Goal: Task Accomplishment & Management: Manage account settings

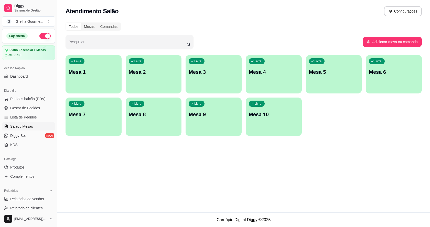
click at [204, 82] on div "Livre Mesa 3" at bounding box center [213, 71] width 56 height 32
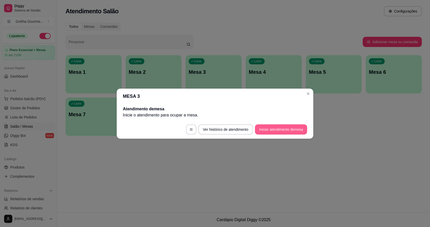
click at [294, 129] on button "Iniciar atendimento de mesa" at bounding box center [281, 130] width 52 height 10
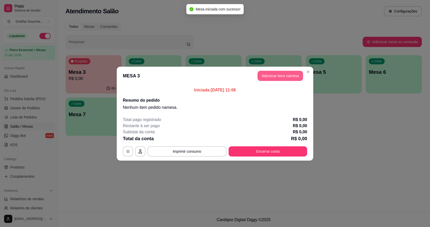
click at [294, 78] on button "Adicionar itens na mesa" at bounding box center [280, 76] width 46 height 10
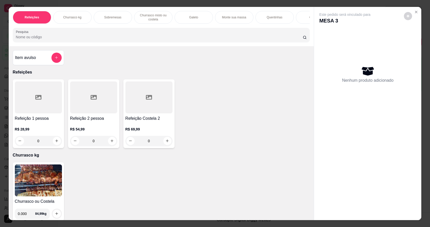
click at [53, 145] on div "0" at bounding box center [38, 141] width 47 height 10
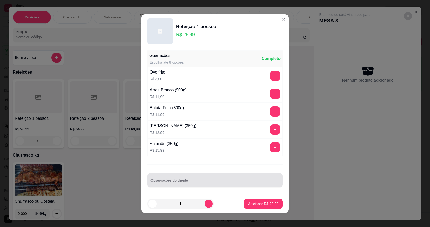
click at [163, 181] on input "Observações do cliente" at bounding box center [214, 182] width 129 height 5
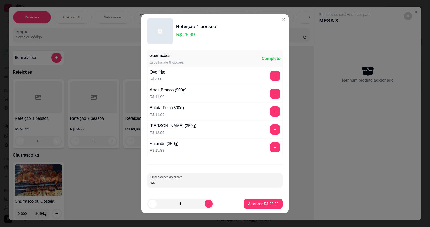
type input "w"
type input "sem feijao, brocolis,c cotra"
click at [244, 201] on button "Adicionar R$ 28,99" at bounding box center [263, 204] width 38 height 10
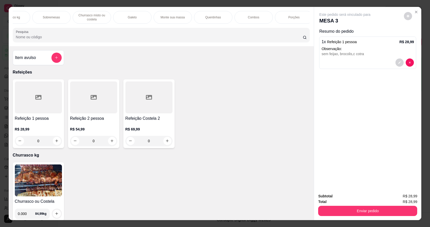
scroll to position [0, 82]
click at [305, 18] on div "Bebidas" at bounding box center [314, 17] width 38 height 13
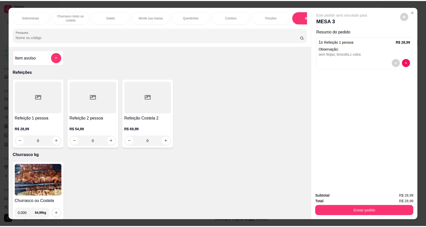
scroll to position [9, 0]
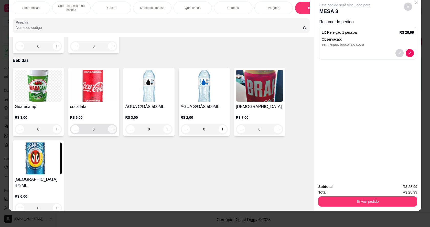
click at [108, 127] on button "increase-product-quantity" at bounding box center [112, 129] width 8 height 8
type input "1"
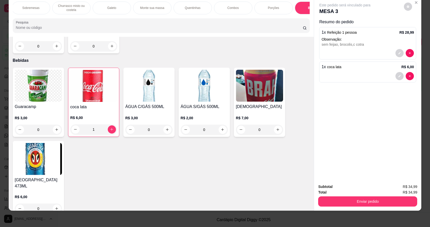
click at [335, 195] on div "Enviar pedido" at bounding box center [367, 201] width 99 height 12
click at [335, 201] on button "Enviar pedido" at bounding box center [368, 202] width 96 height 10
click at [332, 186] on button "Não registrar e enviar pedido" at bounding box center [351, 188] width 52 height 9
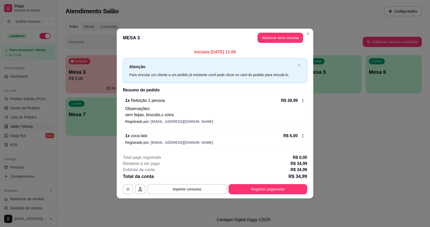
click at [206, 195] on footer "**********" at bounding box center [215, 175] width 197 height 48
click at [207, 193] on button "Imprimir consumo" at bounding box center [186, 189] width 79 height 10
click at [198, 179] on button "IMPRESSORA" at bounding box center [188, 178] width 37 height 8
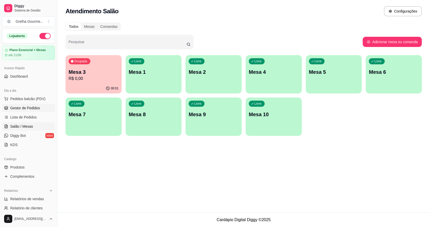
click at [33, 109] on span "Gestor de Pedidos" at bounding box center [25, 108] width 30 height 5
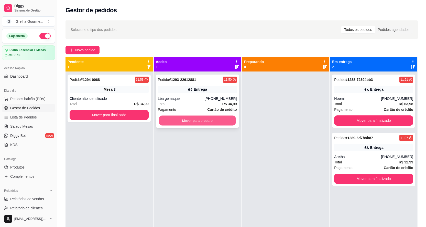
click at [172, 121] on button "Mover para preparo" at bounding box center [197, 121] width 77 height 10
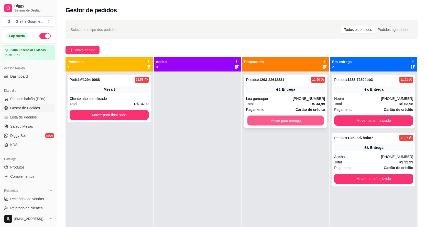
click at [273, 123] on button "Mover para entrega" at bounding box center [285, 121] width 77 height 10
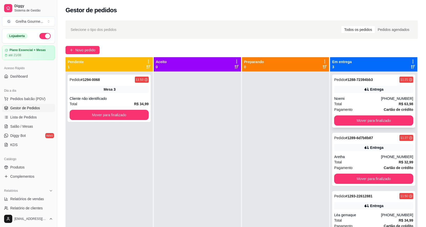
click at [351, 91] on div "Entrega" at bounding box center [373, 89] width 79 height 7
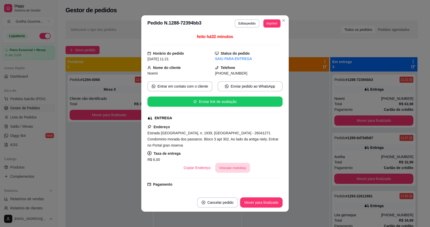
click at [227, 163] on button "Vincular motoboy" at bounding box center [232, 168] width 35 height 10
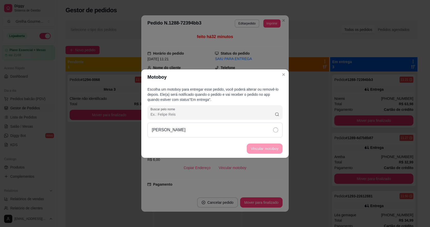
click at [270, 132] on div "[PERSON_NAME]" at bounding box center [214, 130] width 135 height 15
click at [271, 150] on button "Vincular motoboy" at bounding box center [264, 149] width 35 height 10
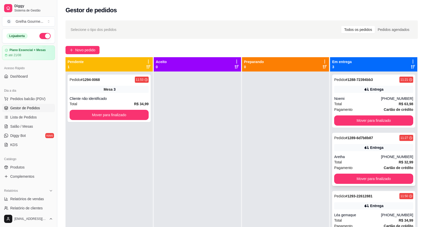
click at [353, 152] on div "Pedido # 1289-6d7b8b87 11:27 Entrega Aretha [PHONE_NUMBER] Total R$ 32,99 Pagam…" at bounding box center [373, 159] width 83 height 53
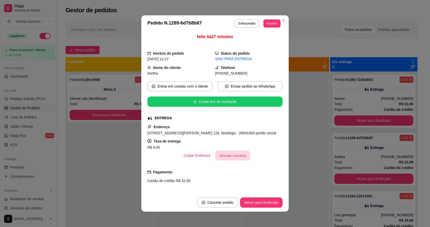
click at [218, 157] on button "Vincular motoboy" at bounding box center [232, 156] width 35 height 10
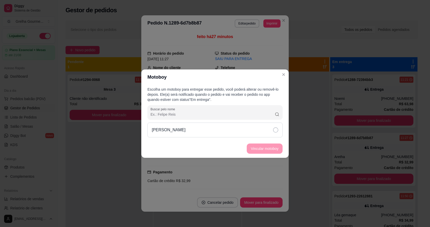
click at [217, 133] on div "[PERSON_NAME]" at bounding box center [214, 130] width 135 height 15
click at [257, 148] on button "Vincular motoboy" at bounding box center [265, 149] width 36 height 10
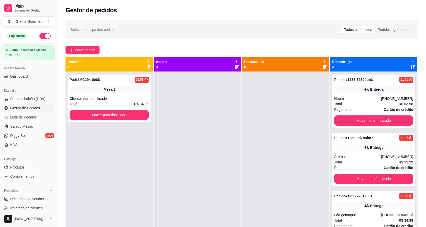
scroll to position [14, 0]
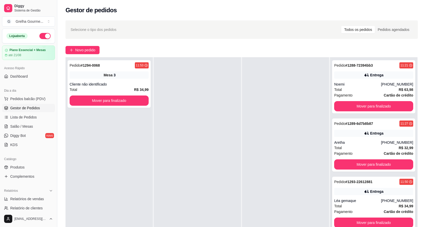
click at [410, 198] on div "Pedido # 1293-22612881 11:50 Entrega Léa gemaque [PHONE_NUMBER] Total R$ 34,99 …" at bounding box center [373, 203] width 83 height 53
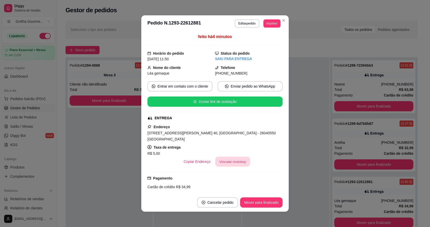
click at [222, 163] on button "Vincular motoboy" at bounding box center [232, 162] width 35 height 10
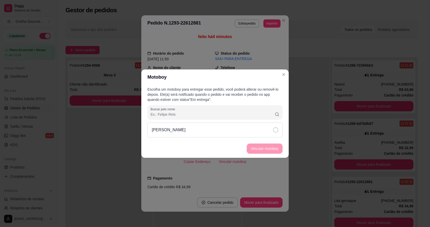
click at [249, 130] on div "[PERSON_NAME]" at bounding box center [214, 130] width 135 height 15
click at [259, 146] on button "Vincular motoboy" at bounding box center [265, 149] width 36 height 10
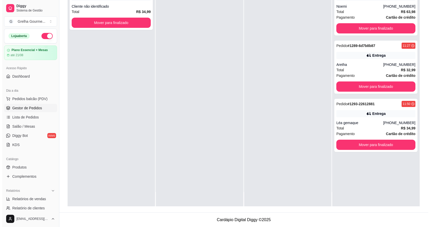
scroll to position [0, 0]
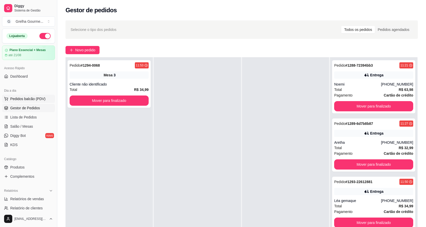
click at [29, 100] on span "Pedidos balcão (PDV)" at bounding box center [27, 98] width 35 height 5
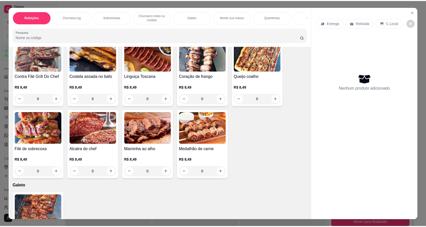
scroll to position [409, 0]
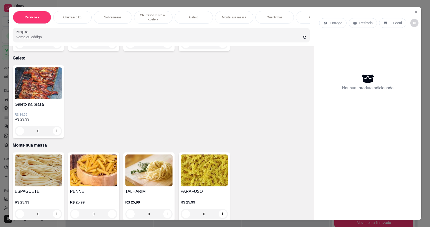
click at [53, 135] on div "0" at bounding box center [38, 131] width 47 height 10
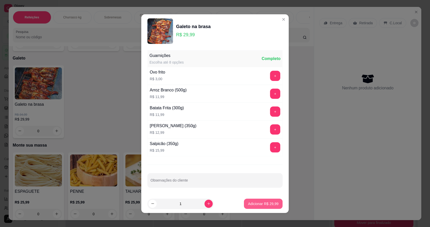
click at [254, 208] on button "Adicionar R$ 29,99" at bounding box center [263, 204] width 39 height 10
type input "1"
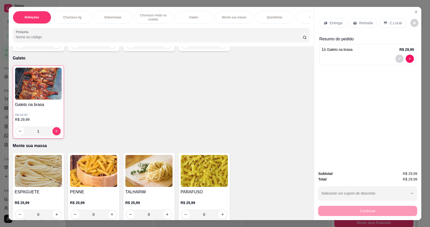
click at [359, 21] on p "Retirada" at bounding box center [366, 22] width 14 height 5
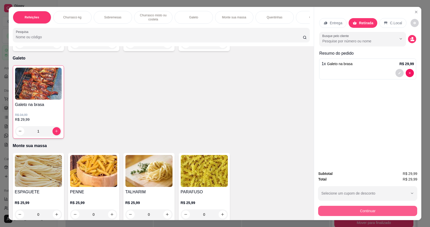
click at [356, 210] on button "Continuar" at bounding box center [367, 211] width 99 height 10
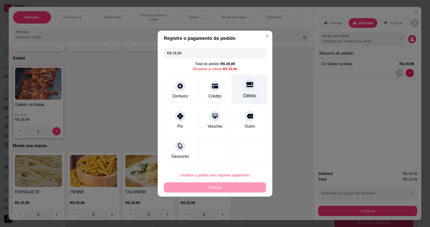
click at [252, 87] on div at bounding box center [249, 84] width 11 height 11
type input "R$ 0,00"
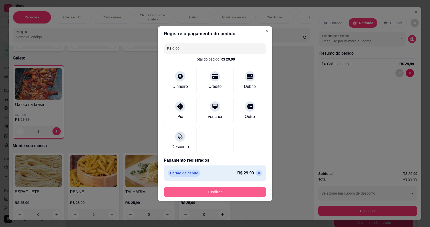
click at [236, 195] on button "Finalizar" at bounding box center [215, 192] width 102 height 10
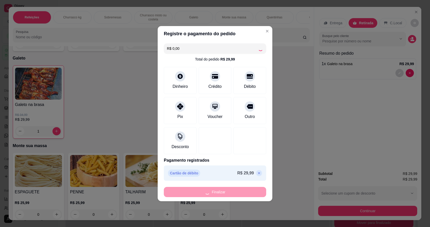
type input "0"
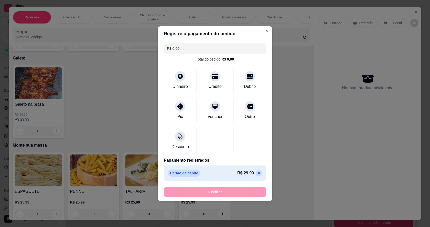
type input "-R$ 29,99"
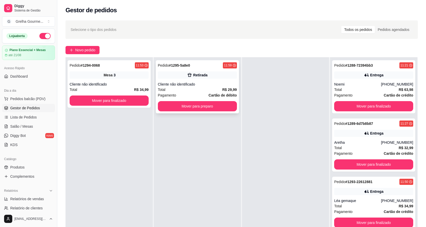
click at [192, 84] on div "Cliente não identificado" at bounding box center [197, 84] width 79 height 5
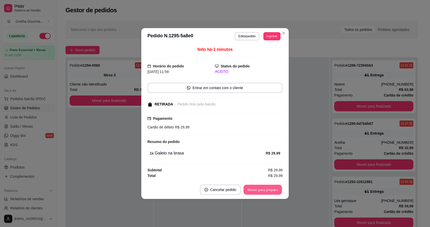
click at [251, 191] on button "Mover para preparo" at bounding box center [262, 190] width 38 height 10
click at [251, 191] on div "Mover para preparo" at bounding box center [263, 190] width 40 height 10
click at [251, 191] on div "Mover para preparo" at bounding box center [259, 190] width 47 height 10
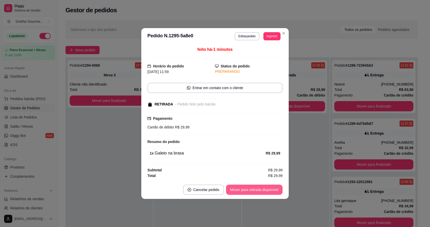
click at [251, 191] on button "Mover para retirada disponível" at bounding box center [254, 190] width 57 height 10
click at [251, 191] on div "Mover para retirada disponível" at bounding box center [254, 190] width 57 height 10
click at [251, 191] on div "Mover para retirada disponível" at bounding box center [251, 190] width 64 height 10
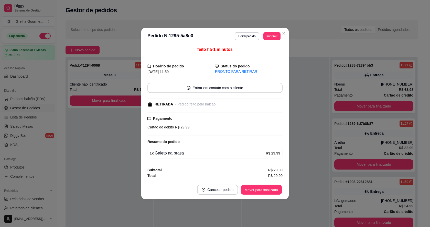
click at [251, 191] on button "Mover para finalizado" at bounding box center [261, 190] width 41 height 10
click at [251, 191] on div "Mover para finalizado" at bounding box center [261, 190] width 42 height 10
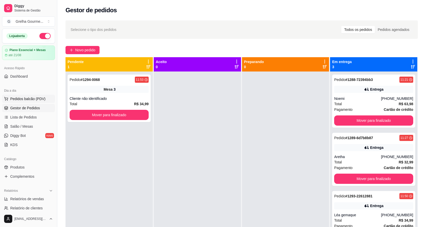
click at [17, 98] on span "Pedidos balcão (PDV)" at bounding box center [27, 98] width 35 height 5
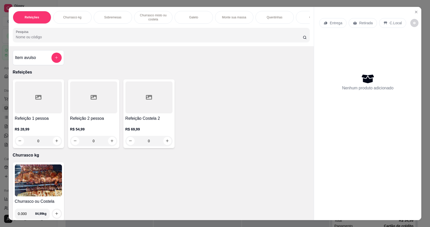
scroll to position [77, 0]
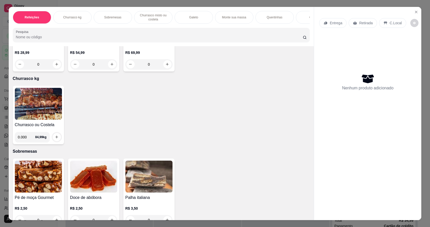
click at [33, 97] on img at bounding box center [38, 104] width 47 height 32
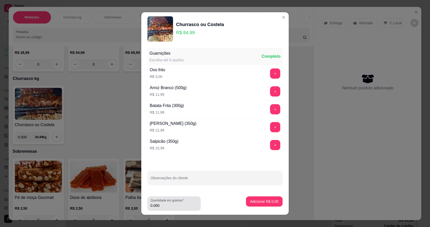
click at [173, 202] on label "Quantidade em gramas" at bounding box center [167, 201] width 35 height 4
click at [173, 203] on input "0.000" at bounding box center [173, 205] width 47 height 5
type input "0.150"
click at [265, 199] on p "Adicionar R$ 12,75" at bounding box center [263, 201] width 30 height 5
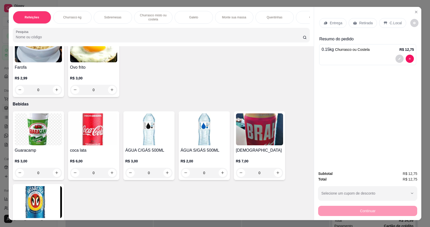
scroll to position [1211, 0]
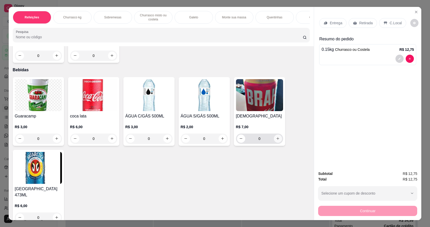
click at [276, 137] on icon "increase-product-quantity" at bounding box center [277, 138] width 3 height 3
type input "1"
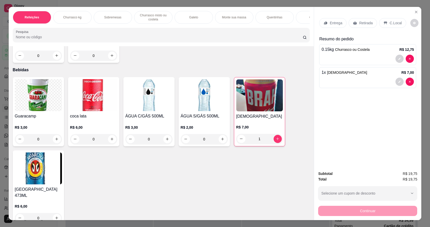
click at [355, 23] on div "Retirada" at bounding box center [362, 23] width 28 height 10
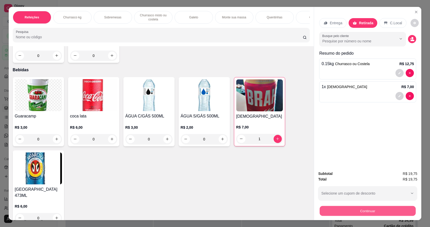
click at [369, 214] on button "Continuar" at bounding box center [368, 211] width 96 height 10
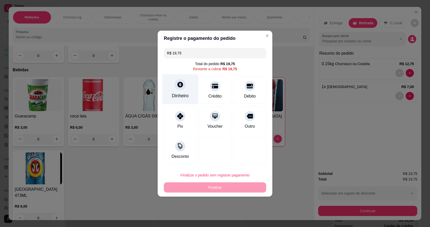
click at [177, 89] on div at bounding box center [179, 84] width 11 height 11
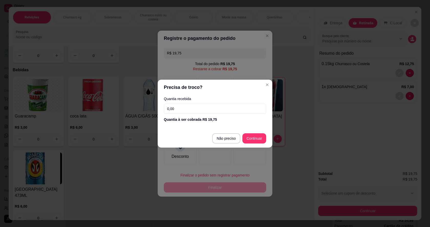
click at [234, 108] on input "0,00" at bounding box center [215, 109] width 102 height 10
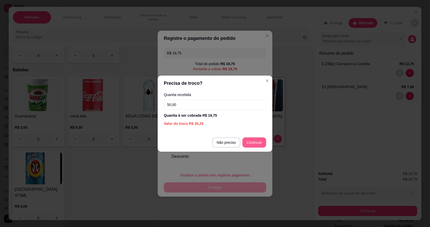
type input "50,00"
type input "R$ 0,00"
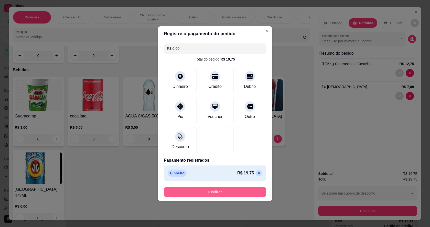
click at [224, 197] on button "Finalizar" at bounding box center [215, 192] width 102 height 10
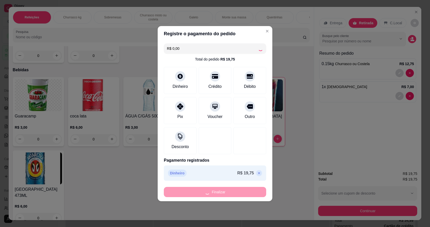
type input "0"
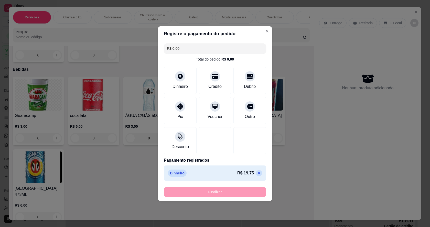
type input "-R$ 19,75"
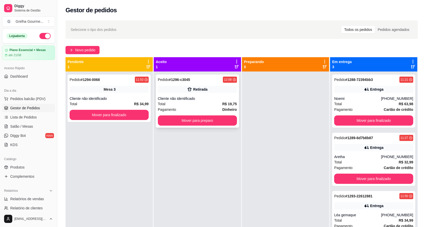
click at [188, 98] on div "Cliente não identificado" at bounding box center [197, 98] width 79 height 5
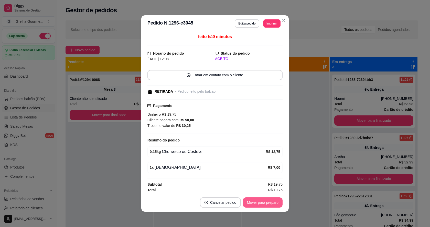
click at [274, 204] on button "Mover para preparo" at bounding box center [263, 203] width 40 height 10
click at [274, 204] on div "Mover para preparo" at bounding box center [259, 203] width 47 height 10
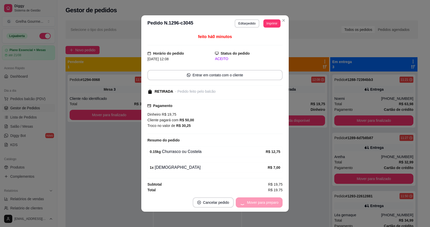
click at [274, 204] on div "Mover para preparo" at bounding box center [259, 203] width 47 height 10
click at [274, 204] on button "Mover para retirada disponível" at bounding box center [254, 203] width 57 height 10
click at [274, 204] on div "Mover para retirada disponível" at bounding box center [251, 203] width 64 height 10
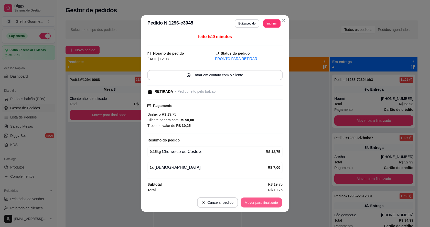
click at [274, 204] on button "Mover para finalizado" at bounding box center [261, 203] width 41 height 10
click at [274, 204] on div "Mover para finalizado" at bounding box center [258, 203] width 50 height 10
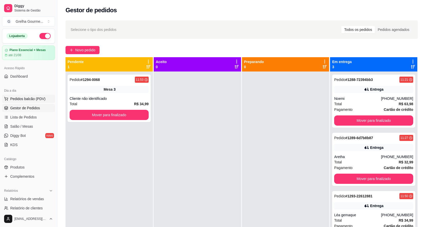
click at [14, 99] on span "Pedidos balcão (PDV)" at bounding box center [27, 98] width 35 height 5
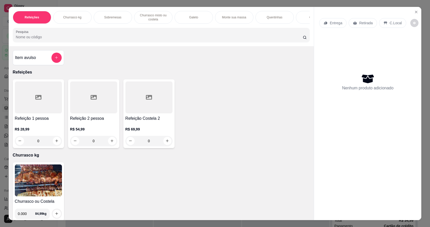
scroll to position [77, 0]
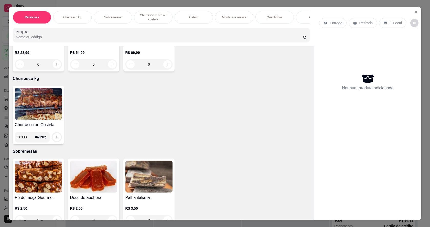
click at [34, 117] on img at bounding box center [38, 104] width 47 height 32
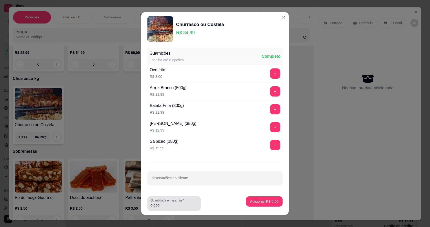
click at [181, 208] on input "0.000" at bounding box center [173, 205] width 47 height 5
type input "0.694"
click at [252, 205] on button "Adicionar R$ 58,98" at bounding box center [263, 202] width 39 height 10
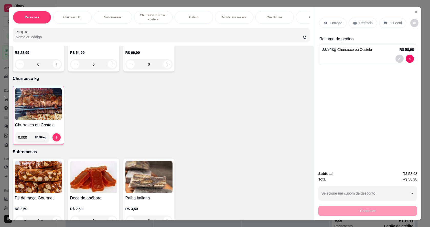
click at [353, 23] on icon at bounding box center [355, 22] width 4 height 3
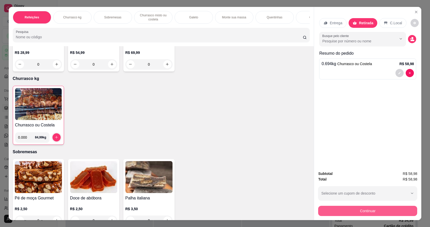
click at [378, 211] on button "Continuar" at bounding box center [367, 211] width 99 height 10
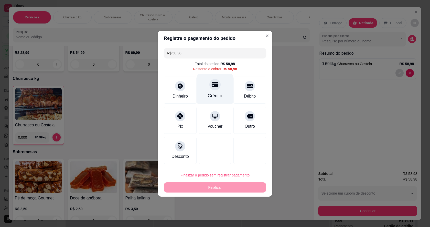
click at [218, 84] on div at bounding box center [214, 84] width 11 height 11
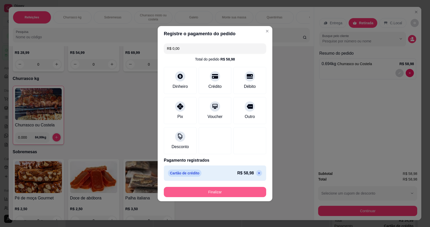
click at [217, 188] on button "Finalizar" at bounding box center [215, 192] width 102 height 10
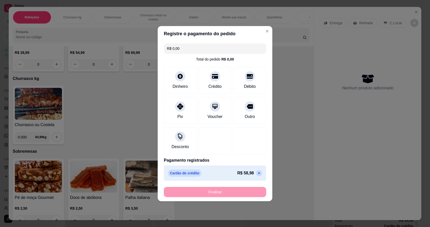
type input "-R$ 58,98"
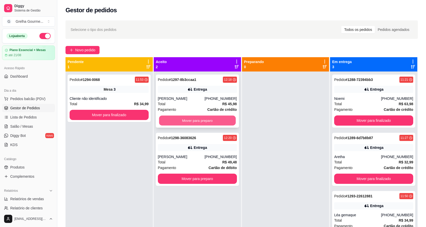
click at [194, 123] on button "Mover para preparo" at bounding box center [197, 121] width 77 height 10
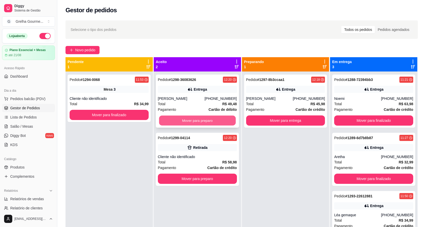
click at [201, 119] on button "Mover para preparo" at bounding box center [197, 121] width 77 height 10
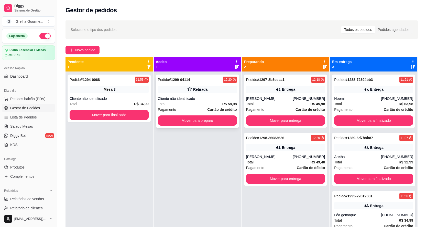
click at [196, 102] on div "Total R$ 58,98" at bounding box center [197, 104] width 79 height 6
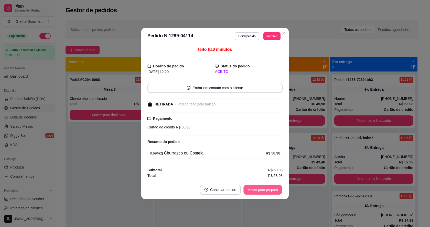
click at [258, 189] on button "Mover para preparo" at bounding box center [262, 190] width 38 height 10
click at [258, 189] on div "Mover para preparo" at bounding box center [263, 190] width 40 height 10
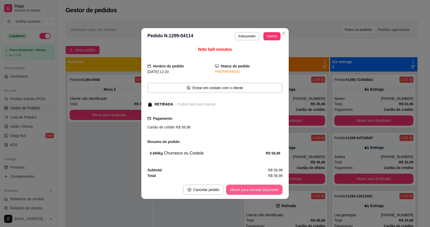
click at [261, 189] on button "Mover para retirada disponível" at bounding box center [254, 190] width 57 height 10
click at [261, 189] on div "Mover para retirada disponível" at bounding box center [251, 190] width 64 height 10
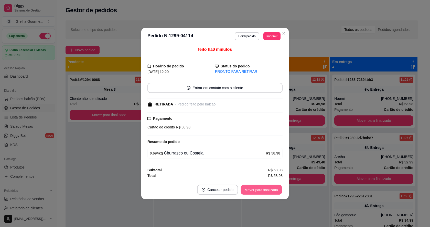
click at [261, 189] on button "Mover para finalizado" at bounding box center [261, 190] width 41 height 10
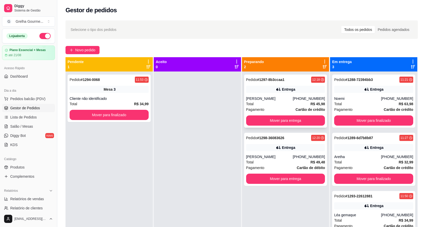
click at [307, 111] on strong "Cartão de crédito" at bounding box center [310, 110] width 29 height 4
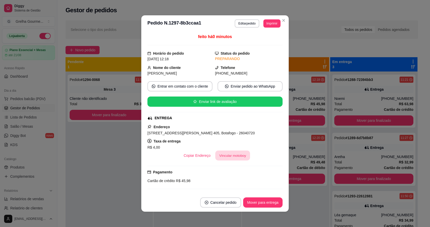
click at [229, 158] on button "Vincular motoboy" at bounding box center [232, 156] width 35 height 10
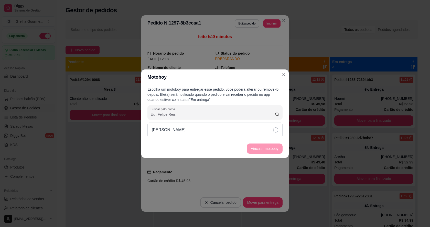
click at [274, 132] on icon at bounding box center [275, 130] width 5 height 5
click at [274, 148] on button "Vincular motoboy" at bounding box center [265, 149] width 36 height 10
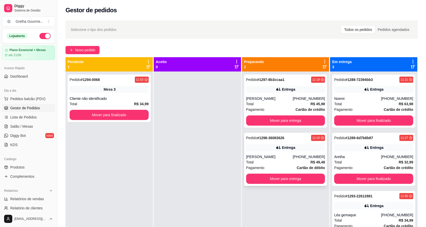
click at [302, 151] on div "Entrega" at bounding box center [285, 147] width 79 height 7
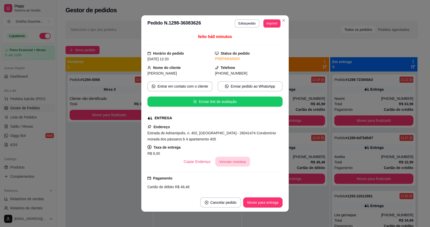
click at [225, 165] on button "Vincular motoboy" at bounding box center [232, 162] width 35 height 10
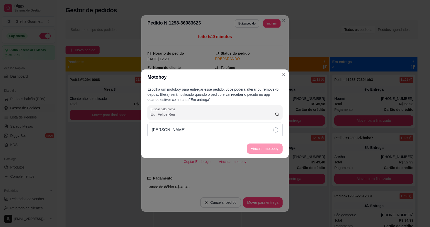
click at [232, 126] on div "[PERSON_NAME]" at bounding box center [214, 130] width 135 height 15
click at [259, 145] on button "Vincular motoboy" at bounding box center [265, 149] width 36 height 10
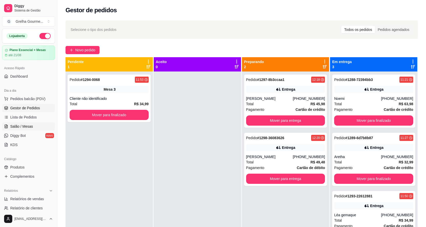
click at [24, 126] on span "Salão / Mesas" at bounding box center [21, 126] width 23 height 5
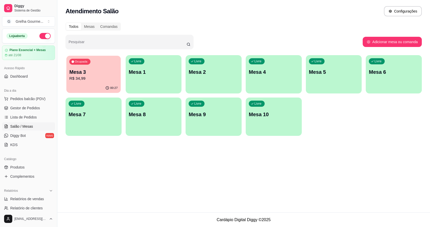
click at [105, 81] on p "R$ 34,99" at bounding box center [93, 79] width 48 height 6
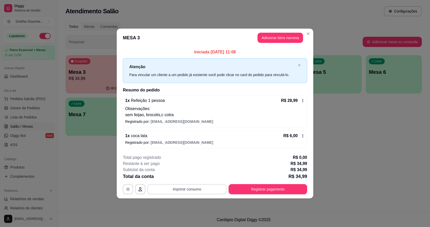
click at [211, 188] on button "Imprimir consumo" at bounding box center [186, 189] width 79 height 10
click at [195, 179] on button "IMPRESSORA" at bounding box center [189, 178] width 36 height 8
click at [240, 193] on button "Registrar pagamento" at bounding box center [267, 189] width 79 height 10
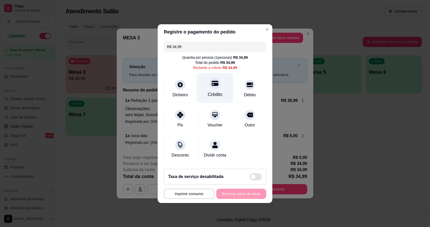
click at [214, 93] on div "Crédito" at bounding box center [215, 94] width 15 height 7
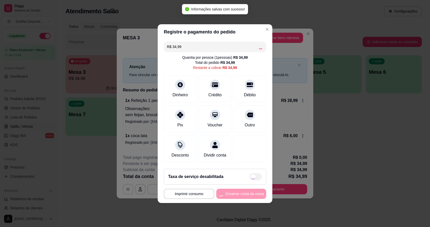
type input "R$ 0,00"
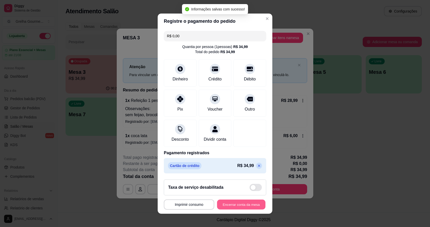
click at [226, 204] on button "Encerrar conta da mesa" at bounding box center [241, 205] width 48 height 10
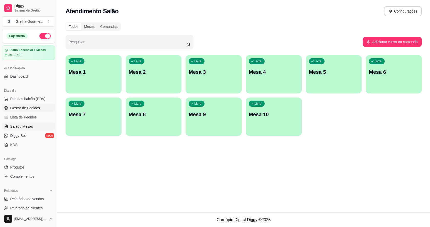
click at [25, 109] on span "Gestor de Pedidos" at bounding box center [25, 108] width 30 height 5
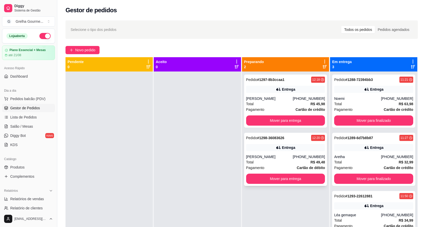
click at [253, 147] on div "Entrega" at bounding box center [285, 147] width 79 height 7
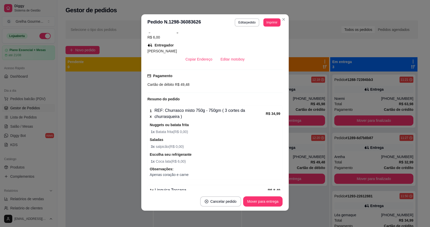
scroll to position [141, 0]
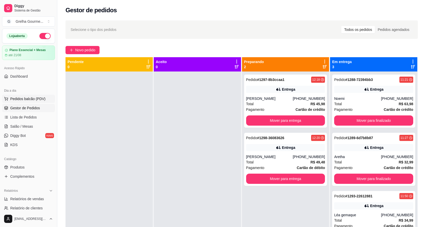
click at [17, 101] on span "Pedidos balcão (PDV)" at bounding box center [27, 98] width 35 height 5
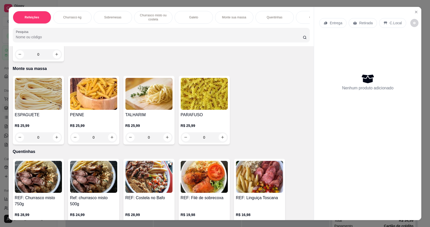
scroll to position [563, 0]
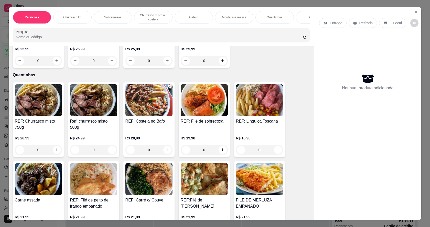
click at [50, 116] on img at bounding box center [38, 100] width 47 height 32
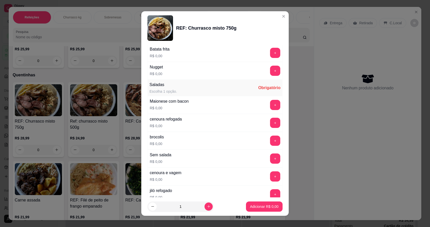
scroll to position [77, 0]
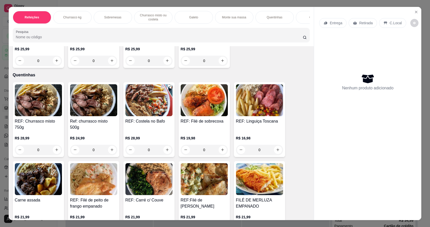
click at [30, 109] on img at bounding box center [38, 100] width 47 height 32
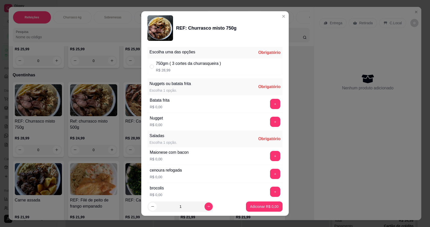
click at [156, 66] on div "750gm ( 3 cortes da churrasqueira )" at bounding box center [188, 64] width 65 height 6
radio input "true"
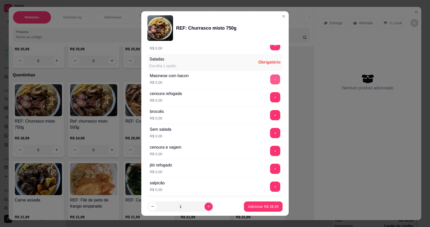
click at [270, 81] on button "+" at bounding box center [275, 80] width 10 height 10
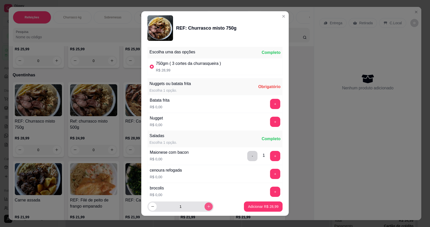
click at [204, 208] on button "increase-product-quantity" at bounding box center [208, 207] width 8 height 8
click at [203, 210] on div "2" at bounding box center [180, 207] width 64 height 10
click at [207, 207] on icon "increase-product-quantity" at bounding box center [209, 207] width 4 height 4
type input "3"
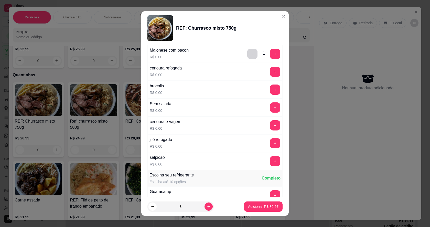
scroll to position [51, 0]
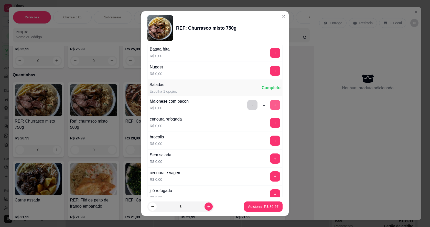
click at [270, 102] on button "+" at bounding box center [275, 105] width 10 height 10
click at [270, 103] on button "+" at bounding box center [275, 105] width 10 height 10
click at [265, 103] on div "- 2 +" at bounding box center [263, 105] width 37 height 10
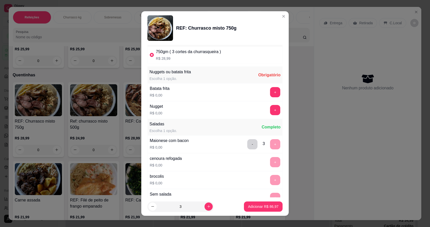
scroll to position [0, 0]
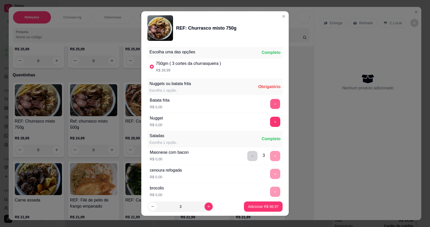
click at [270, 106] on button "+" at bounding box center [275, 104] width 10 height 10
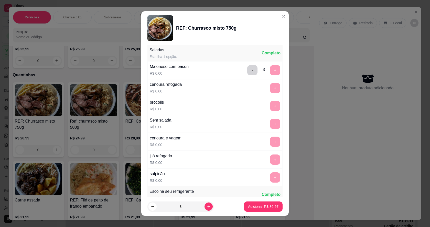
scroll to position [5, 0]
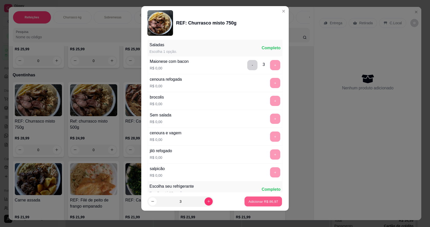
click at [269, 204] on p "Adicionar R$ 86,97" at bounding box center [263, 201] width 30 height 5
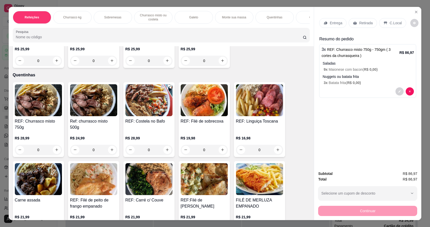
click at [365, 22] on p "Retirada" at bounding box center [366, 22] width 14 height 5
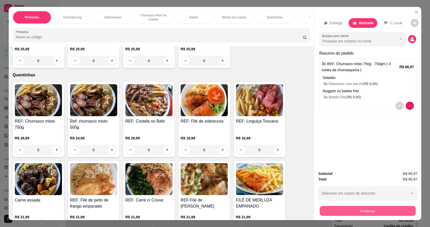
click at [353, 214] on button "Continuar" at bounding box center [368, 211] width 96 height 10
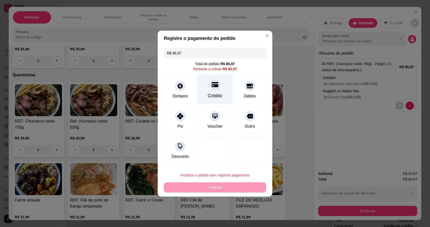
click at [218, 94] on div "Crédito" at bounding box center [215, 96] width 15 height 7
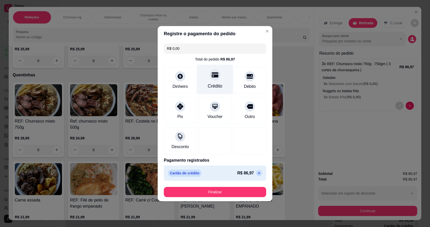
click at [209, 78] on div at bounding box center [214, 74] width 11 height 11
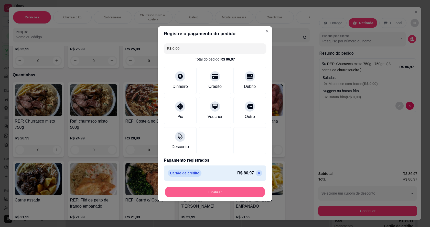
click at [219, 189] on button "Finalizar" at bounding box center [214, 192] width 99 height 10
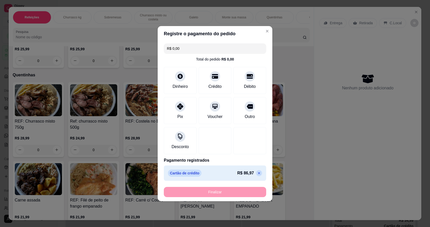
type input "-R$ 86,97"
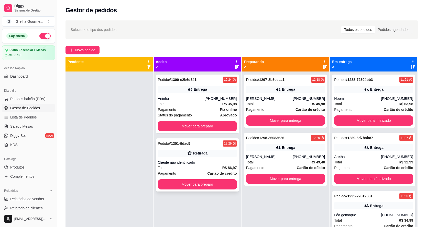
click at [210, 168] on div "Total R$ 86,97" at bounding box center [197, 168] width 79 height 6
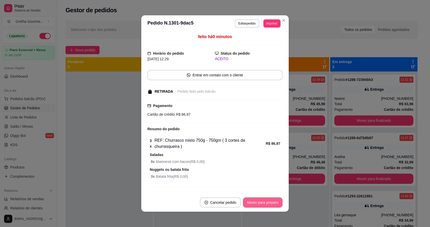
click at [253, 198] on footer "Cancelar pedido Mover para preparo" at bounding box center [214, 203] width 147 height 18
click at [254, 198] on footer "Cancelar pedido Mover para preparo" at bounding box center [214, 203] width 147 height 18
click at [254, 201] on button "Mover para preparo" at bounding box center [262, 203] width 38 height 10
click at [254, 201] on div "Mover para preparo" at bounding box center [259, 203] width 47 height 10
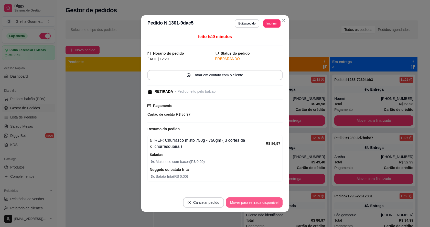
click at [254, 201] on button "Mover para retirada disponível" at bounding box center [254, 203] width 57 height 10
click at [254, 201] on div "Mover para retirada disponível" at bounding box center [251, 203] width 64 height 10
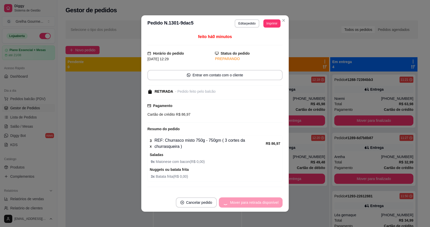
click at [254, 201] on div "Mover para retirada disponível" at bounding box center [251, 203] width 64 height 10
click at [254, 201] on button "Mover para finalizado" at bounding box center [261, 203] width 42 height 10
click at [254, 201] on div "Mover para finalizado" at bounding box center [258, 203] width 50 height 10
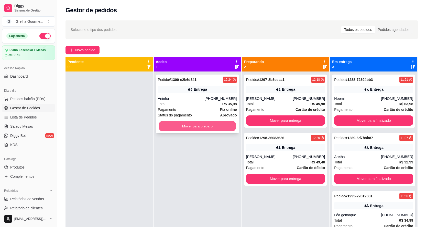
click at [183, 127] on button "Mover para preparo" at bounding box center [197, 127] width 77 height 10
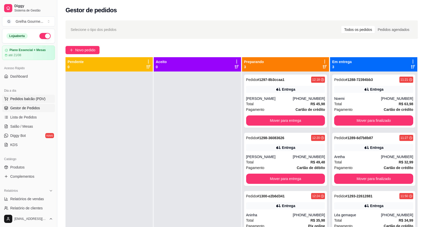
click at [30, 101] on span "Pedidos balcão (PDV)" at bounding box center [27, 98] width 35 height 5
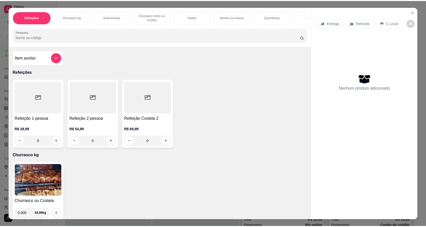
scroll to position [51, 0]
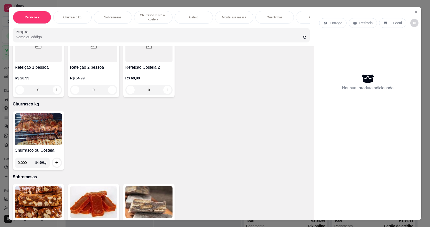
click at [42, 129] on img at bounding box center [38, 130] width 47 height 32
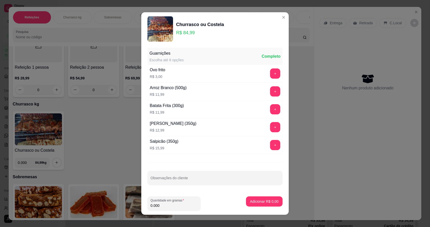
click at [192, 206] on input "0.000" at bounding box center [173, 205] width 47 height 5
type input "0.532"
click at [248, 202] on p "Adicionar R$ 45,21" at bounding box center [263, 202] width 30 height 5
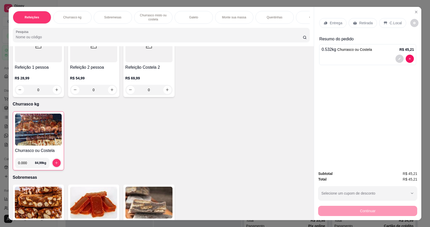
click at [368, 21] on p "Retirada" at bounding box center [366, 22] width 14 height 5
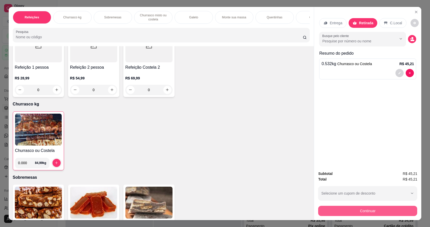
click at [368, 213] on button "Continuar" at bounding box center [367, 211] width 99 height 10
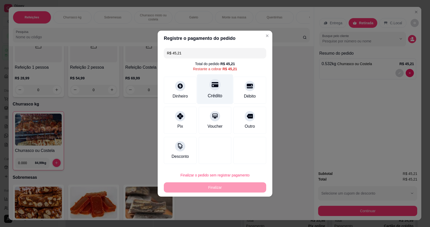
click at [218, 92] on div "Crédito" at bounding box center [215, 89] width 36 height 30
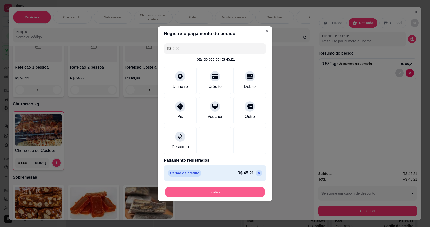
click at [200, 192] on button "Finalizar" at bounding box center [214, 192] width 99 height 10
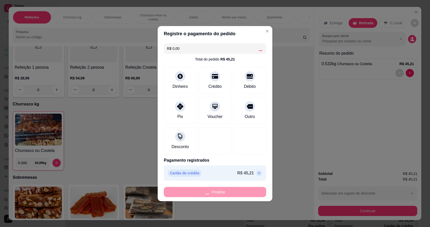
type input "-R$ 45,21"
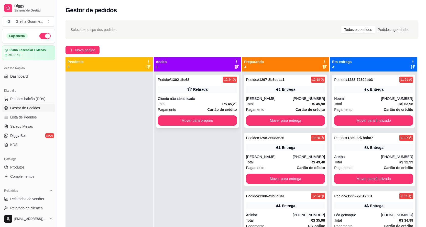
click at [211, 104] on div "Total R$ 45,21" at bounding box center [197, 104] width 79 height 6
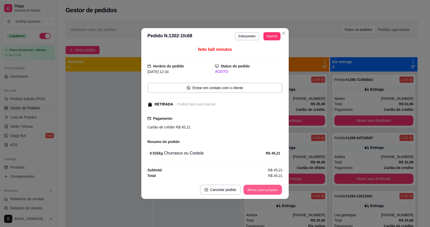
click at [247, 190] on button "Mover para preparo" at bounding box center [262, 190] width 38 height 10
click at [249, 190] on div "Mover para preparo" at bounding box center [263, 190] width 40 height 10
click at [249, 190] on div "Mover para preparo" at bounding box center [259, 190] width 47 height 10
click at [249, 190] on div "Mover para retirada disponível" at bounding box center [251, 190] width 64 height 10
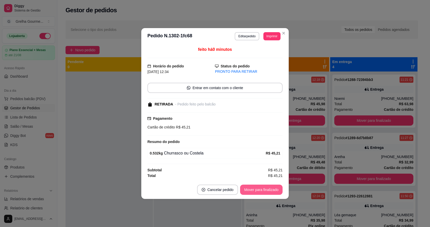
click at [249, 190] on button "Mover para finalizado" at bounding box center [261, 190] width 42 height 10
click at [250, 190] on div "Mover para finalizado" at bounding box center [258, 190] width 50 height 10
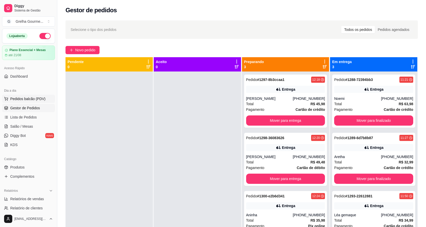
click at [28, 100] on span "Pedidos balcão (PDV)" at bounding box center [27, 98] width 35 height 5
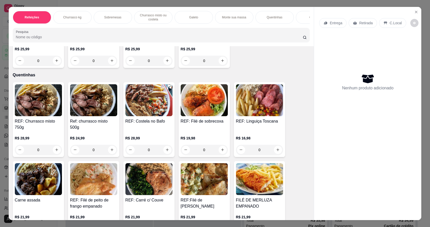
scroll to position [588, 0]
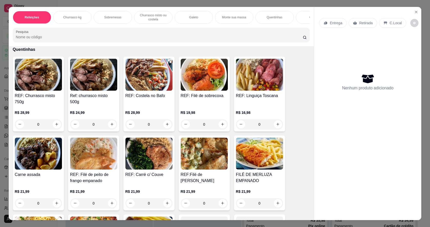
click at [276, 129] on div "0" at bounding box center [259, 124] width 47 height 10
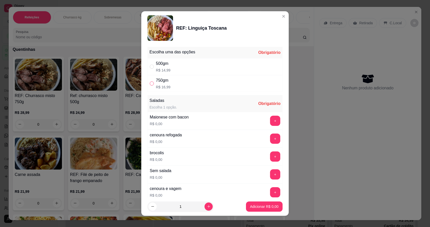
click at [150, 86] on label "" at bounding box center [152, 84] width 4 height 6
click at [150, 86] on input "" at bounding box center [152, 84] width 4 height 4
click at [150, 85] on input "" at bounding box center [152, 84] width 4 height 4
radio input "true"
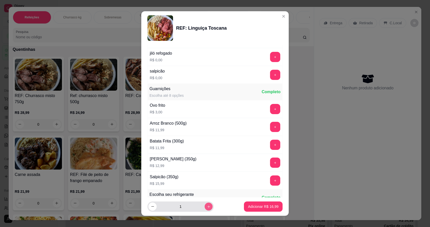
click at [207, 208] on icon "increase-product-quantity" at bounding box center [209, 207] width 4 height 4
type input "2"
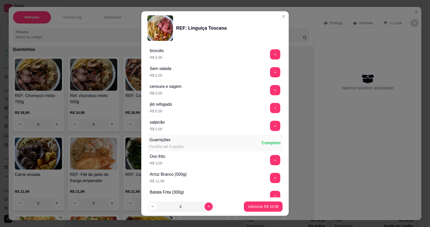
scroll to position [51, 0]
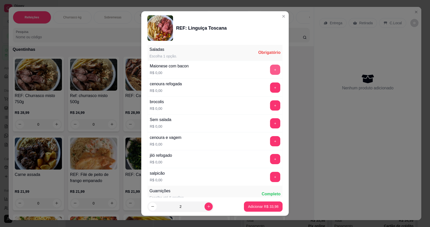
click at [270, 72] on button "+" at bounding box center [275, 70] width 10 height 10
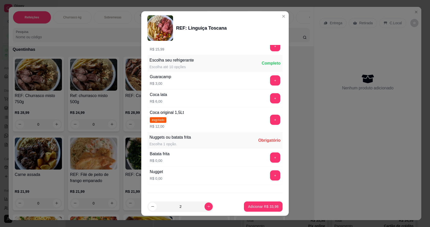
scroll to position [314, 0]
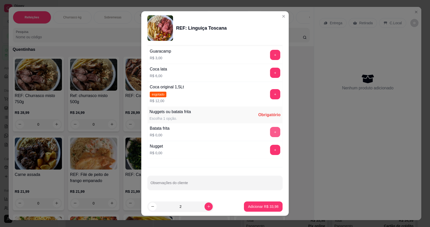
click at [270, 132] on button "+" at bounding box center [275, 132] width 10 height 10
click at [246, 202] on button "Adicionar R$ 33,98" at bounding box center [263, 207] width 38 height 10
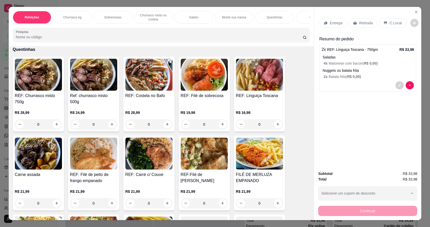
click at [354, 24] on icon at bounding box center [355, 23] width 4 height 4
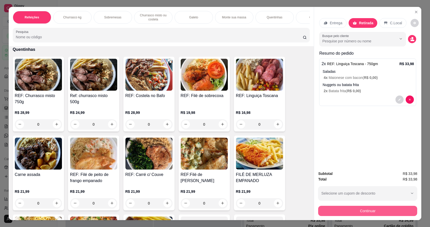
click at [362, 214] on button "Continuar" at bounding box center [367, 211] width 99 height 10
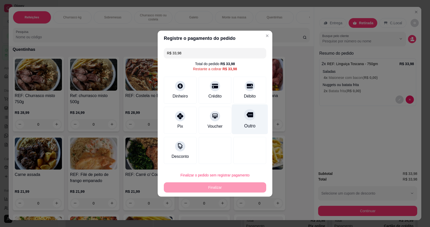
click at [247, 115] on icon at bounding box center [249, 115] width 7 height 7
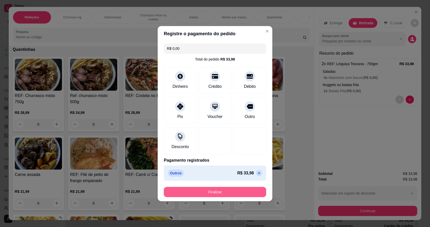
click at [214, 193] on button "Finalizar" at bounding box center [215, 192] width 102 height 10
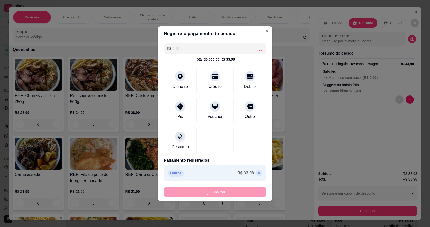
type input "-R$ 33,98"
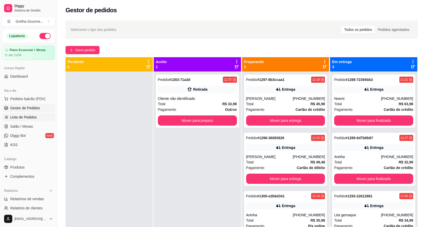
click at [15, 118] on span "Lista de Pedidos" at bounding box center [23, 117] width 27 height 5
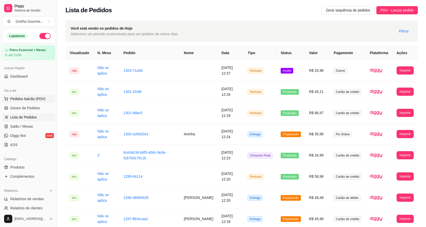
click at [9, 100] on button "Pedidos balcão (PDV)" at bounding box center [28, 99] width 53 height 8
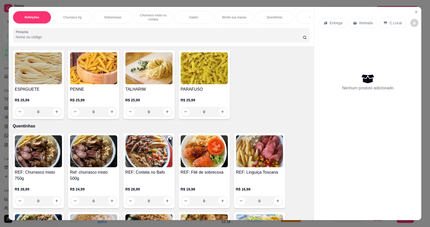
scroll to position [588, 0]
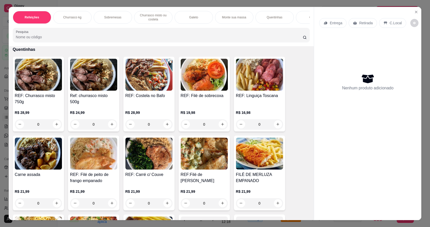
click at [52, 128] on div "0" at bounding box center [38, 124] width 47 height 10
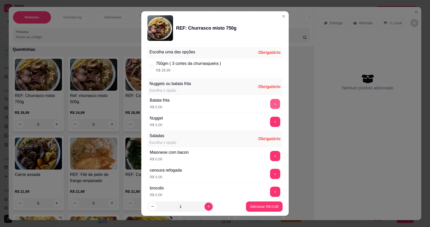
click at [270, 105] on button "+" at bounding box center [275, 104] width 10 height 10
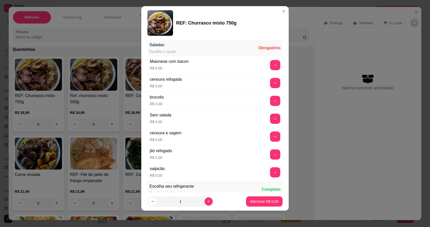
scroll to position [0, 0]
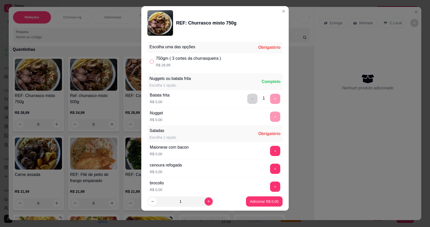
click at [152, 62] on input "" at bounding box center [152, 62] width 4 height 4
radio input "true"
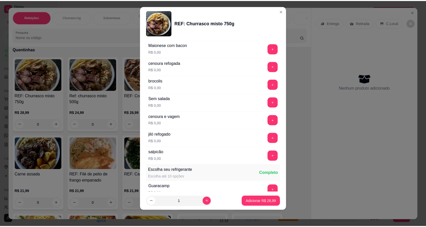
scroll to position [26, 0]
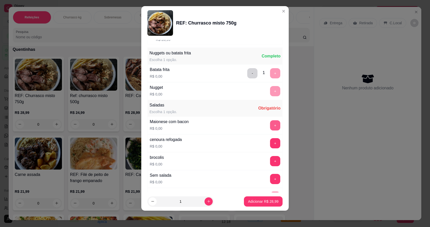
click at [270, 126] on button "+" at bounding box center [275, 126] width 10 height 10
click at [249, 200] on p "Adicionar R$ 28,99" at bounding box center [263, 201] width 30 height 5
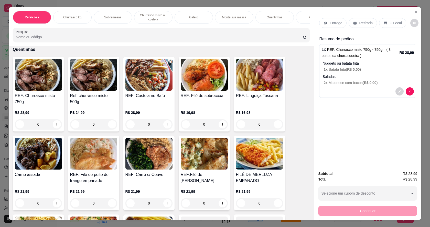
click at [356, 20] on div "Retirada" at bounding box center [362, 23] width 28 height 10
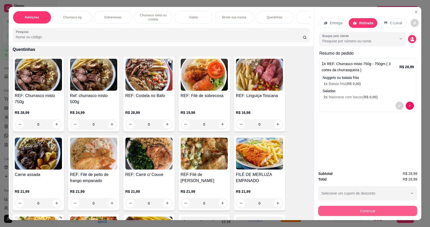
click at [332, 212] on button "Continuar" at bounding box center [367, 211] width 99 height 10
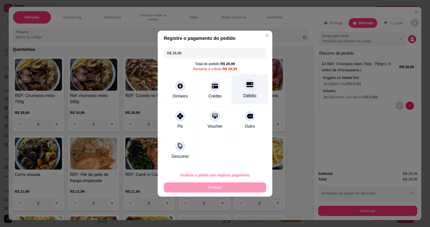
click at [244, 90] on div "Débito" at bounding box center [250, 89] width 36 height 30
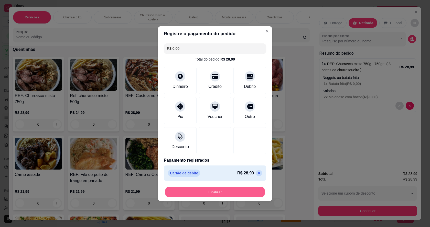
click at [209, 187] on button "Finalizar" at bounding box center [214, 192] width 99 height 10
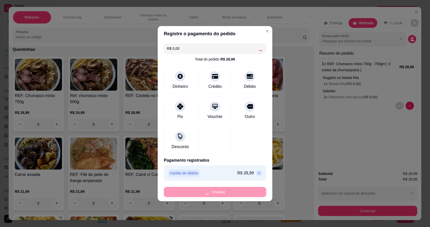
type input "-R$ 28,99"
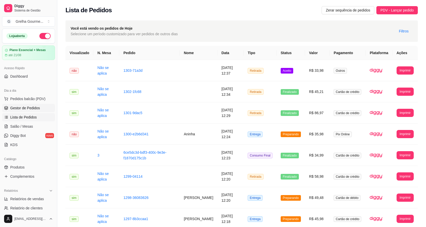
click at [26, 110] on span "Gestor de Pedidos" at bounding box center [25, 108] width 30 height 5
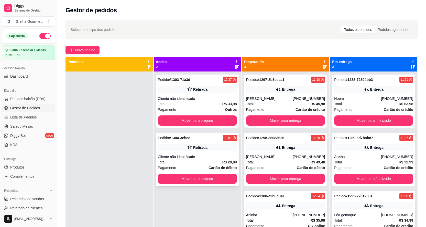
click at [180, 144] on div "Retirada" at bounding box center [197, 147] width 79 height 7
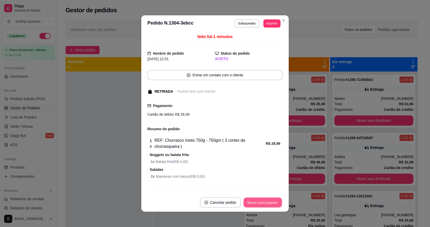
click at [261, 200] on button "Mover para preparo" at bounding box center [262, 203] width 38 height 10
click at [261, 200] on div "Mover para preparo" at bounding box center [259, 203] width 47 height 10
click at [261, 201] on div "Mover para preparo" at bounding box center [259, 203] width 47 height 10
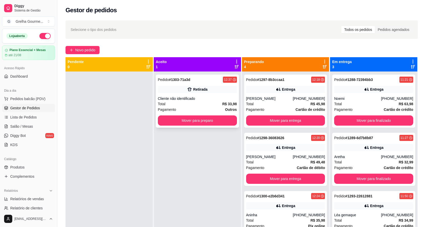
click at [211, 104] on div "Total R$ 33,98" at bounding box center [197, 104] width 79 height 6
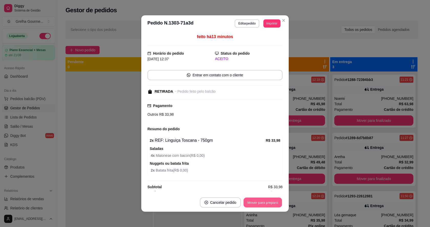
click at [255, 198] on button "Mover para preparo" at bounding box center [262, 203] width 38 height 10
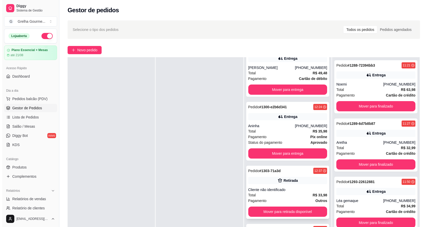
scroll to position [78, 0]
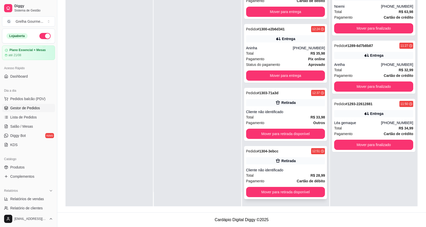
click at [290, 158] on div "Retirada" at bounding box center [285, 161] width 79 height 7
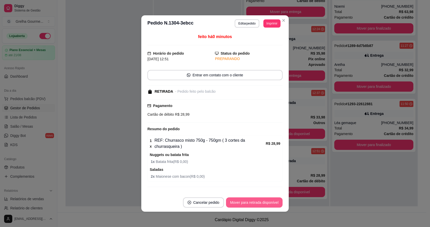
click at [262, 203] on button "Mover para retirada disponível" at bounding box center [254, 203] width 57 height 10
click at [262, 203] on div "Mover para retirada disponível" at bounding box center [251, 203] width 64 height 10
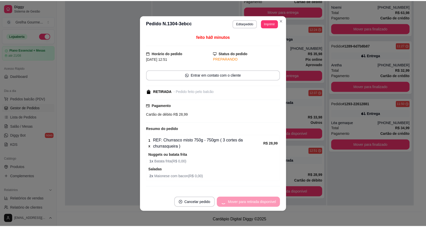
scroll to position [17, 0]
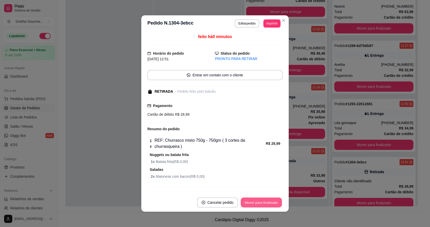
click at [262, 203] on button "Mover para finalizado" at bounding box center [261, 203] width 41 height 10
click at [262, 203] on div "Mover para finalizado" at bounding box center [261, 203] width 42 height 10
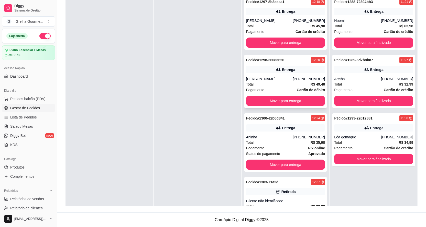
scroll to position [0, 0]
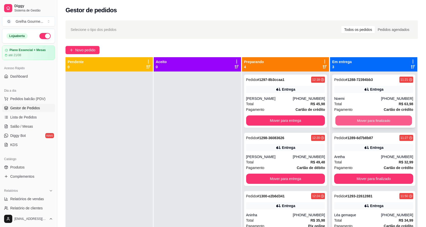
click at [366, 122] on button "Mover para finalizado" at bounding box center [373, 121] width 77 height 10
click at [366, 122] on div "Mover para finalizado" at bounding box center [373, 121] width 79 height 10
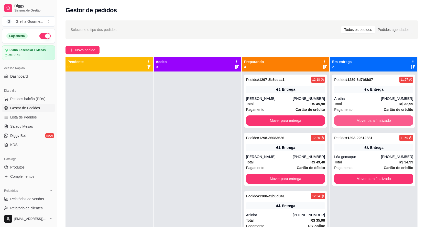
click at [366, 122] on button "Mover para finalizado" at bounding box center [373, 121] width 79 height 10
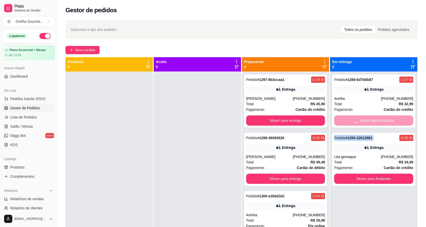
click at [366, 122] on div "Mover para finalizado" at bounding box center [373, 121] width 79 height 10
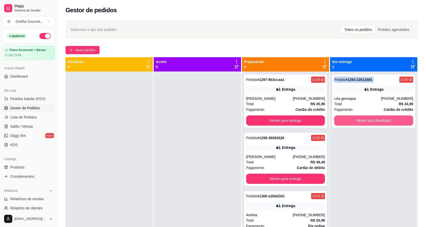
click at [366, 122] on button "Mover para finalizado" at bounding box center [373, 121] width 79 height 10
click at [367, 122] on div "Mover para finalizado" at bounding box center [373, 121] width 79 height 10
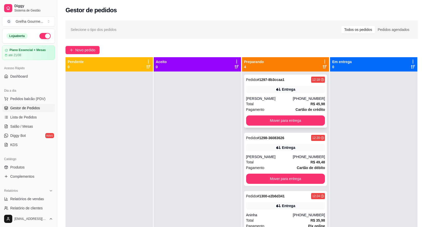
scroll to position [17, 0]
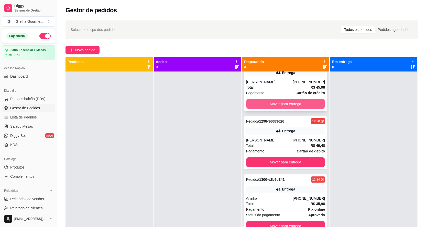
click at [274, 106] on button "Mover para entrega" at bounding box center [285, 104] width 79 height 10
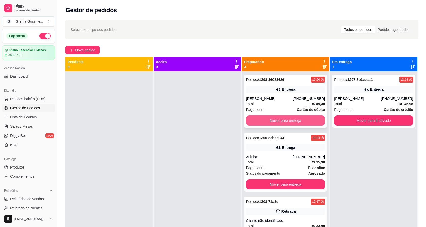
click at [286, 125] on button "Mover para entrega" at bounding box center [285, 121] width 79 height 10
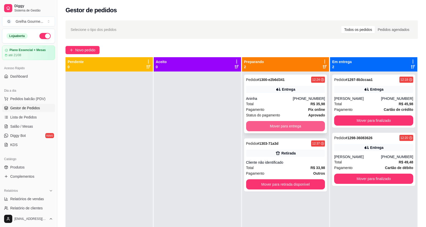
click at [287, 129] on button "Mover para entrega" at bounding box center [285, 126] width 79 height 10
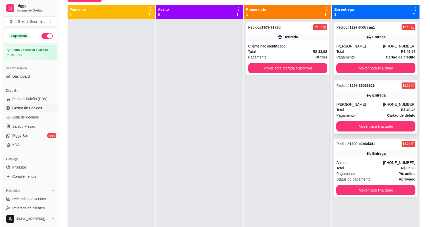
scroll to position [1, 0]
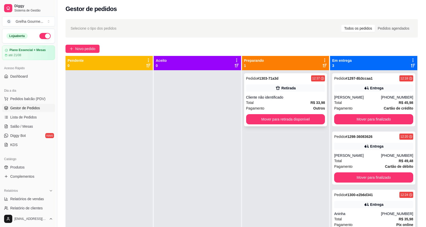
click at [297, 102] on div "Total R$ 33,98" at bounding box center [285, 103] width 79 height 6
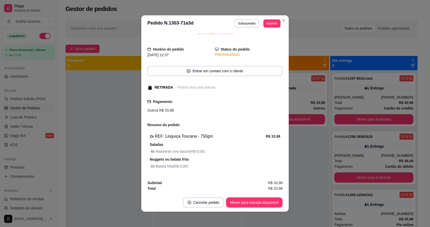
scroll to position [0, 0]
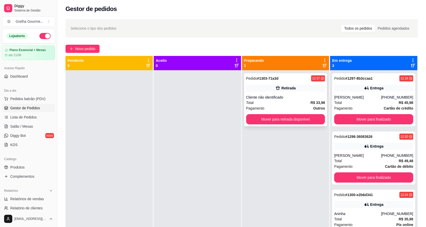
click at [292, 102] on div "Total R$ 33,98" at bounding box center [285, 103] width 79 height 6
click at [27, 102] on button "Pedidos balcão (PDV)" at bounding box center [28, 99] width 53 height 8
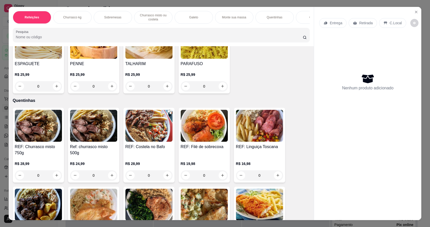
scroll to position [435, 0]
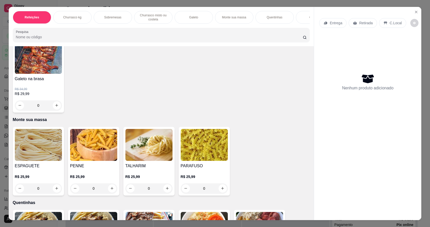
click at [53, 108] on div "0" at bounding box center [38, 106] width 47 height 10
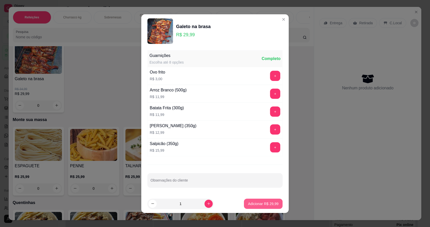
click at [255, 200] on button "Adicionar R$ 29,99" at bounding box center [263, 204] width 39 height 10
type input "1"
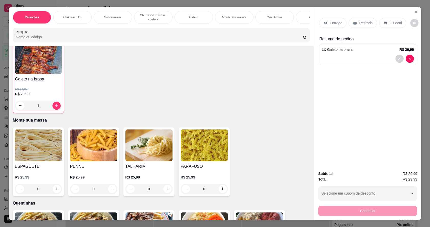
scroll to position [435, 0]
click at [356, 23] on div "Retirada" at bounding box center [362, 23] width 28 height 10
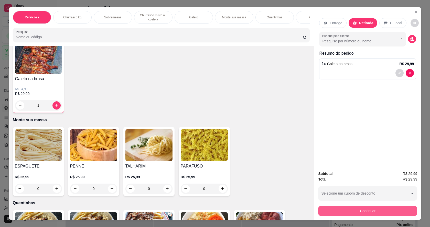
click at [368, 209] on button "Continuar" at bounding box center [367, 211] width 99 height 10
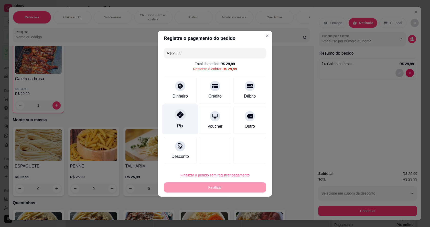
click at [177, 119] on div at bounding box center [179, 114] width 11 height 11
type input "R$ 0,00"
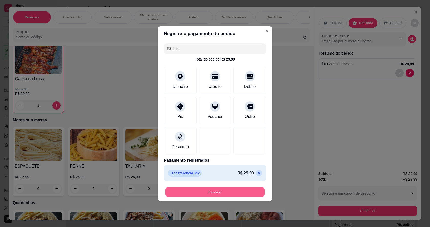
click at [206, 197] on button "Finalizar" at bounding box center [214, 192] width 99 height 10
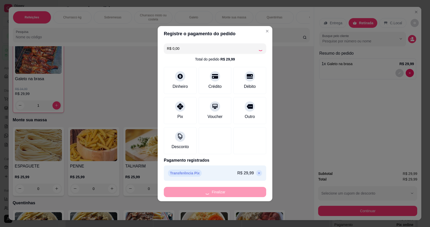
type input "0"
type input "-R$ 29,99"
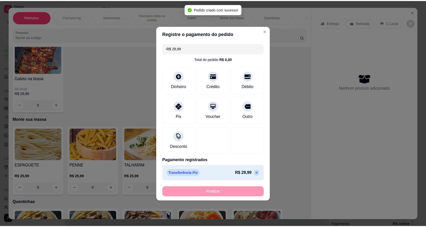
scroll to position [435, 0]
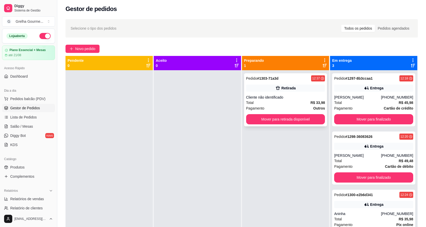
click at [274, 92] on div "Retirada" at bounding box center [285, 88] width 79 height 7
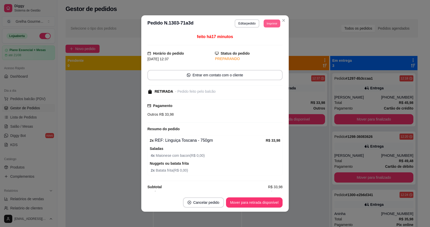
click at [267, 26] on button "Imprimir" at bounding box center [272, 23] width 17 height 8
click at [269, 53] on button "IMPRESSORA" at bounding box center [260, 52] width 37 height 8
click at [248, 202] on button "Mover para retirada disponível" at bounding box center [254, 203] width 55 height 10
click at [248, 202] on div "Mover para retirada disponível" at bounding box center [251, 203] width 64 height 10
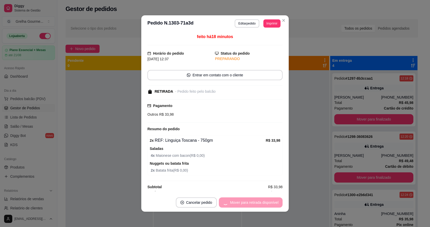
click at [248, 202] on div "Mover para retirada disponível" at bounding box center [251, 203] width 64 height 10
click at [248, 201] on button "Mover para finalizado" at bounding box center [261, 203] width 41 height 10
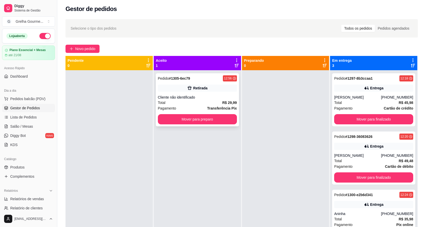
click at [215, 93] on div "Pedido # 1305-6ec79 12:56 Retirada Cliente não identificado Total R$ 29,99 Paga…" at bounding box center [197, 99] width 83 height 53
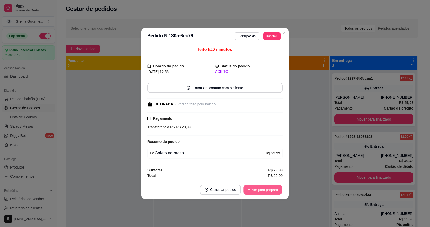
click at [251, 187] on button "Mover para preparo" at bounding box center [262, 190] width 38 height 10
click at [253, 187] on div "Mover para preparo" at bounding box center [259, 190] width 47 height 10
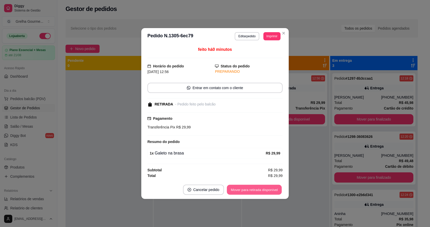
click at [253, 187] on button "Mover para retirada disponível" at bounding box center [254, 190] width 55 height 10
click at [253, 187] on div "Mover para retirada disponível" at bounding box center [254, 190] width 57 height 10
click at [253, 187] on div "Mover para retirada disponível" at bounding box center [251, 190] width 64 height 10
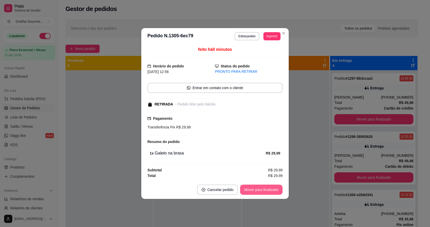
click at [253, 187] on button "Mover para finalizado" at bounding box center [261, 190] width 42 height 10
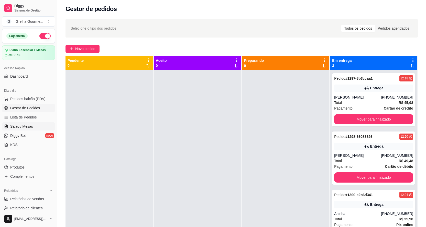
click at [19, 125] on span "Salão / Mesas" at bounding box center [21, 126] width 23 height 5
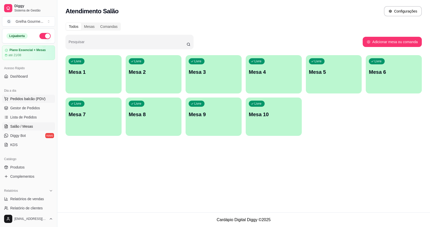
click at [20, 100] on span "Pedidos balcão (PDV)" at bounding box center [27, 98] width 35 height 5
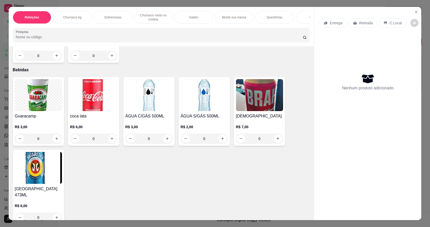
scroll to position [9, 0]
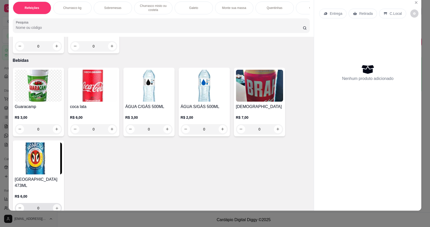
click at [55, 206] on icon "increase-product-quantity" at bounding box center [57, 208] width 4 height 4
type input "1"
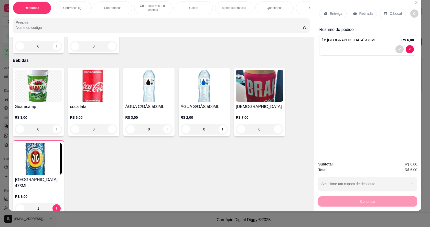
click at [394, 12] on p "C.Local" at bounding box center [395, 13] width 12 height 5
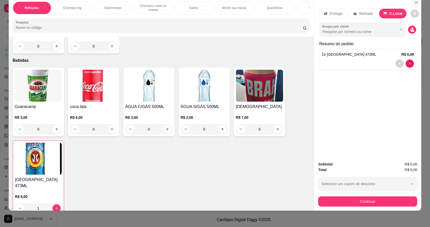
click at [415, 2] on icon "Close" at bounding box center [416, 3] width 4 height 4
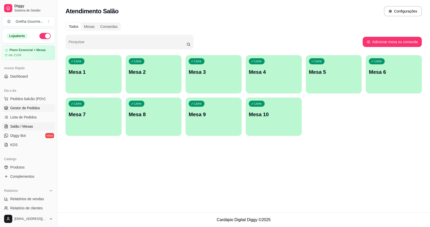
click at [31, 110] on span "Gestor de Pedidos" at bounding box center [25, 108] width 30 height 5
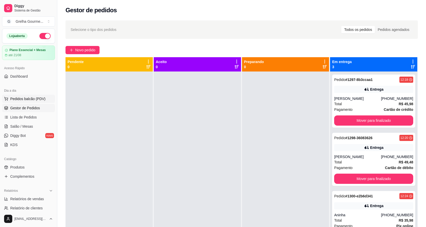
click at [32, 98] on span "Pedidos balcão (PDV)" at bounding box center [27, 98] width 35 height 5
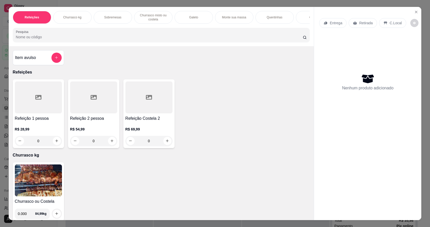
scroll to position [128, 0]
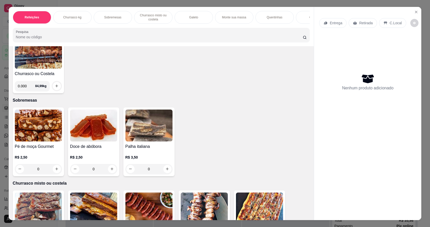
click at [26, 56] on img at bounding box center [38, 53] width 47 height 32
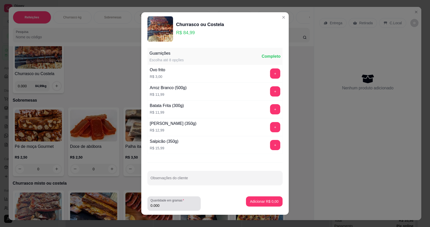
click at [184, 207] on input "0.000" at bounding box center [173, 205] width 47 height 5
type input "0.232"
click at [255, 198] on button "Adicionar R$ 19,72" at bounding box center [263, 202] width 39 height 10
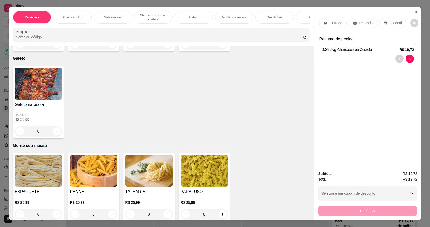
scroll to position [461, 0]
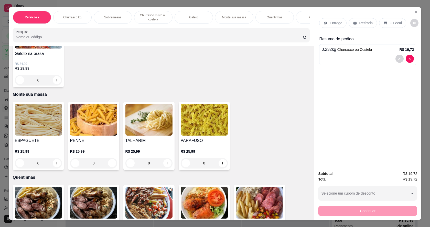
click at [55, 85] on div "0" at bounding box center [38, 80] width 47 height 10
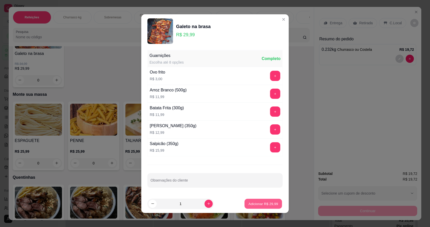
click at [248, 202] on p "Adicionar R$ 29,99" at bounding box center [263, 204] width 30 height 5
type input "1"
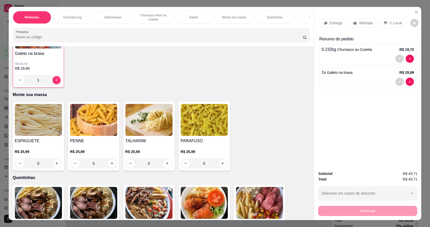
click at [367, 23] on p "Retirada" at bounding box center [366, 22] width 14 height 5
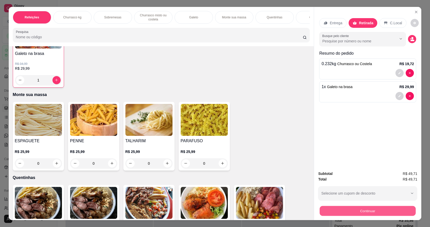
click at [354, 210] on button "Continuar" at bounding box center [368, 211] width 96 height 10
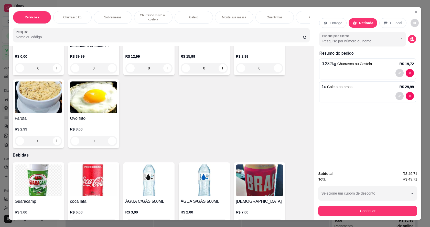
scroll to position [1212, 0]
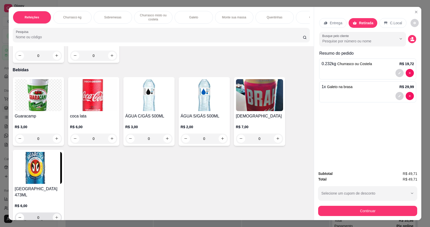
click at [56, 216] on icon "increase-product-quantity" at bounding box center [57, 218] width 4 height 4
type input "1"
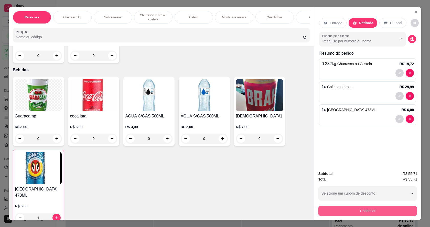
click at [345, 208] on button "Continuar" at bounding box center [367, 211] width 99 height 10
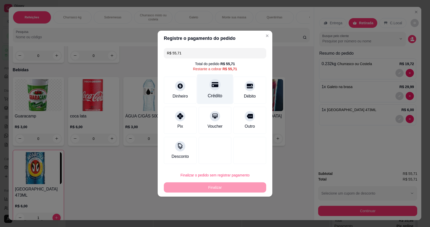
click at [212, 87] on icon at bounding box center [215, 84] width 7 height 5
type input "R$ 0,00"
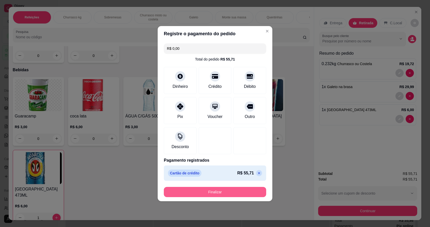
click at [234, 192] on button "Finalizar" at bounding box center [215, 192] width 102 height 10
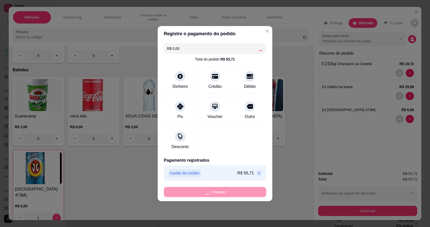
type input "0"
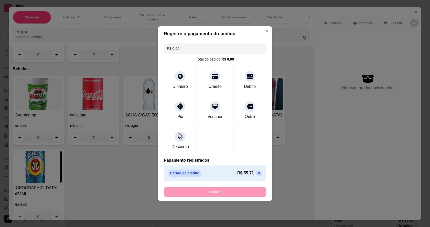
type input "-R$ 55,71"
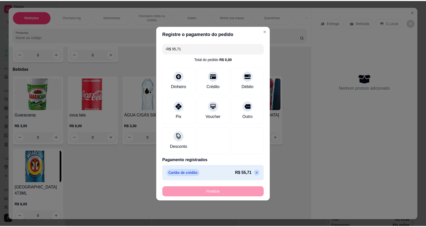
scroll to position [1211, 0]
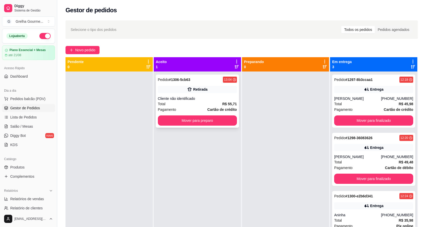
click at [211, 100] on div "Cliente não identificado" at bounding box center [197, 98] width 79 height 5
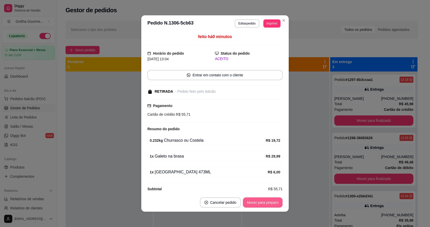
click at [267, 200] on button "Mover para preparo" at bounding box center [263, 203] width 40 height 10
click at [268, 200] on div "Mover para preparo" at bounding box center [263, 203] width 40 height 10
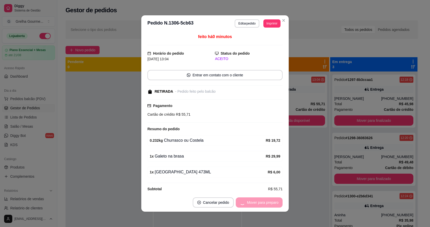
click at [268, 200] on div "Mover para preparo" at bounding box center [259, 203] width 47 height 10
click at [268, 200] on button "Mover para retirada disponível" at bounding box center [254, 203] width 55 height 10
click at [268, 200] on div "Mover para retirada disponível" at bounding box center [254, 203] width 57 height 10
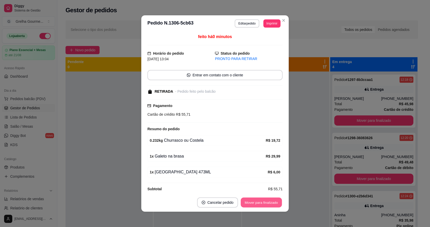
click at [268, 200] on button "Mover para finalizado" at bounding box center [261, 203] width 41 height 10
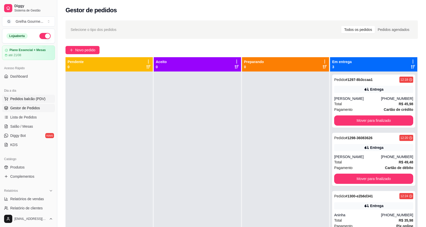
click at [26, 98] on span "Pedidos balcão (PDV)" at bounding box center [27, 98] width 35 height 5
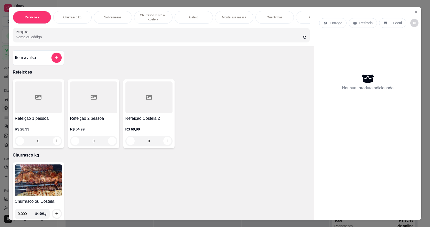
scroll to position [51, 0]
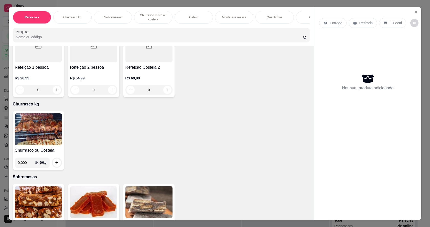
click at [44, 140] on img at bounding box center [38, 130] width 47 height 32
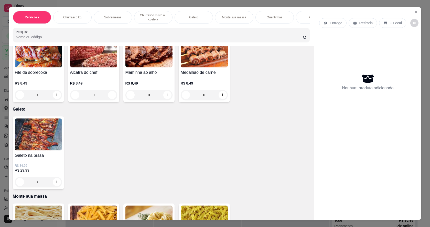
scroll to position [409, 0]
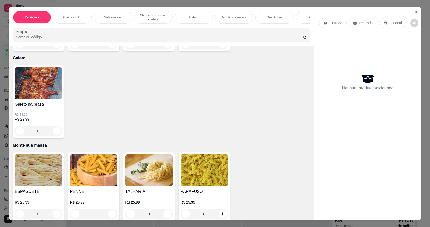
click at [36, 86] on img at bounding box center [38, 84] width 47 height 32
click at [414, 9] on button "Close" at bounding box center [416, 12] width 8 height 8
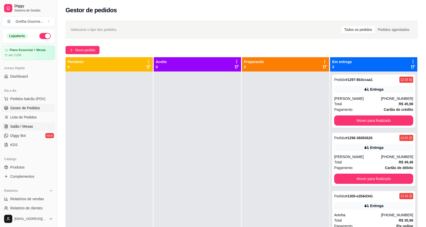
click at [19, 126] on span "Salão / Mesas" at bounding box center [21, 126] width 23 height 5
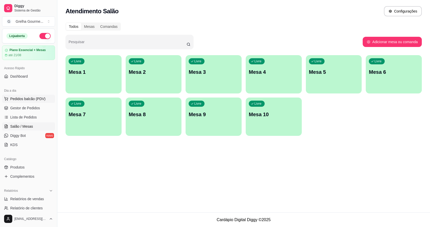
click at [31, 99] on span "Pedidos balcão (PDV)" at bounding box center [27, 98] width 35 height 5
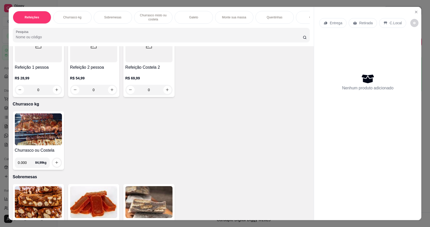
scroll to position [77, 0]
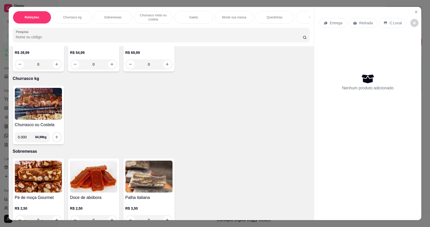
click at [45, 120] on img at bounding box center [38, 104] width 47 height 32
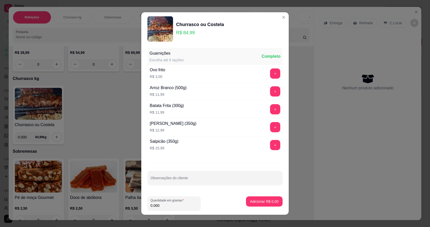
click at [187, 208] on input "0.000" at bounding box center [173, 205] width 47 height 5
type input "0.432"
click at [255, 202] on p "Adicionar R$ 36,72" at bounding box center [263, 201] width 30 height 5
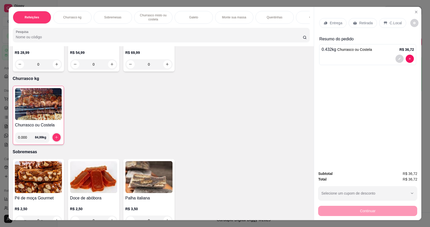
click at [355, 21] on div "Retirada" at bounding box center [362, 23] width 28 height 10
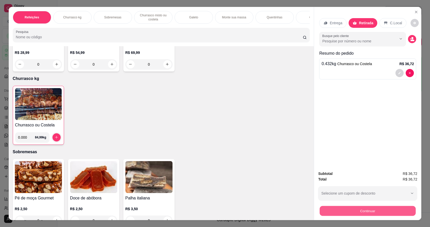
click at [351, 210] on button "Continuar" at bounding box center [368, 211] width 96 height 10
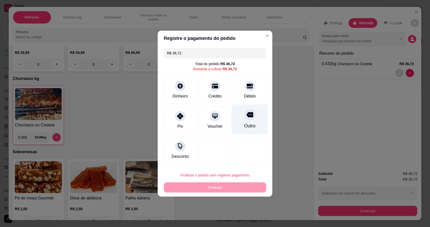
click at [238, 117] on div "Outro" at bounding box center [250, 119] width 36 height 30
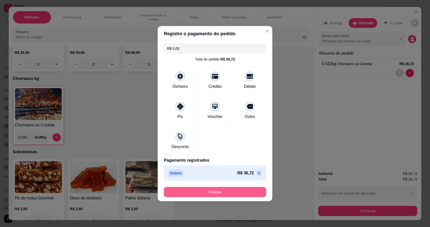
click at [241, 194] on button "Finalizar" at bounding box center [215, 192] width 102 height 10
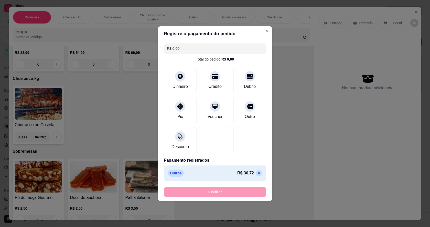
type input "-R$ 36,72"
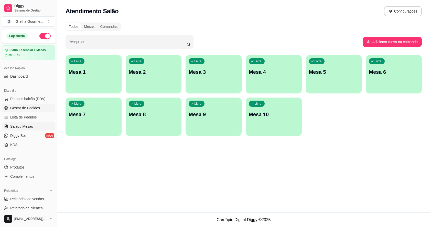
click at [21, 107] on span "Gestor de Pedidos" at bounding box center [25, 108] width 30 height 5
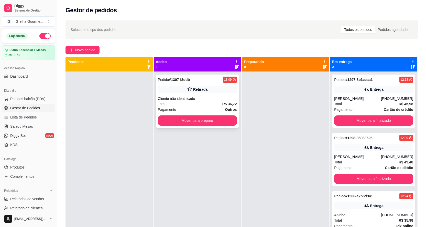
click at [166, 104] on div "Total R$ 36,72" at bounding box center [197, 104] width 79 height 6
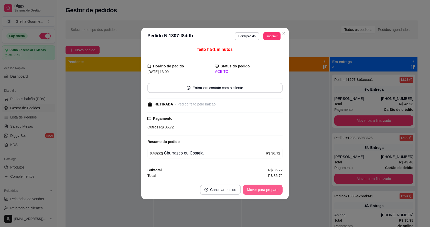
click at [254, 193] on button "Mover para preparo" at bounding box center [263, 190] width 40 height 10
click at [254, 193] on div "Mover para preparo" at bounding box center [259, 190] width 47 height 10
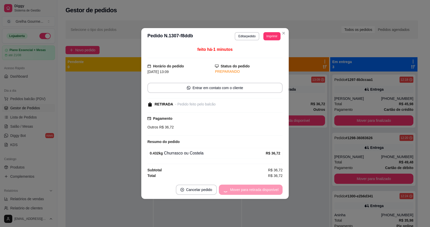
click at [255, 193] on div "Mover para retirada disponível" at bounding box center [251, 190] width 64 height 10
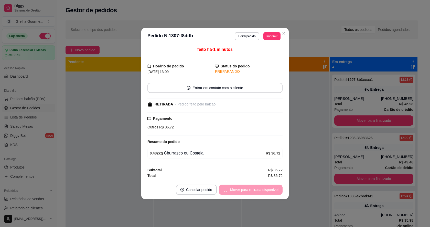
click at [255, 193] on div "Mover para retirada disponível" at bounding box center [251, 190] width 64 height 10
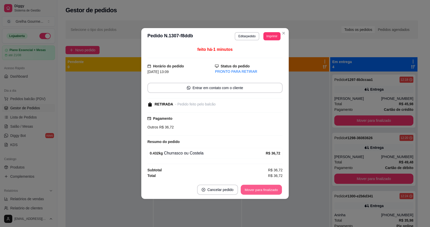
click at [255, 192] on button "Mover para finalizado" at bounding box center [261, 190] width 41 height 10
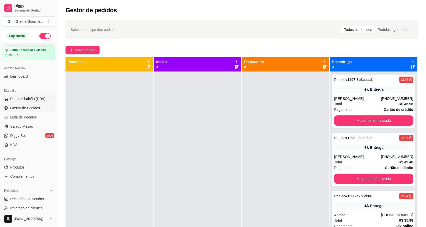
click at [30, 101] on span "Pedidos balcão (PDV)" at bounding box center [27, 98] width 35 height 5
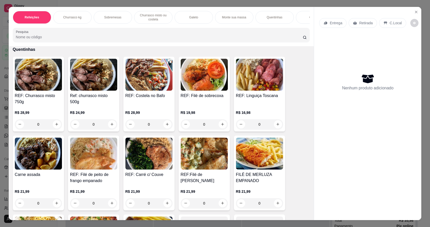
scroll to position [614, 0]
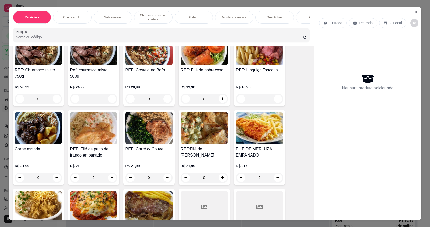
click at [197, 141] on img at bounding box center [204, 128] width 47 height 32
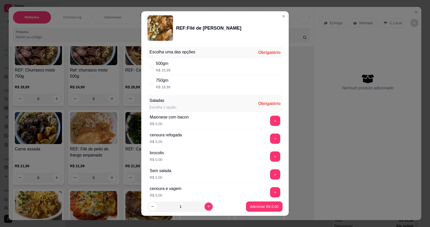
click at [167, 82] on div "750gm" at bounding box center [163, 81] width 15 height 6
radio input "true"
click at [270, 121] on button "+" at bounding box center [275, 121] width 10 height 10
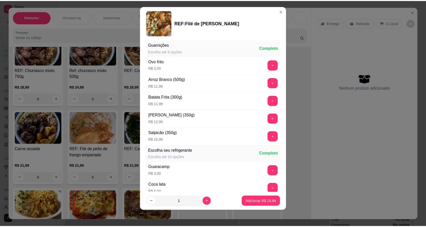
scroll to position [314, 0]
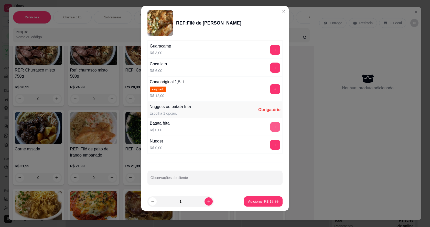
click at [270, 126] on button "+" at bounding box center [275, 127] width 10 height 10
click at [260, 201] on p "Adicionar R$ 18,99" at bounding box center [263, 201] width 30 height 5
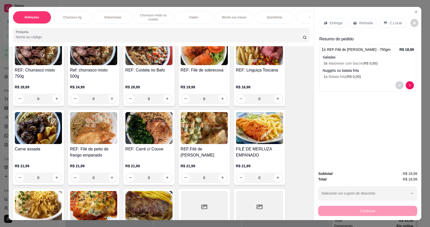
click at [359, 24] on p "Retirada" at bounding box center [366, 22] width 14 height 5
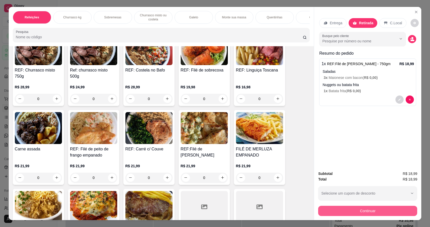
click at [357, 212] on button "Continuar" at bounding box center [367, 211] width 99 height 10
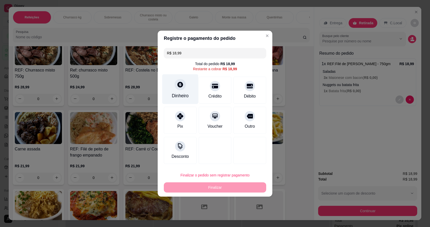
click at [184, 87] on div at bounding box center [179, 84] width 11 height 11
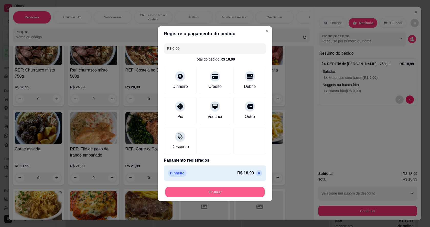
click at [222, 190] on button "Finalizar" at bounding box center [214, 192] width 99 height 10
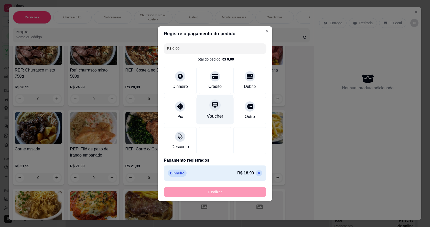
type input "-R$ 18,99"
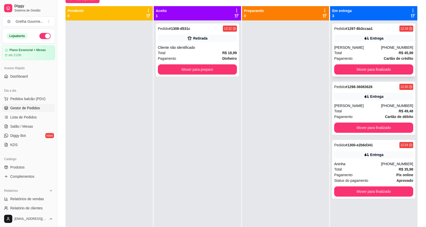
scroll to position [26, 0]
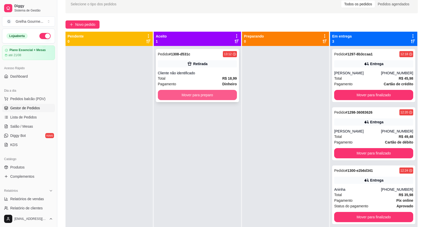
click at [191, 95] on button "Mover para preparo" at bounding box center [197, 95] width 79 height 10
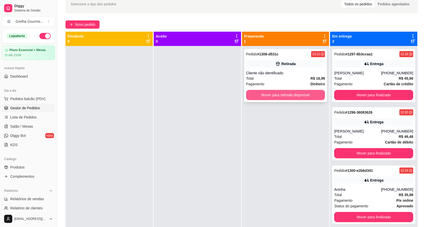
click at [256, 96] on button "Mover para retirada disponível" at bounding box center [285, 95] width 79 height 10
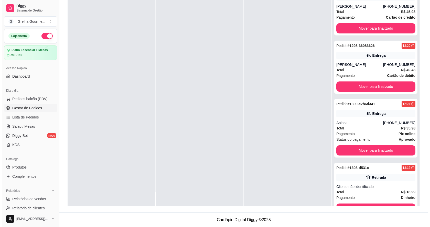
scroll to position [17, 0]
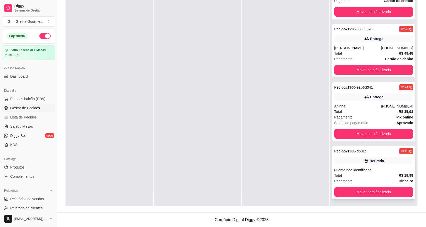
click at [368, 181] on div "Pagamento Dinheiro" at bounding box center [373, 182] width 79 height 6
click at [34, 101] on span "Pedidos balcão (PDV)" at bounding box center [27, 98] width 35 height 5
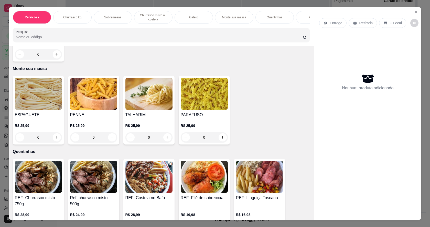
scroll to position [614, 0]
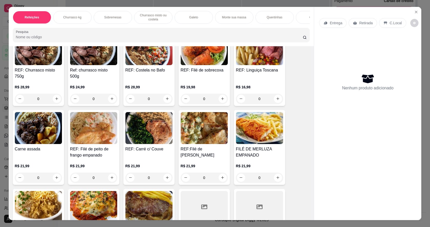
click at [163, 103] on div "0" at bounding box center [148, 99] width 47 height 10
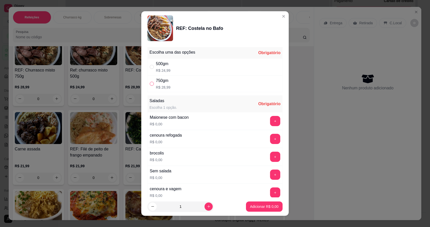
click at [150, 82] on input "" at bounding box center [152, 84] width 4 height 4
radio input "true"
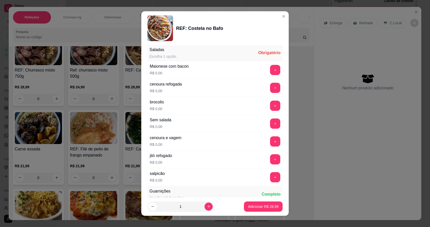
scroll to position [26, 0]
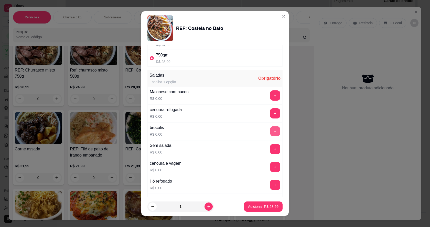
click at [270, 128] on button "+" at bounding box center [275, 131] width 10 height 10
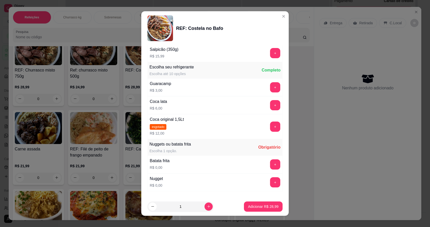
scroll to position [307, 0]
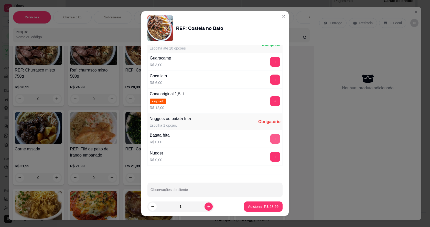
click at [270, 140] on button "+" at bounding box center [275, 139] width 10 height 10
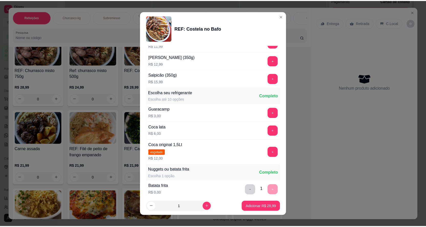
scroll to position [281, 0]
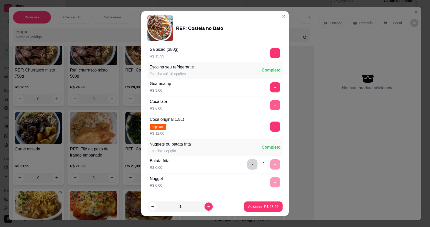
click at [270, 108] on button "+" at bounding box center [275, 105] width 10 height 10
click at [262, 207] on p "Adicionar R$ 34,99" at bounding box center [263, 206] width 30 height 5
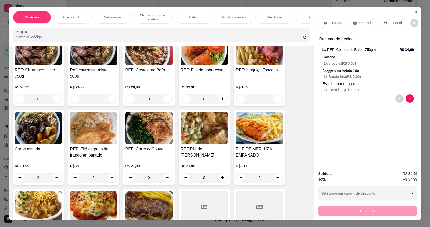
click at [353, 24] on icon at bounding box center [355, 22] width 4 height 3
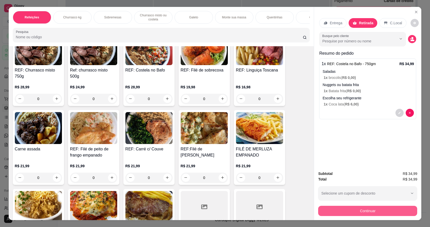
click at [336, 209] on button "Continuar" at bounding box center [367, 211] width 99 height 10
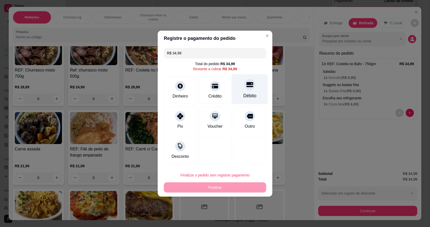
click at [239, 85] on div "Débito" at bounding box center [250, 89] width 36 height 30
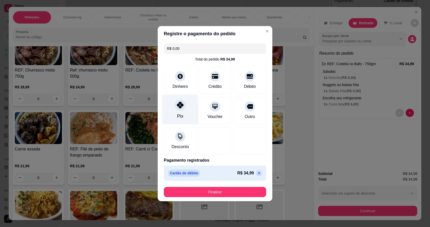
click at [179, 110] on div at bounding box center [179, 105] width 11 height 11
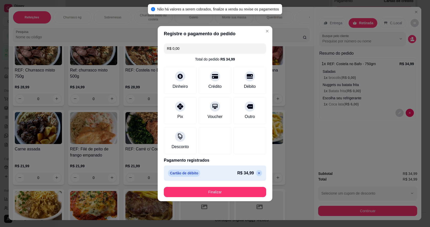
click at [257, 172] on icon at bounding box center [259, 173] width 4 height 4
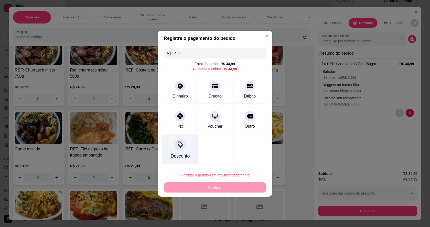
drag, startPoint x: 182, startPoint y: 120, endPoint x: 186, endPoint y: 130, distance: 11.0
click at [182, 121] on div "Pix" at bounding box center [180, 120] width 33 height 27
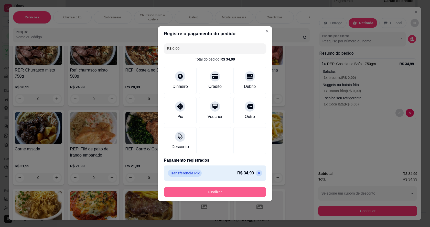
click at [214, 188] on button "Finalizar" at bounding box center [215, 192] width 102 height 10
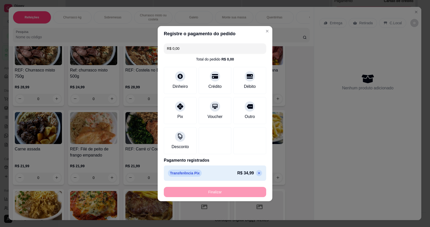
type input "-R$ 34,99"
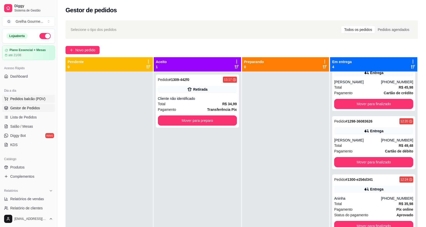
click at [19, 101] on span "Pedidos balcão (PDV)" at bounding box center [27, 98] width 35 height 5
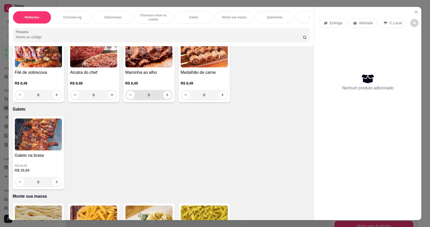
scroll to position [435, 0]
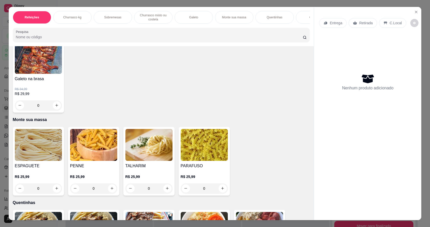
click at [55, 110] on div "0" at bounding box center [38, 106] width 47 height 10
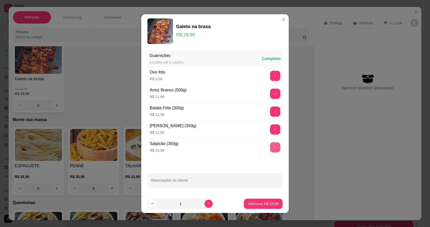
click at [270, 148] on button "+" at bounding box center [275, 148] width 10 height 10
click at [257, 204] on p "Adicionar R$ 45,98" at bounding box center [263, 204] width 30 height 5
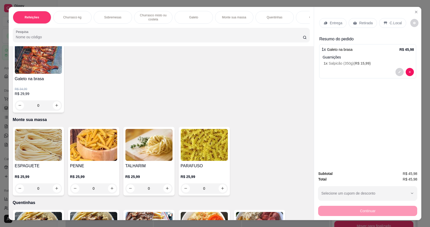
click at [353, 21] on icon at bounding box center [355, 23] width 4 height 4
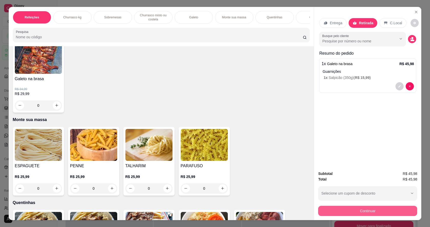
click at [381, 210] on button "Continuar" at bounding box center [367, 211] width 99 height 10
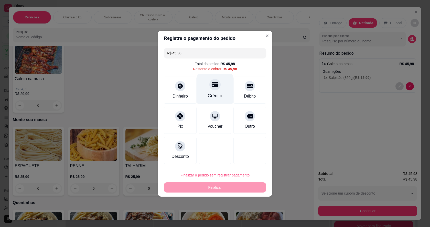
click at [212, 87] on icon at bounding box center [215, 84] width 7 height 5
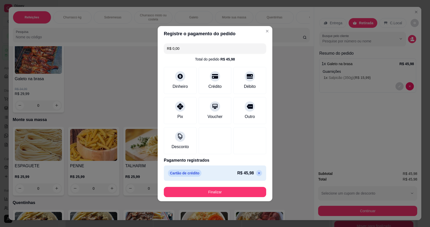
click at [220, 199] on footer "Finalizar" at bounding box center [215, 192] width 115 height 18
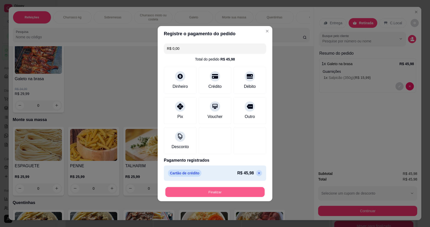
click at [221, 191] on button "Finalizar" at bounding box center [214, 192] width 99 height 10
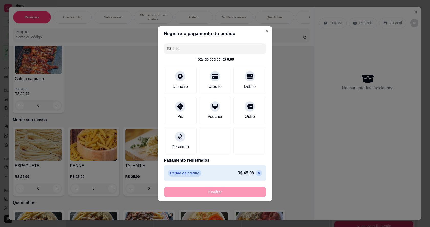
type input "-R$ 45,98"
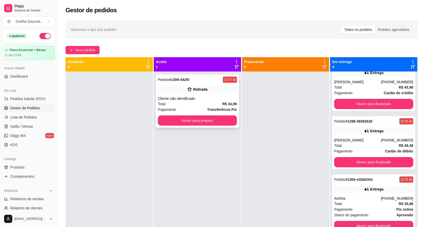
click at [192, 100] on div "Cliente não identificado" at bounding box center [197, 98] width 79 height 5
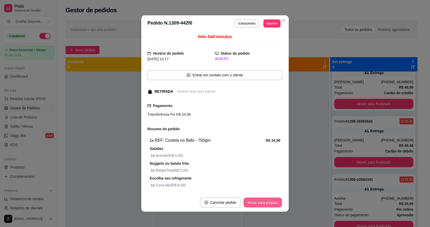
click at [270, 200] on button "Mover para preparo" at bounding box center [262, 203] width 38 height 10
click at [270, 200] on div "Mover para preparo" at bounding box center [259, 203] width 47 height 10
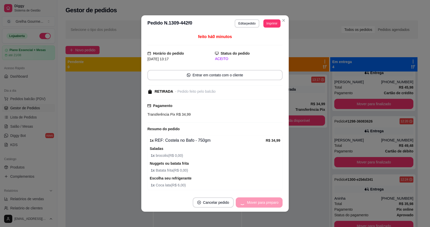
click at [270, 200] on div "Mover para preparo" at bounding box center [259, 203] width 47 height 10
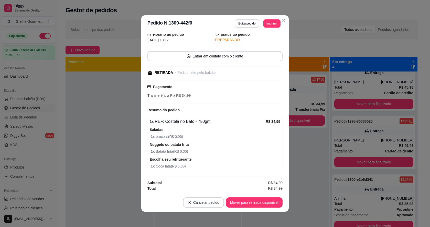
scroll to position [1, 0]
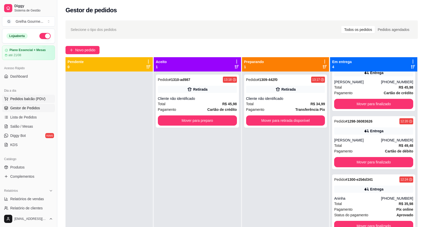
click at [16, 100] on span "Pedidos balcão (PDV)" at bounding box center [27, 98] width 35 height 5
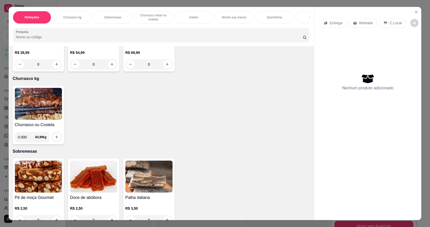
scroll to position [128, 0]
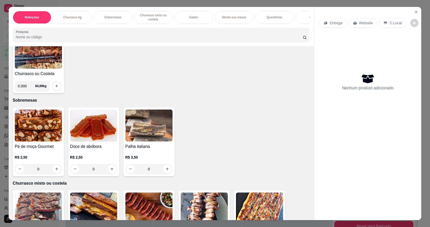
click at [46, 65] on img at bounding box center [38, 53] width 47 height 32
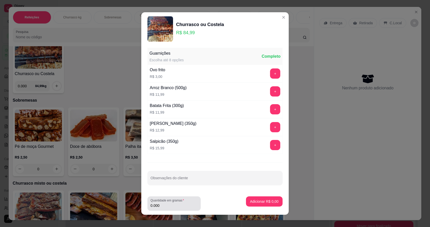
click at [181, 207] on input "0.000" at bounding box center [173, 205] width 47 height 5
type input "0.150"
click at [253, 197] on button "Adicionar R$ 12,75" at bounding box center [263, 202] width 39 height 10
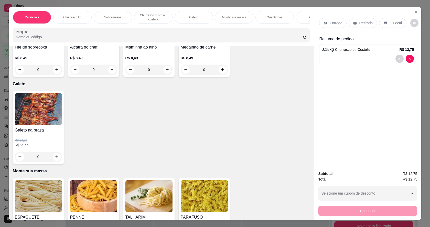
scroll to position [461, 0]
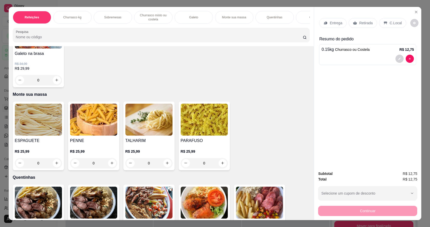
click at [56, 83] on div "0" at bounding box center [38, 80] width 47 height 10
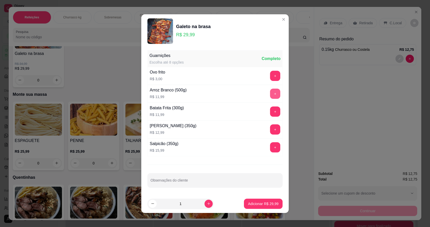
click at [270, 91] on button "+" at bounding box center [275, 94] width 10 height 10
click at [258, 206] on p "Adicionar R$ 41,98" at bounding box center [263, 204] width 30 height 5
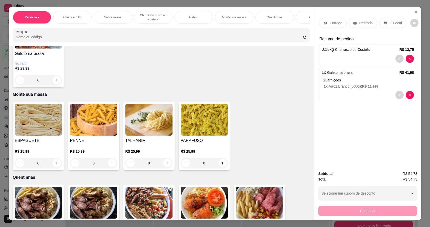
click at [366, 22] on p "Retirada" at bounding box center [366, 22] width 14 height 5
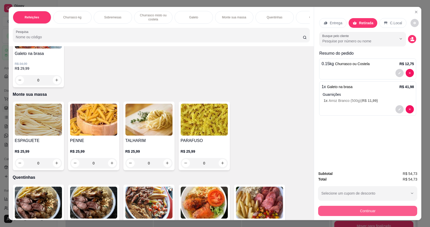
click at [375, 214] on button "Continuar" at bounding box center [367, 211] width 99 height 10
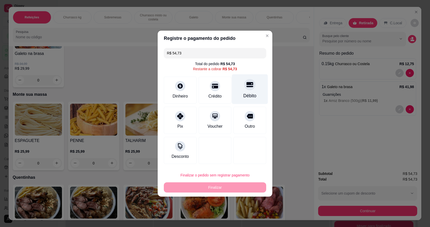
click at [244, 93] on div "Débito" at bounding box center [249, 96] width 13 height 7
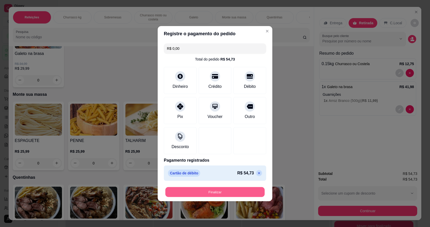
click at [221, 194] on button "Finalizar" at bounding box center [214, 192] width 99 height 10
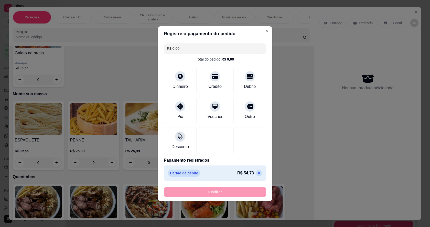
type input "-R$ 54,73"
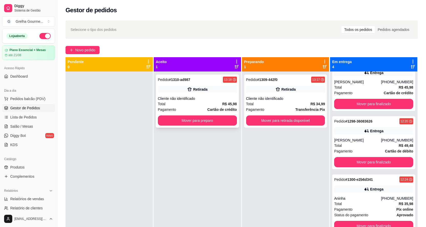
click at [192, 93] on div "Retirada" at bounding box center [197, 89] width 79 height 7
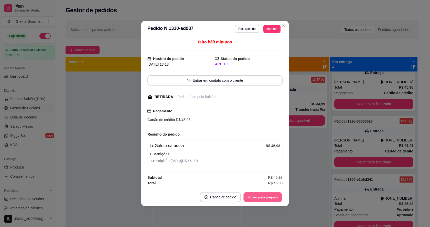
click at [273, 197] on button "Mover para preparo" at bounding box center [262, 198] width 38 height 10
click at [273, 197] on div "Mover para preparo" at bounding box center [263, 197] width 40 height 10
click at [273, 197] on div "Mover para preparo" at bounding box center [259, 197] width 47 height 10
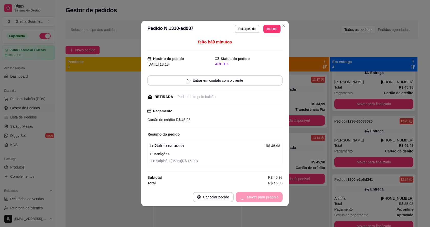
click at [273, 197] on div "Mover para preparo" at bounding box center [259, 197] width 47 height 10
click at [273, 197] on button "Mover para retirada disponível" at bounding box center [254, 198] width 55 height 10
click at [273, 197] on div "Mover para retirada disponível" at bounding box center [254, 197] width 57 height 10
click at [273, 197] on div "Mover para retirada disponível" at bounding box center [251, 197] width 64 height 10
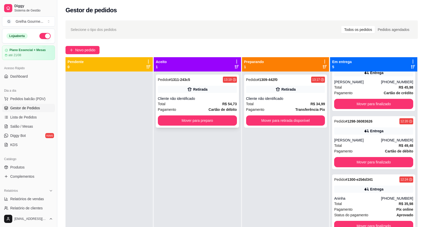
click at [172, 89] on div "Retirada" at bounding box center [197, 89] width 79 height 7
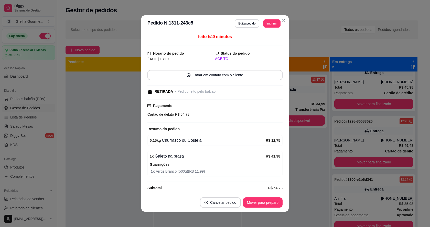
scroll to position [5, 0]
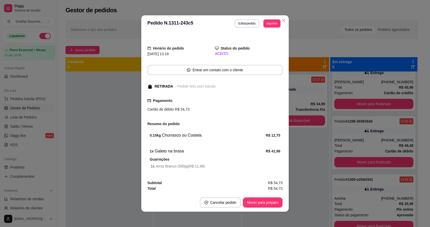
click at [267, 210] on footer "Cancelar pedido Mover para preparo" at bounding box center [214, 203] width 147 height 18
click at [269, 206] on button "Mover para preparo" at bounding box center [263, 203] width 40 height 10
click at [269, 206] on div "Mover para preparo" at bounding box center [259, 203] width 47 height 10
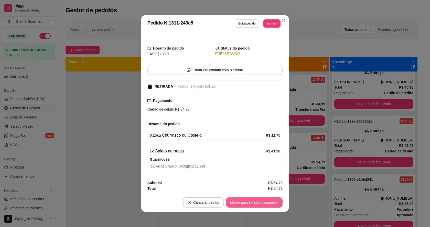
click at [269, 206] on button "Mover para retirada disponível" at bounding box center [254, 203] width 57 height 10
click at [269, 206] on div "Mover para retirada disponível" at bounding box center [251, 203] width 64 height 10
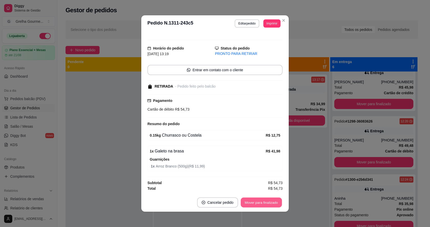
click at [269, 206] on button "Mover para finalizado" at bounding box center [261, 203] width 41 height 10
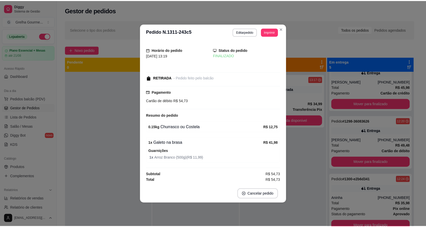
scroll to position [0, 0]
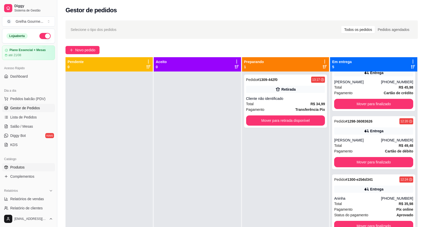
click at [10, 170] on link "Produtos" at bounding box center [28, 167] width 53 height 8
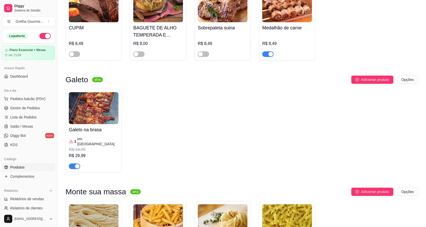
scroll to position [716, 0]
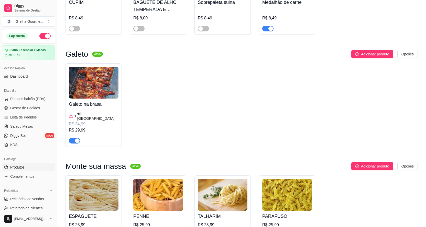
click at [74, 138] on button "button" at bounding box center [74, 141] width 11 height 6
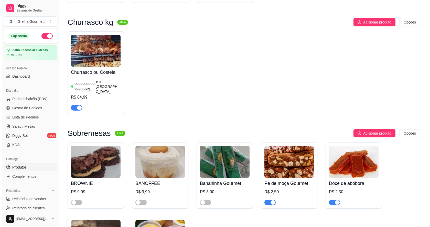
scroll to position [0, 0]
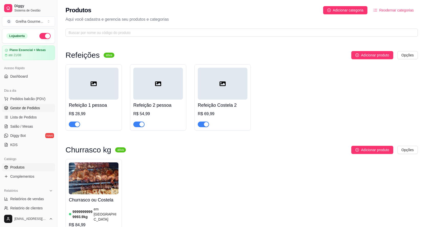
click at [34, 108] on span "Gestor de Pedidos" at bounding box center [25, 108] width 30 height 5
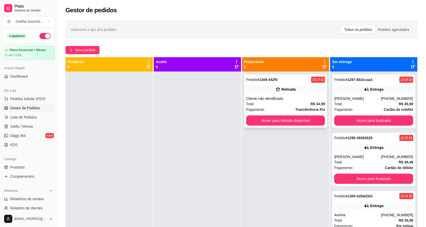
click at [281, 92] on div "Retirada" at bounding box center [288, 89] width 14 height 5
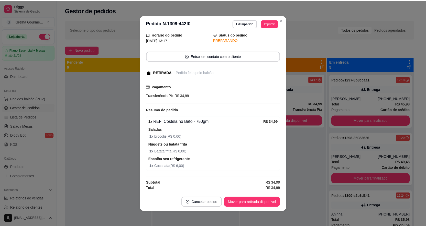
scroll to position [1, 0]
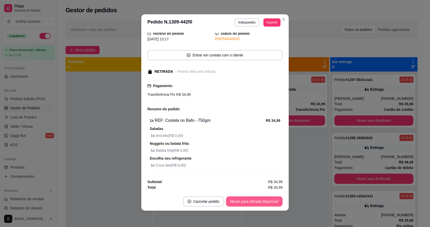
click at [234, 203] on button "Mover para retirada disponível" at bounding box center [254, 202] width 57 height 10
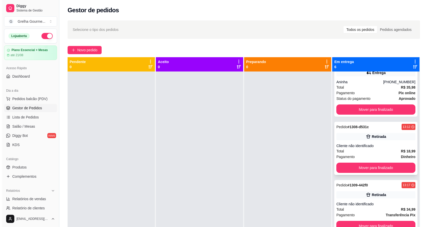
scroll to position [14, 0]
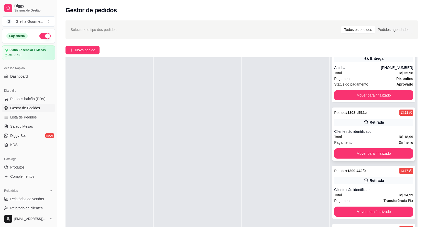
click at [358, 129] on div "Cliente não identificado" at bounding box center [373, 131] width 79 height 5
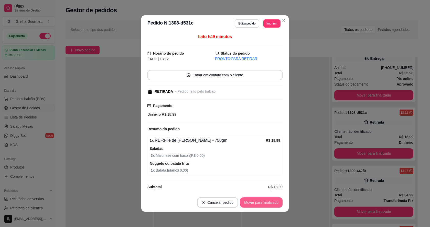
click at [261, 206] on button "Mover para finalizado" at bounding box center [261, 203] width 42 height 10
click at [261, 205] on div "Mover para finalizado" at bounding box center [258, 203] width 50 height 10
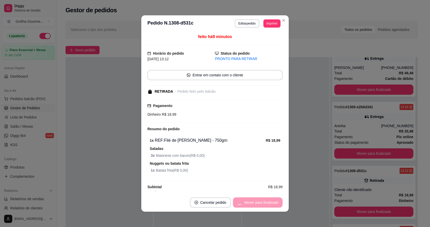
click at [261, 205] on div "Mover para finalizado" at bounding box center [258, 203] width 50 height 10
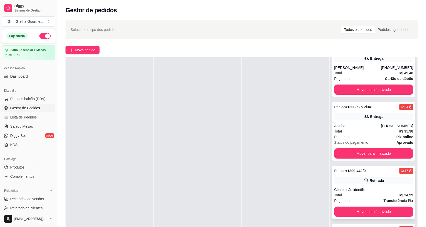
click at [382, 194] on div "Total R$ 34,99" at bounding box center [373, 196] width 79 height 6
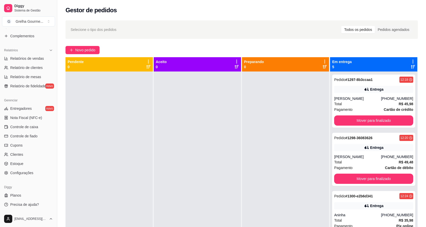
scroll to position [78, 0]
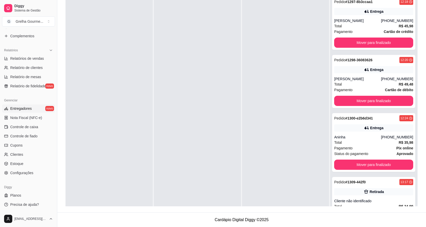
click at [22, 111] on span "Entregadores" at bounding box center [20, 108] width 21 height 5
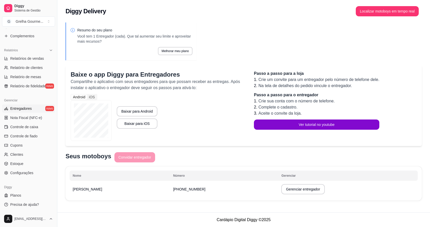
click at [354, 10] on div "Diggy Delivery Localizar motoboys em tempo real" at bounding box center [244, 11] width 356 height 10
click at [362, 13] on button "Localizar motoboys em tempo real" at bounding box center [387, 11] width 63 height 10
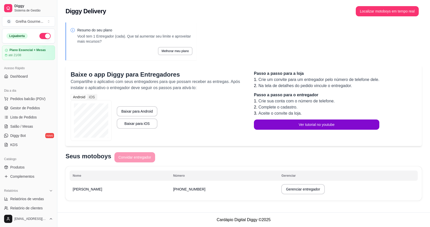
click at [15, 104] on ul "Pedidos balcão (PDV) Gestor de Pedidos Lista de Pedidos Salão / Mesas Diggy Bot…" at bounding box center [28, 122] width 53 height 54
click at [16, 107] on span "Gestor de Pedidos" at bounding box center [25, 108] width 30 height 5
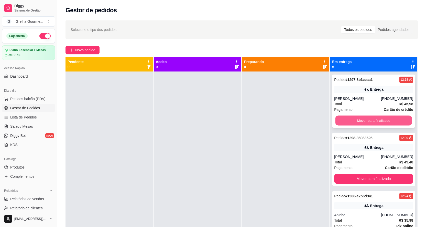
click at [389, 117] on button "Mover para finalizado" at bounding box center [373, 121] width 77 height 10
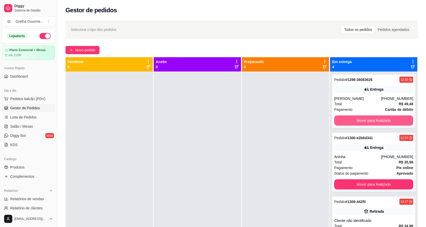
click at [389, 117] on button "Mover para finalizado" at bounding box center [373, 121] width 79 height 10
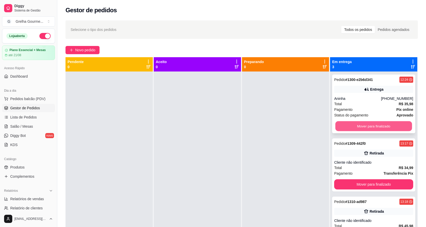
click at [389, 122] on button "Mover para finalizado" at bounding box center [373, 127] width 77 height 10
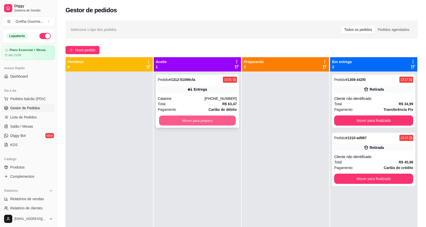
click at [222, 124] on button "Mover para preparo" at bounding box center [197, 121] width 77 height 10
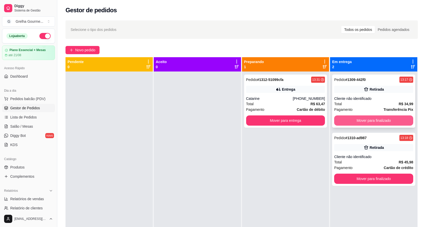
click at [373, 118] on button "Mover para finalizado" at bounding box center [373, 121] width 79 height 10
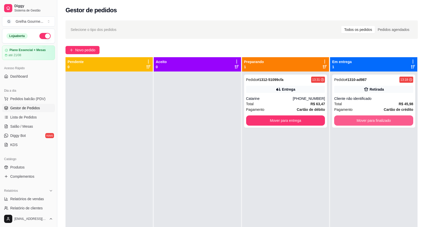
click at [373, 118] on button "Mover para finalizado" at bounding box center [373, 121] width 79 height 10
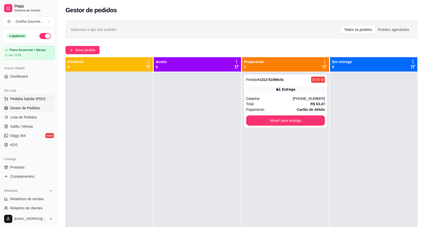
click at [8, 98] on icon at bounding box center [6, 99] width 4 height 4
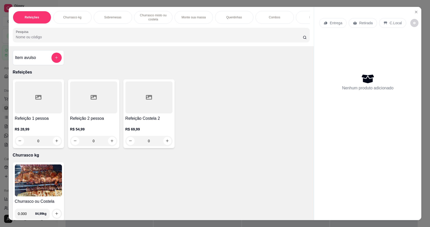
click at [26, 174] on img at bounding box center [38, 181] width 47 height 32
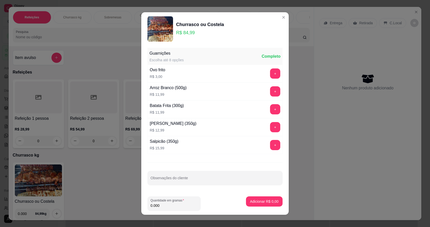
click at [179, 204] on input "0.000" at bounding box center [173, 205] width 47 height 5
type input "0.500"
click at [270, 145] on button "+" at bounding box center [275, 145] width 10 height 10
click at [264, 202] on p "Adicionar R$ 58,49" at bounding box center [263, 202] width 30 height 5
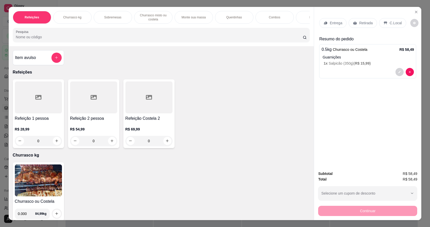
click at [353, 25] on icon at bounding box center [355, 23] width 4 height 4
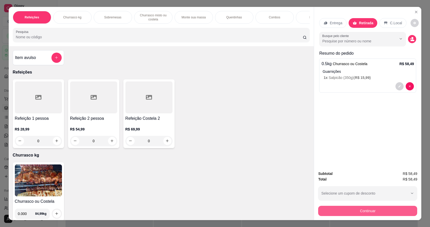
click at [339, 210] on button "Continuar" at bounding box center [367, 211] width 99 height 10
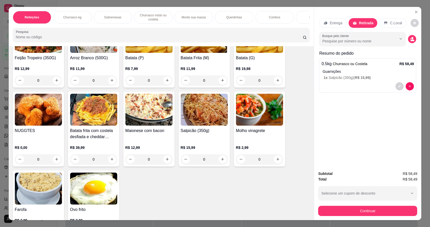
scroll to position [896, 0]
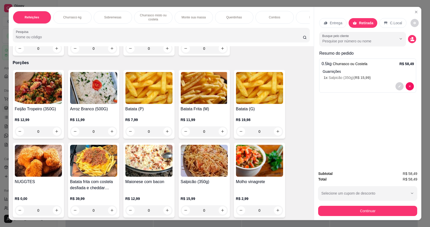
click at [148, 152] on img at bounding box center [148, 161] width 47 height 32
click at [333, 214] on button "Continuar" at bounding box center [368, 211] width 96 height 10
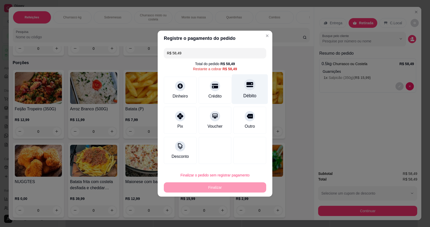
click at [251, 85] on div at bounding box center [249, 84] width 11 height 11
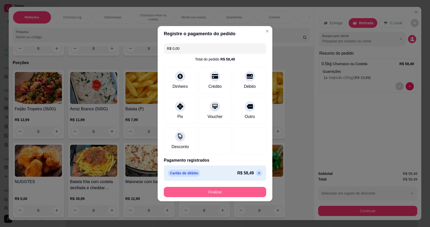
click at [255, 191] on button "Finalizar" at bounding box center [215, 192] width 102 height 10
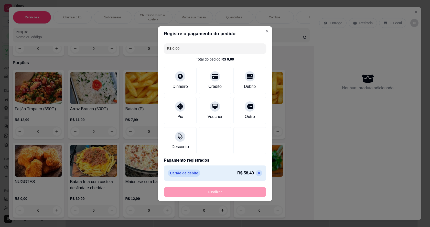
type input "-R$ 58,49"
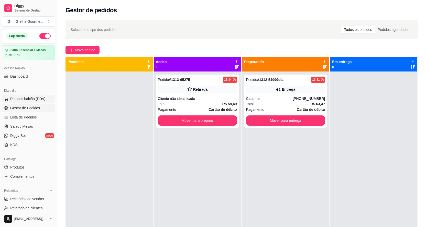
click at [33, 97] on span "Pedidos balcão (PDV)" at bounding box center [27, 98] width 35 height 5
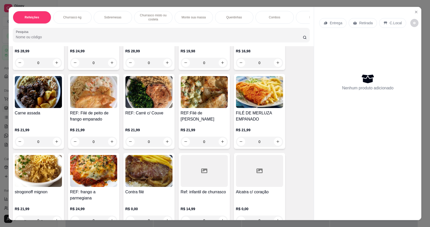
scroll to position [512, 0]
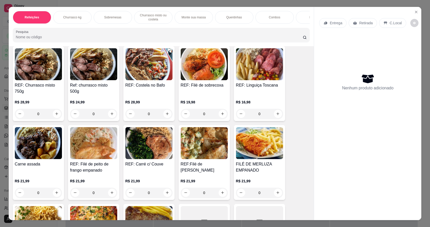
click at [165, 119] on div "0" at bounding box center [148, 114] width 47 height 10
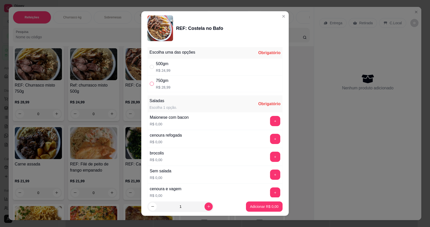
click at [150, 82] on input "" at bounding box center [152, 84] width 4 height 4
radio input "true"
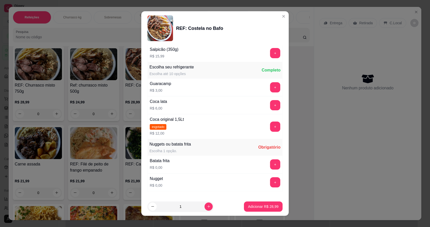
scroll to position [314, 0]
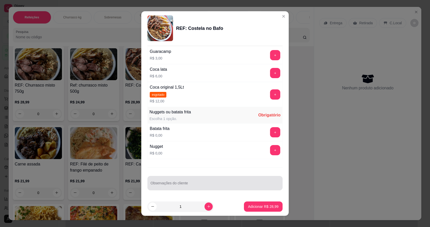
click at [192, 179] on div at bounding box center [214, 183] width 129 height 10
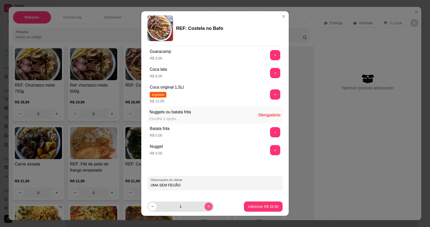
type input "UMA SEM FEIJÃO"
click at [204, 207] on button "increase-product-quantity" at bounding box center [208, 207] width 8 height 8
type input "2"
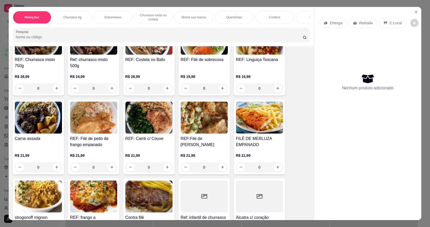
scroll to position [486, 0]
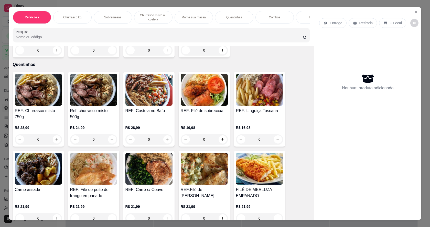
click at [36, 92] on img at bounding box center [38, 90] width 47 height 32
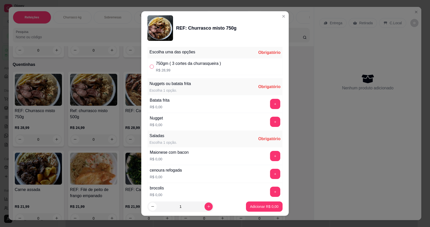
click at [151, 68] on input "" at bounding box center [152, 67] width 4 height 4
radio input "true"
click at [207, 205] on icon "increase-product-quantity" at bounding box center [209, 207] width 4 height 4
click at [152, 209] on button "decrease-product-quantity" at bounding box center [152, 207] width 8 height 8
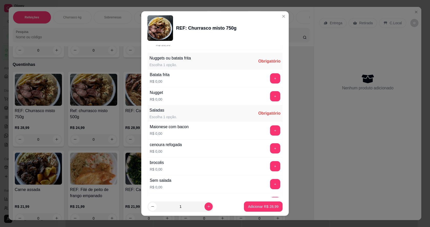
scroll to position [51, 0]
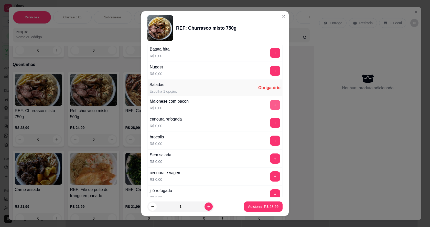
click at [270, 102] on button "+" at bounding box center [275, 105] width 10 height 10
click at [207, 205] on icon "increase-product-quantity" at bounding box center [209, 207] width 4 height 4
type input "2"
click at [270, 106] on button "+" at bounding box center [275, 105] width 10 height 10
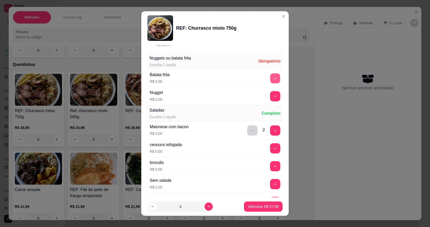
click at [270, 78] on button "+" at bounding box center [275, 79] width 10 height 10
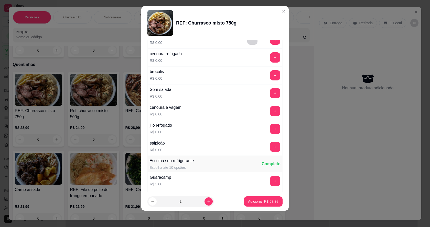
scroll to position [191, 0]
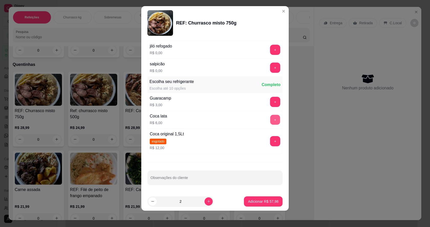
click at [270, 121] on button "+" at bounding box center [275, 120] width 10 height 10
click at [252, 200] on p "Adicionar R$ 57,98" at bounding box center [263, 201] width 30 height 5
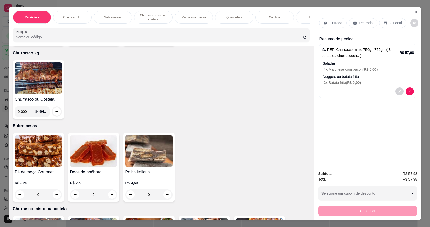
scroll to position [0, 0]
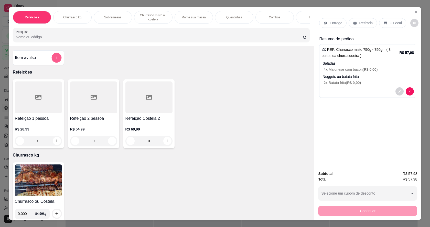
click at [51, 59] on button "add-separate-item" at bounding box center [56, 58] width 10 height 10
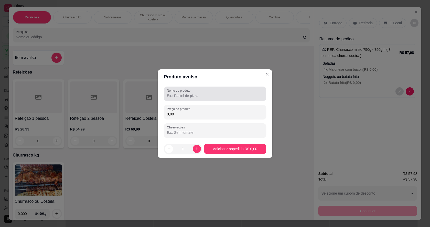
click at [205, 90] on div at bounding box center [215, 94] width 96 height 10
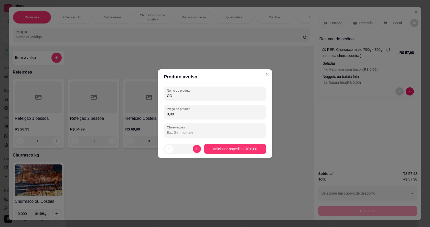
type input "C"
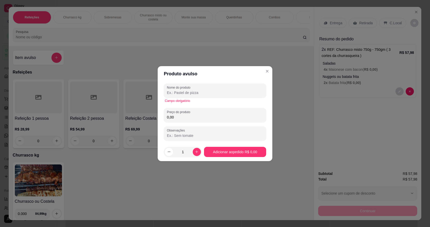
type input "h"
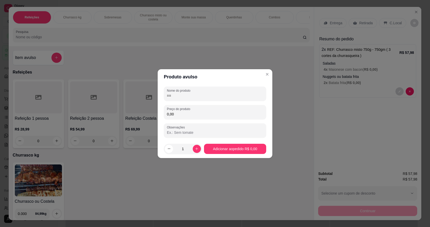
type input "="
type input "coca lata"
click at [200, 112] on input "0,00" at bounding box center [215, 114] width 96 height 5
type input "6,00"
click at [193, 153] on button "increase-product-quantity" at bounding box center [197, 149] width 8 height 8
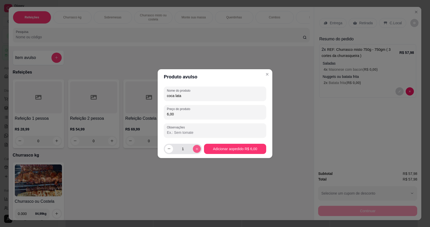
type input "2"
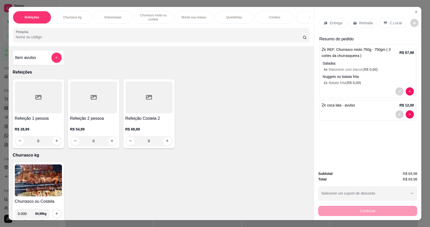
click at [356, 24] on div "Retirada" at bounding box center [362, 23] width 28 height 10
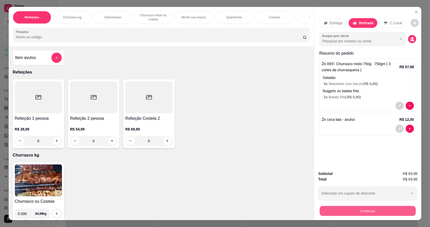
click at [367, 210] on button "Continuar" at bounding box center [368, 211] width 96 height 10
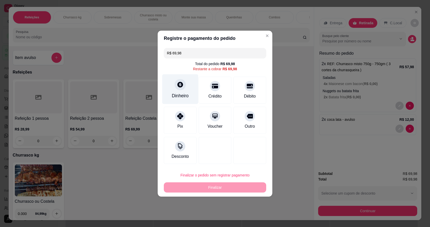
click at [177, 92] on div "Dinheiro" at bounding box center [180, 89] width 36 height 30
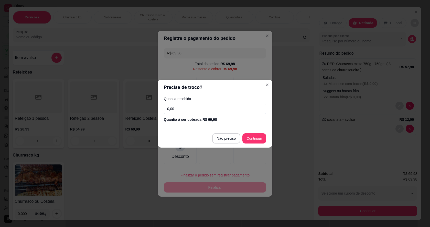
click at [185, 111] on input "0,00" at bounding box center [215, 109] width 102 height 10
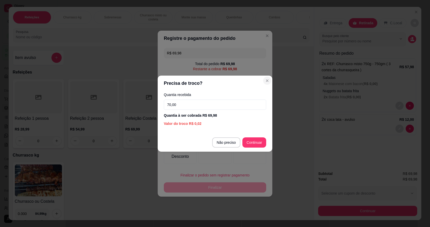
type input "70,00"
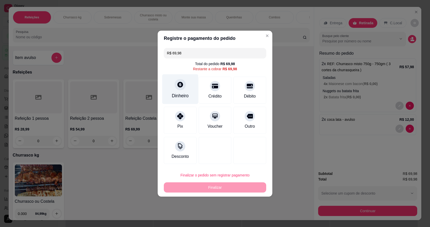
click at [174, 87] on div "Dinheiro" at bounding box center [180, 89] width 36 height 30
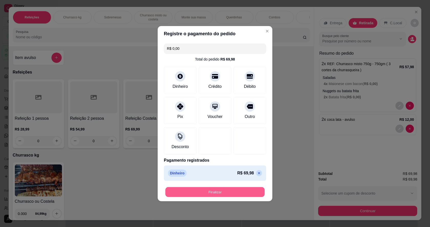
click at [228, 191] on button "Finalizar" at bounding box center [214, 192] width 99 height 10
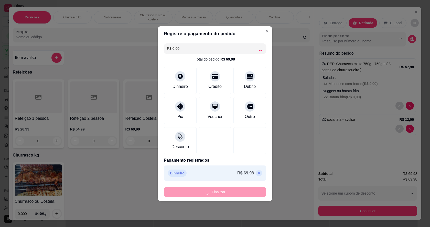
type input "-R$ 69,98"
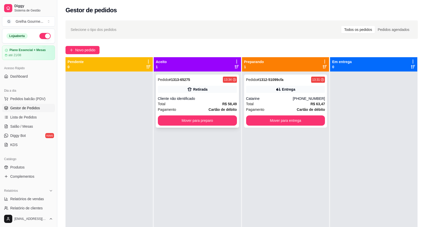
click at [188, 92] on icon at bounding box center [189, 89] width 5 height 5
click at [267, 95] on div "Pedido # 1312-51099cfa 13:31 Entrega Catarine [PHONE_NUMBER] Total R$ 63,47 Pag…" at bounding box center [285, 101] width 83 height 53
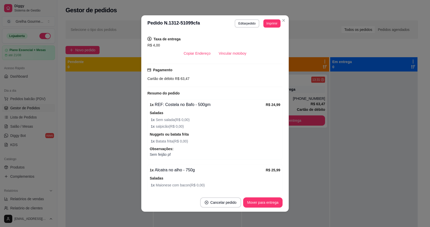
scroll to position [152, 0]
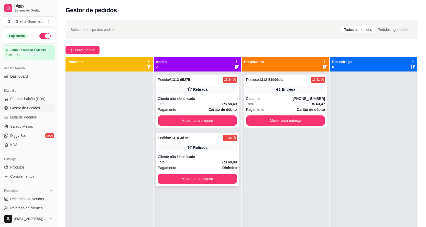
click at [204, 159] on div "Cliente não identificado" at bounding box center [197, 157] width 79 height 5
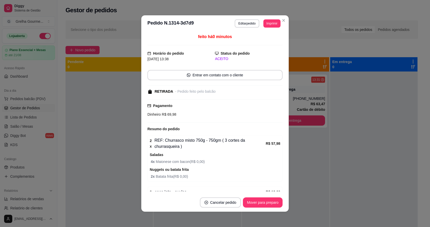
scroll to position [26, 0]
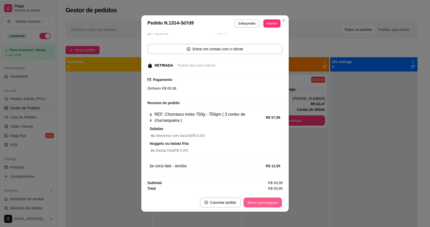
click at [275, 201] on button "Mover para preparo" at bounding box center [262, 203] width 38 height 10
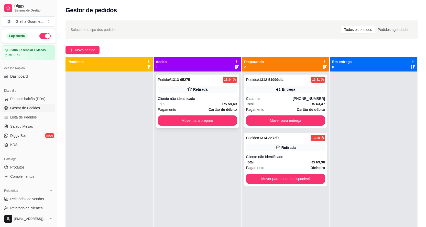
click at [181, 107] on div "Pagamento Cartão de débito" at bounding box center [197, 110] width 79 height 6
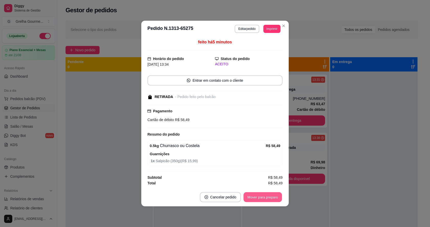
click at [252, 200] on button "Mover para preparo" at bounding box center [262, 198] width 38 height 10
click at [253, 200] on div "Mover para preparo" at bounding box center [263, 197] width 40 height 10
click at [254, 200] on div "Mover para preparo" at bounding box center [259, 197] width 47 height 10
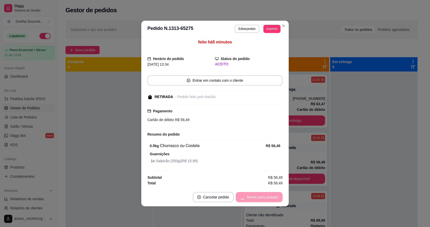
click at [254, 199] on div "Mover para preparo" at bounding box center [259, 197] width 47 height 10
click at [254, 199] on button "Mover para retirada disponível" at bounding box center [254, 198] width 55 height 10
click at [254, 199] on div "Mover para retirada disponível" at bounding box center [254, 197] width 57 height 10
click at [255, 199] on div "Mover para retirada disponível" at bounding box center [251, 197] width 64 height 10
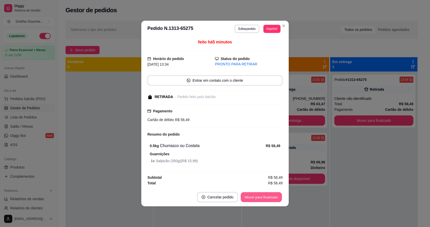
click at [255, 199] on button "Mover para finalizado" at bounding box center [261, 198] width 41 height 10
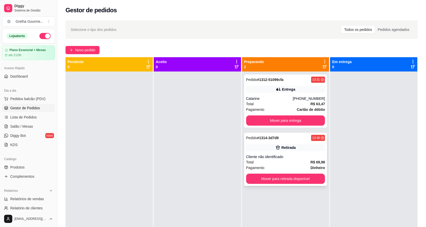
click at [287, 145] on div "Retirada" at bounding box center [285, 147] width 79 height 7
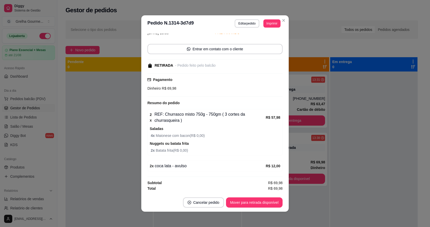
scroll to position [1, 0]
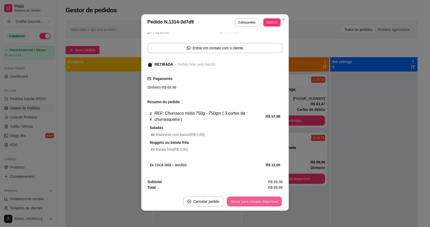
click at [245, 201] on button "Mover para retirada disponível" at bounding box center [254, 202] width 55 height 10
click at [245, 201] on div "Mover para retirada disponível" at bounding box center [251, 202] width 64 height 10
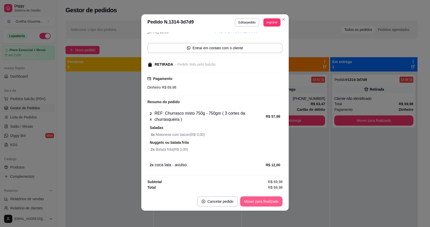
click at [245, 201] on button "Mover para finalizado" at bounding box center [261, 202] width 42 height 10
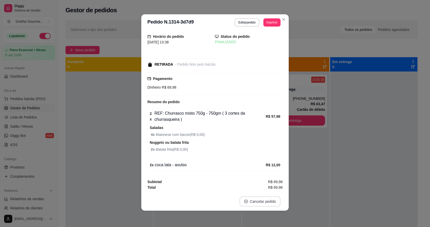
scroll to position [4, 0]
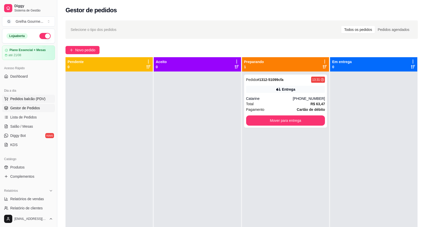
click at [13, 100] on span "Pedidos balcão (PDV)" at bounding box center [27, 98] width 35 height 5
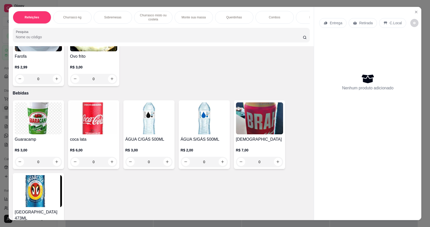
scroll to position [1123, 0]
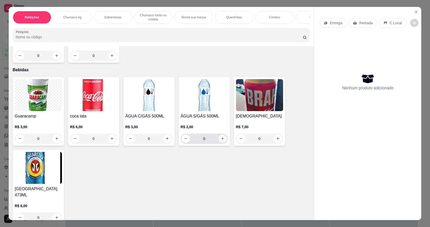
click at [221, 138] on icon "increase-product-quantity" at bounding box center [223, 139] width 4 height 4
type input "1"
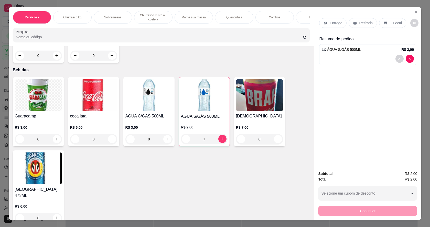
click at [361, 20] on p "Retirada" at bounding box center [366, 22] width 14 height 5
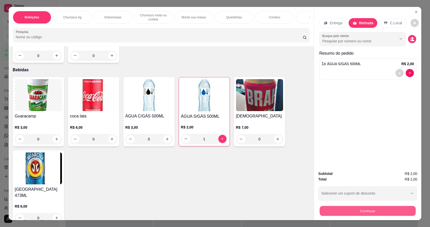
click at [340, 214] on button "Continuar" at bounding box center [368, 211] width 96 height 10
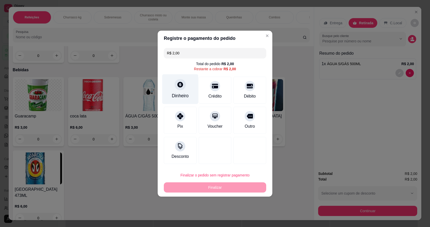
click at [176, 92] on div "Dinheiro" at bounding box center [180, 89] width 36 height 30
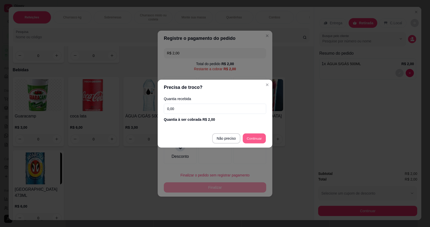
type input "R$ 0,00"
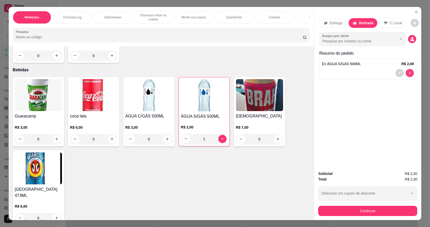
type input "0"
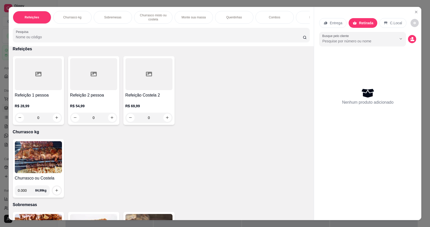
scroll to position [0, 0]
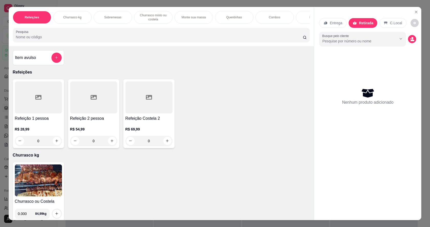
click at [40, 185] on img at bounding box center [38, 181] width 47 height 32
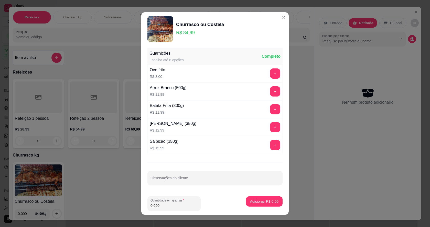
click at [202, 203] on div "Quantidade em gramas 0.000" at bounding box center [192, 204] width 90 height 14
click at [189, 205] on input "0.000" at bounding box center [173, 205] width 47 height 5
type input "0.634"
click at [248, 200] on p "Adicionar R$ 53,88" at bounding box center [263, 202] width 30 height 5
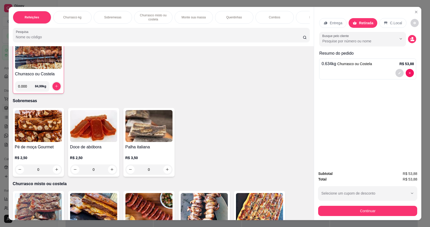
scroll to position [102, 0]
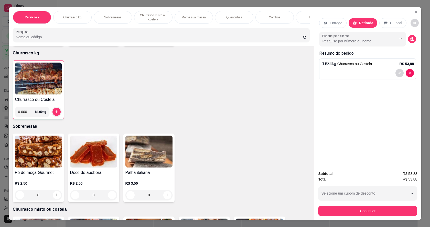
click at [39, 87] on img at bounding box center [38, 79] width 47 height 32
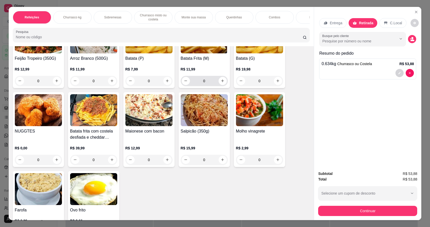
scroll to position [921, 0]
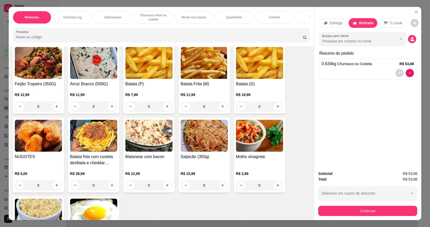
click at [145, 160] on div "Maionese com bacon" at bounding box center [148, 160] width 47 height 12
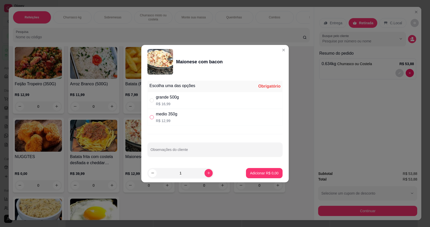
click at [150, 117] on input "" at bounding box center [152, 117] width 4 height 4
radio input "true"
click at [255, 172] on p "Adicionar R$ 12,99" at bounding box center [263, 173] width 30 height 5
type input "1"
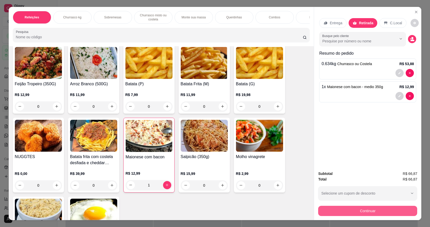
click at [366, 210] on button "Continuar" at bounding box center [367, 211] width 99 height 10
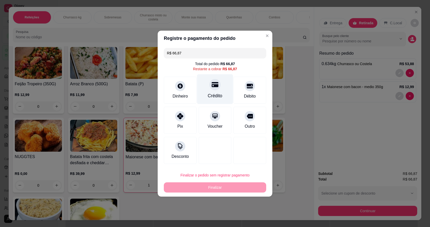
click at [213, 91] on div "Crédito" at bounding box center [215, 89] width 36 height 30
type input "R$ 0,00"
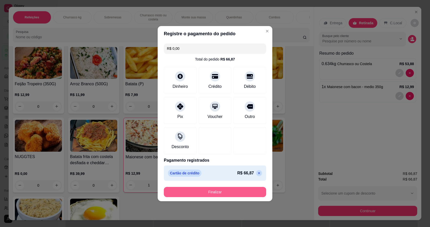
click at [225, 190] on button "Finalizar" at bounding box center [215, 192] width 102 height 10
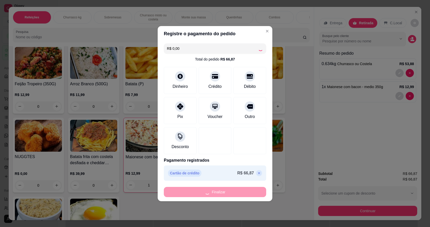
type input "0"
type input "-R$ 66,87"
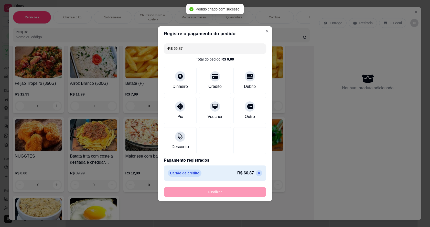
scroll to position [921, 0]
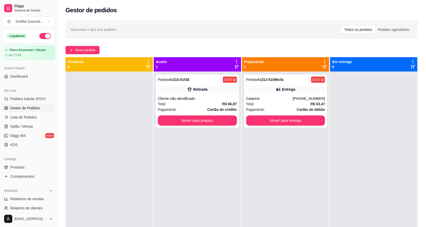
drag, startPoint x: 227, startPoint y: 178, endPoint x: 157, endPoint y: 203, distance: 74.0
click at [157, 203] on div "Pedido # 1315-01f38 13:43 Retirada Cliente não identificado Total R$ 66,87 Paga…" at bounding box center [197, 185] width 87 height 227
click at [26, 100] on span "Pedidos balcão (PDV)" at bounding box center [27, 98] width 35 height 5
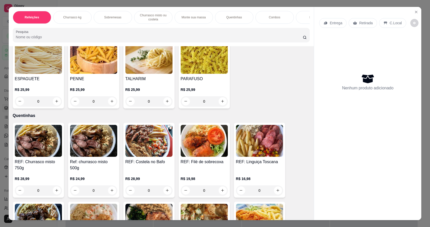
scroll to position [486, 0]
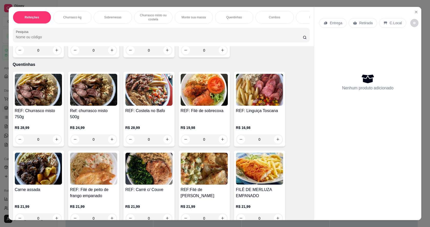
click at [54, 141] on div "0" at bounding box center [38, 140] width 47 height 10
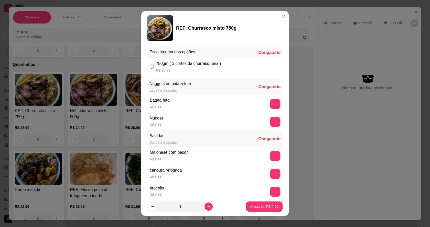
click at [150, 68] on input "" at bounding box center [152, 67] width 4 height 4
radio input "true"
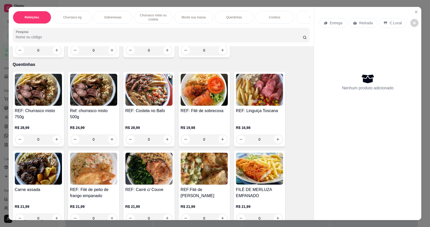
click at [104, 91] on img at bounding box center [93, 90] width 47 height 32
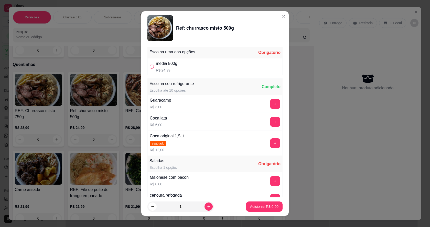
click at [150, 66] on input "" at bounding box center [152, 67] width 4 height 4
radio input "true"
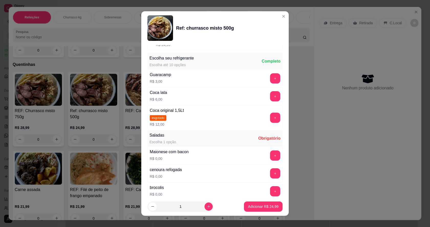
scroll to position [77, 0]
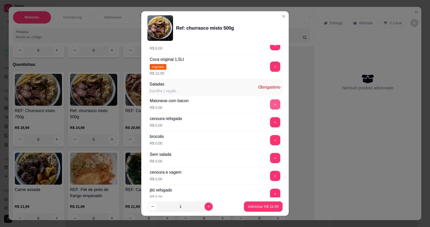
click at [270, 104] on button "+" at bounding box center [275, 105] width 10 height 10
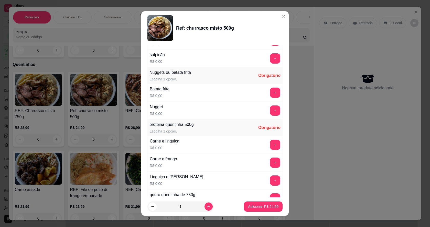
scroll to position [279, 0]
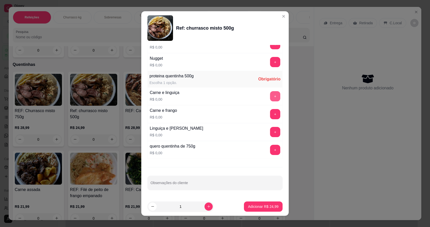
click at [270, 97] on button "+" at bounding box center [275, 96] width 10 height 10
click at [268, 113] on div "+" at bounding box center [275, 114] width 14 height 10
click at [268, 110] on div "+" at bounding box center [275, 114] width 14 height 10
click at [259, 107] on div "Carne e frango R$ 0,00 +" at bounding box center [214, 114] width 135 height 18
click at [258, 107] on div "Carne e frango R$ 0,00 +" at bounding box center [214, 114] width 135 height 18
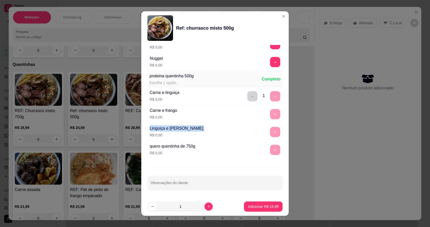
click at [258, 107] on div "Carne e frango R$ 0,00 +" at bounding box center [214, 114] width 135 height 18
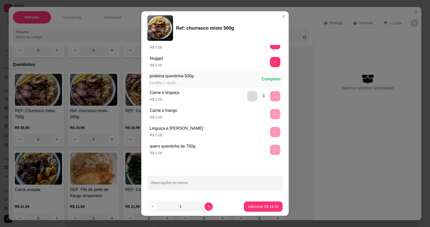
click at [247, 97] on button "-" at bounding box center [252, 96] width 10 height 10
click at [270, 112] on button "+" at bounding box center [275, 114] width 10 height 10
click at [204, 210] on button "increase-product-quantity" at bounding box center [208, 207] width 8 height 8
type input "2"
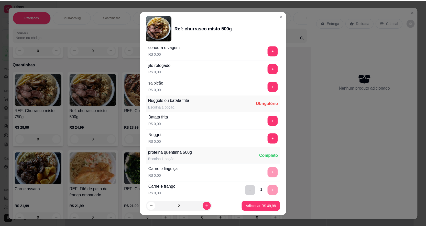
scroll to position [177, 0]
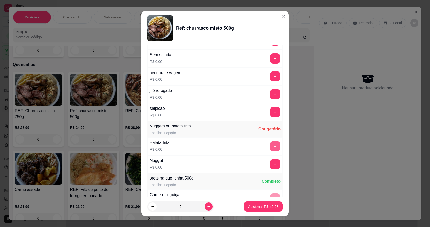
click at [270, 151] on button "+" at bounding box center [275, 146] width 10 height 10
click at [263, 204] on button "Adicionar R$ 49,98" at bounding box center [263, 207] width 39 height 10
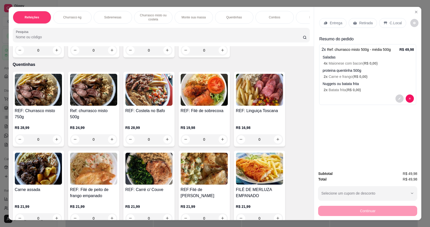
click at [355, 20] on div "Retirada" at bounding box center [362, 23] width 28 height 10
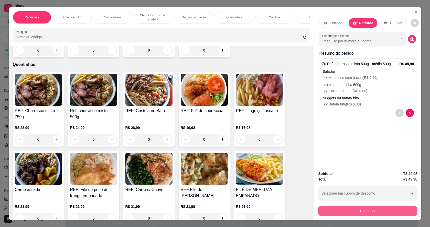
click at [364, 213] on button "Continuar" at bounding box center [367, 211] width 99 height 10
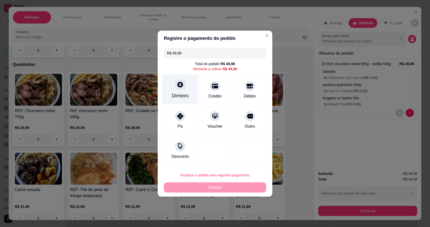
click at [183, 89] on div at bounding box center [179, 84] width 11 height 11
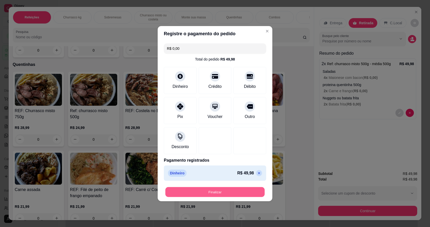
click at [237, 190] on button "Finalizar" at bounding box center [214, 192] width 99 height 10
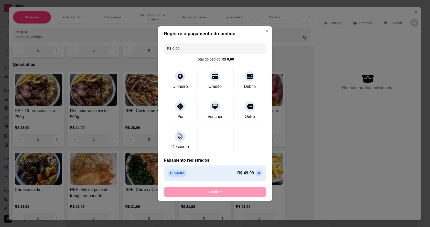
type input "-R$ 49,98"
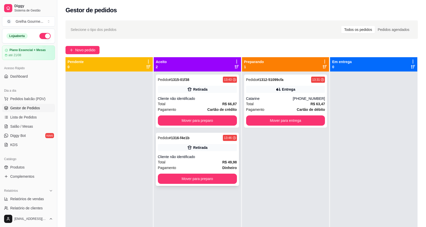
click at [212, 148] on div "Retirada" at bounding box center [197, 147] width 79 height 7
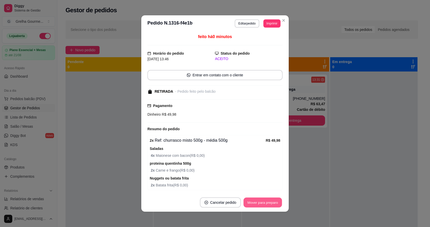
click at [252, 198] on button "Mover para preparo" at bounding box center [262, 203] width 38 height 10
click at [253, 197] on footer "Cancelar pedido Mover para preparo" at bounding box center [214, 203] width 147 height 18
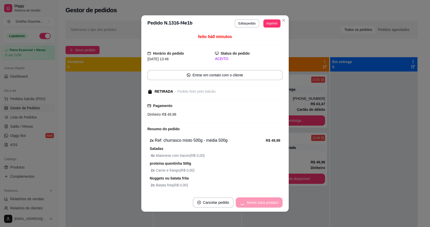
click at [252, 198] on footer "Cancelar pedido Mover para preparo" at bounding box center [214, 203] width 147 height 18
click at [252, 198] on button "Mover para retirada disponível" at bounding box center [254, 203] width 55 height 10
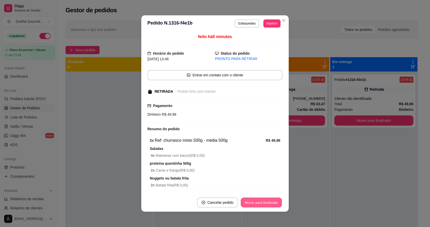
click at [253, 200] on button "Mover para finalizado" at bounding box center [261, 203] width 41 height 10
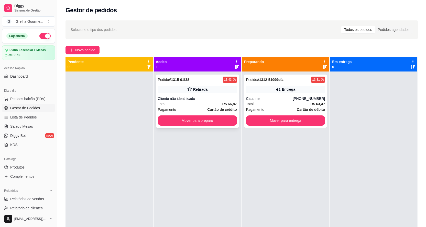
click at [233, 86] on div "Retirada" at bounding box center [197, 89] width 79 height 7
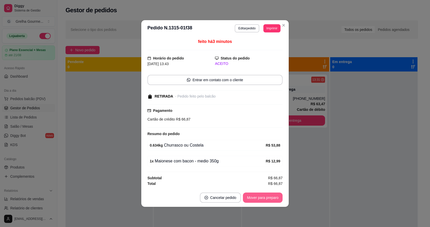
click at [252, 199] on button "Mover para preparo" at bounding box center [263, 198] width 40 height 10
click at [252, 199] on div "Mover para preparo" at bounding box center [259, 198] width 47 height 10
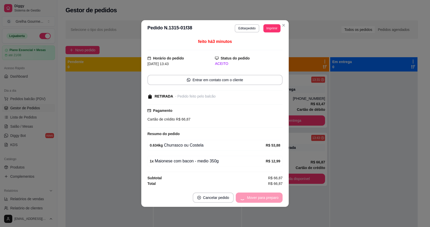
click at [252, 199] on div "Mover para preparo" at bounding box center [259, 198] width 47 height 10
click at [252, 199] on button "Mover para retirada disponível" at bounding box center [254, 198] width 55 height 10
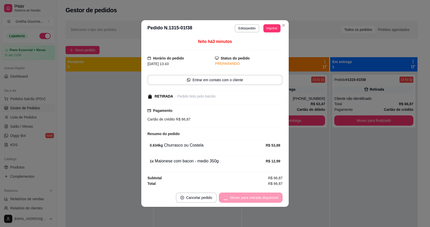
click at [251, 199] on div "Mover para retirada disponível" at bounding box center [251, 198] width 64 height 10
click at [251, 199] on button "Mover para finalizado" at bounding box center [261, 198] width 41 height 10
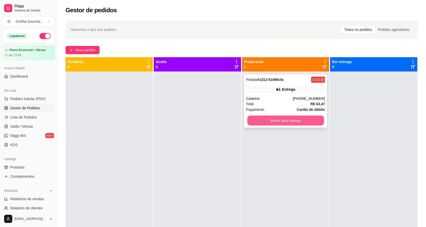
click at [267, 123] on button "Mover para entrega" at bounding box center [285, 121] width 77 height 10
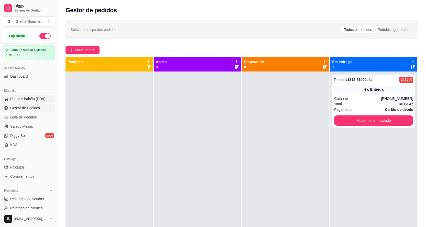
click at [26, 99] on span "Pedidos balcão (PDV)" at bounding box center [27, 98] width 35 height 5
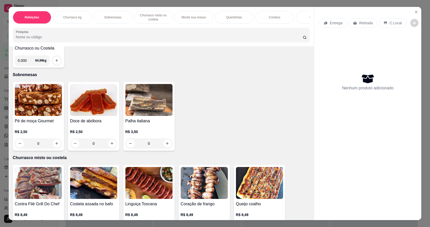
scroll to position [128, 0]
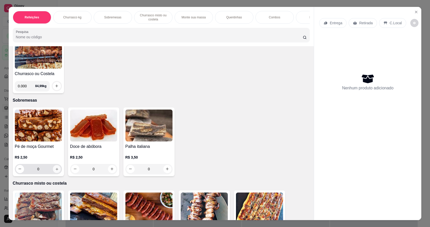
click at [55, 171] on icon "increase-product-quantity" at bounding box center [57, 169] width 4 height 4
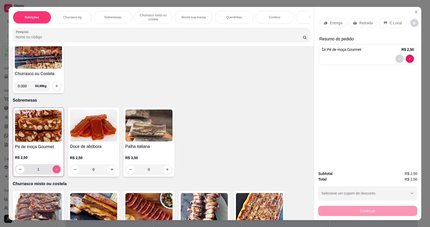
click at [54, 171] on icon "increase-product-quantity" at bounding box center [56, 170] width 4 height 4
type input "2"
click at [350, 24] on div "Retirada" at bounding box center [362, 23] width 28 height 10
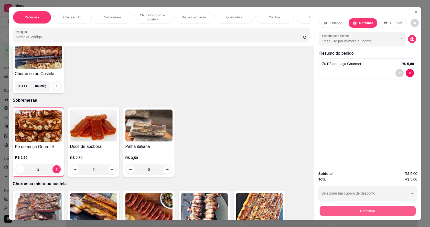
click at [357, 214] on button "Continuar" at bounding box center [368, 211] width 96 height 10
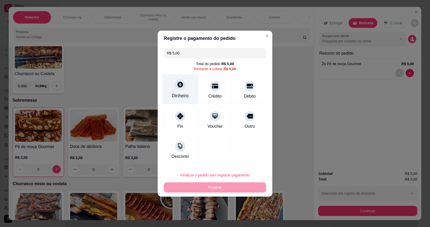
click at [176, 89] on div at bounding box center [179, 84] width 11 height 11
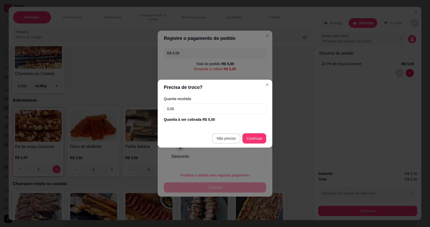
type input "R$ 0,00"
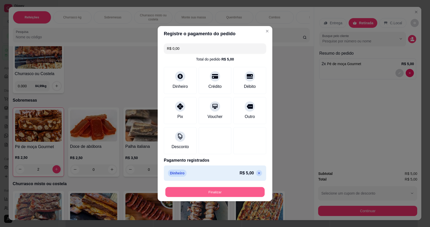
click at [221, 190] on button "Finalizar" at bounding box center [214, 192] width 99 height 10
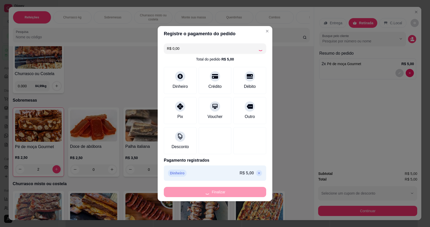
type input "0"
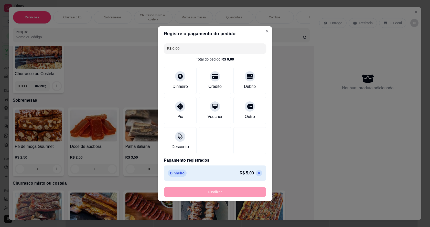
type input "-R$ 5,00"
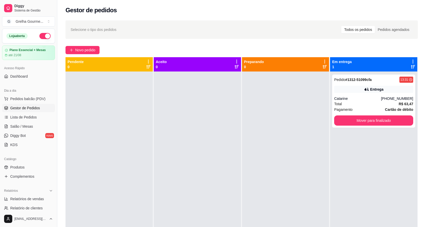
click at [243, 18] on div "Selecione o tipo dos pedidos Todos os pedidos Pedidos agendados Novo pedido Pen…" at bounding box center [241, 154] width 369 height 274
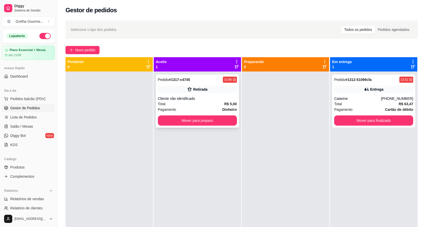
click at [188, 99] on div "Cliente não identificado" at bounding box center [197, 98] width 79 height 5
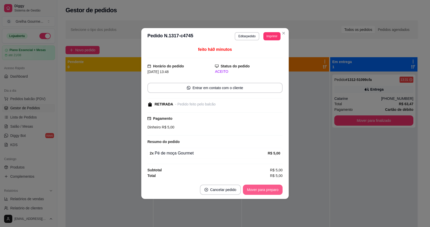
click at [275, 192] on button "Mover para preparo" at bounding box center [263, 190] width 40 height 10
click at [275, 192] on div "Mover para preparo" at bounding box center [259, 190] width 47 height 10
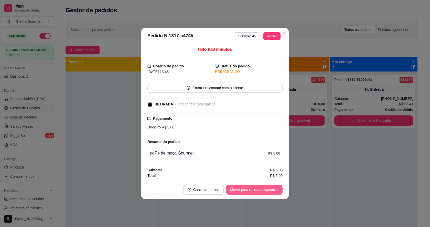
click at [275, 192] on button "Mover para retirada disponível" at bounding box center [254, 190] width 57 height 10
click at [275, 192] on div "Mover para retirada disponível" at bounding box center [251, 190] width 64 height 10
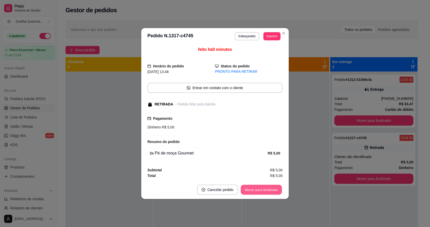
click at [275, 191] on button "Mover para finalizado" at bounding box center [261, 190] width 41 height 10
click at [275, 191] on div "Mover para finalizado" at bounding box center [258, 190] width 50 height 10
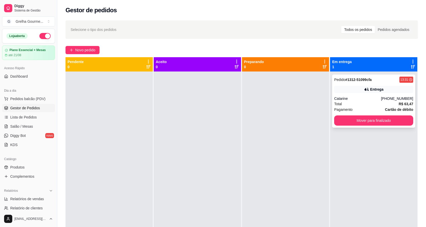
click at [345, 80] on strong "# 1312-51099cfa" at bounding box center [358, 80] width 26 height 4
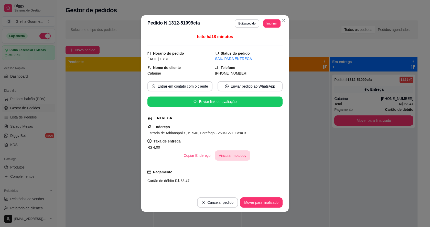
click at [235, 156] on button "Vincular motoboy" at bounding box center [233, 156] width 36 height 10
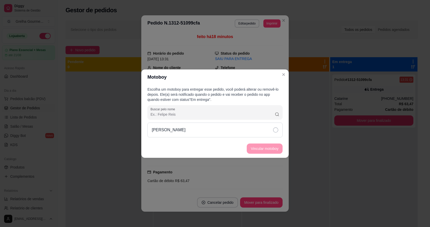
drag, startPoint x: 217, startPoint y: 128, endPoint x: 218, endPoint y: 132, distance: 3.2
click at [217, 129] on div "[PERSON_NAME]" at bounding box center [214, 130] width 135 height 15
click at [263, 154] on footer "Vincular motoboy" at bounding box center [214, 149] width 147 height 18
click at [264, 152] on button "Vincular motoboy" at bounding box center [264, 149] width 35 height 10
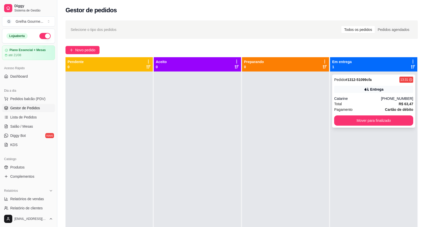
click at [343, 92] on div "Entrega" at bounding box center [373, 89] width 79 height 7
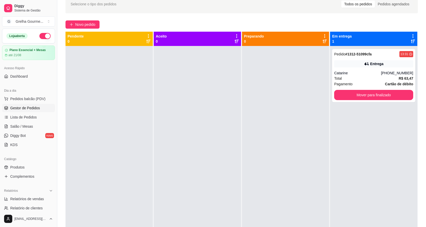
click at [34, 106] on span "Gestor de Pedidos" at bounding box center [25, 108] width 30 height 5
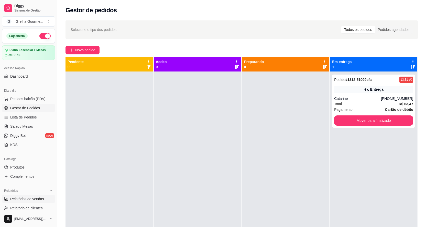
click at [18, 196] on link "Relatórios de vendas" at bounding box center [28, 199] width 53 height 8
select select "ALL"
select select "0"
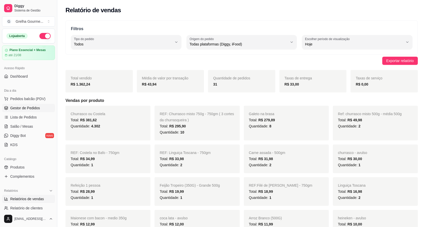
click at [20, 109] on span "Gestor de Pedidos" at bounding box center [25, 108] width 30 height 5
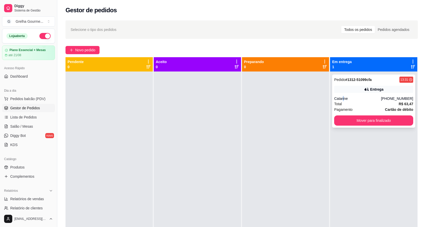
click at [340, 96] on div "Catarine" at bounding box center [357, 98] width 47 height 5
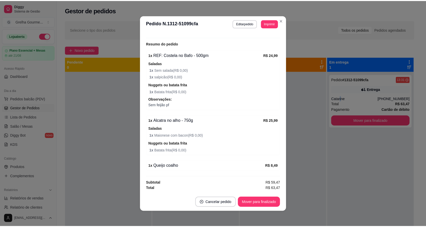
scroll to position [1, 0]
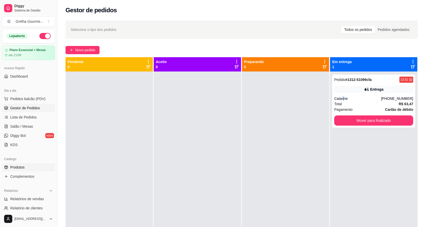
click at [31, 167] on link "Produtos" at bounding box center [28, 167] width 53 height 8
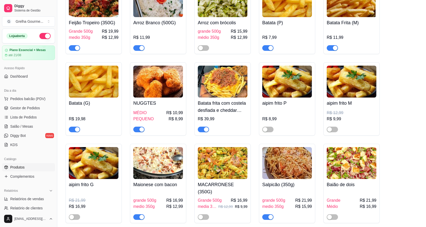
scroll to position [1842, 0]
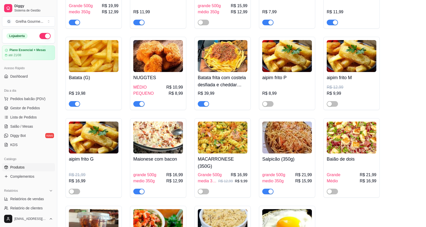
click at [270, 190] on div "button" at bounding box center [270, 192] width 5 height 5
click at [33, 177] on span "Complementos" at bounding box center [22, 176] width 24 height 5
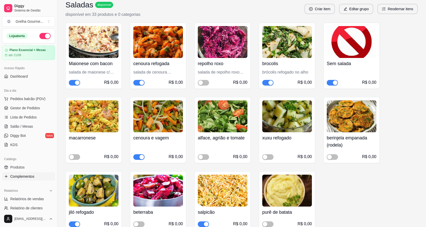
scroll to position [409, 0]
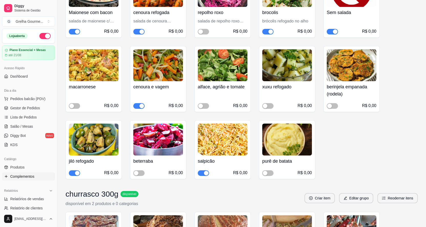
click at [204, 171] on div "button" at bounding box center [206, 173] width 5 height 5
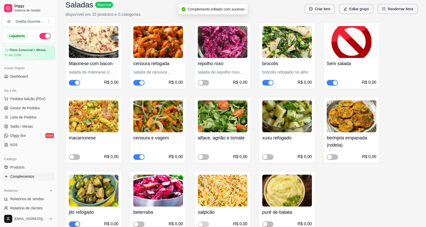
scroll to position [435, 0]
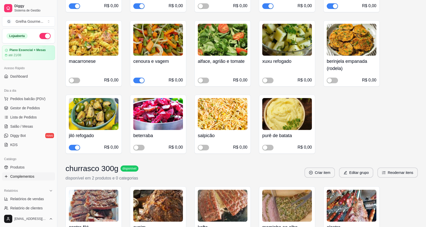
click at [72, 145] on span "button" at bounding box center [74, 148] width 11 height 6
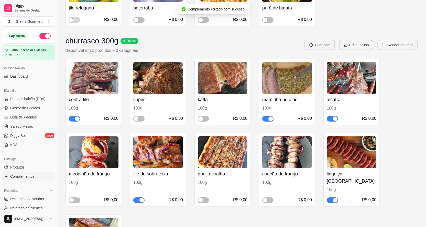
scroll to position [614, 0]
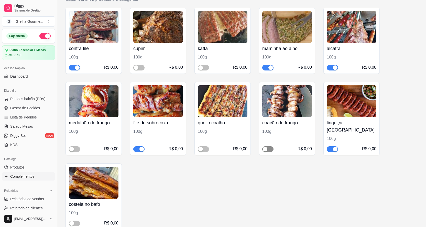
drag, startPoint x: 268, startPoint y: 132, endPoint x: 264, endPoint y: 134, distance: 3.9
click at [266, 147] on button "button" at bounding box center [267, 150] width 11 height 6
click at [203, 147] on div "button" at bounding box center [200, 149] width 5 height 5
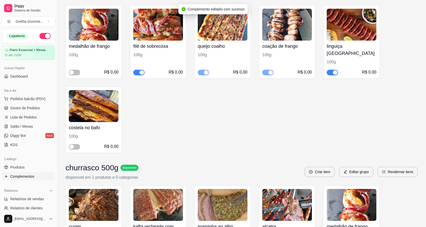
scroll to position [716, 0]
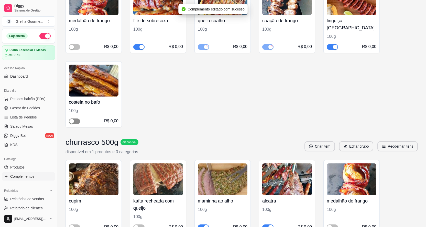
click at [77, 119] on span "button" at bounding box center [74, 122] width 11 height 6
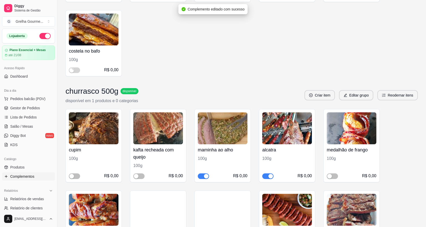
scroll to position [844, 0]
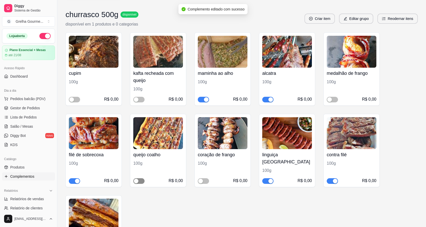
drag, startPoint x: 204, startPoint y: 157, endPoint x: 134, endPoint y: 157, distance: 70.1
click at [189, 158] on div "cupim 100g R$ 0,00 kafta recheada com queijo 100g R$ 0,00 maminha ao alho 100g …" at bounding box center [242, 147] width 352 height 230
click at [136, 179] on div "button" at bounding box center [136, 181] width 5 height 5
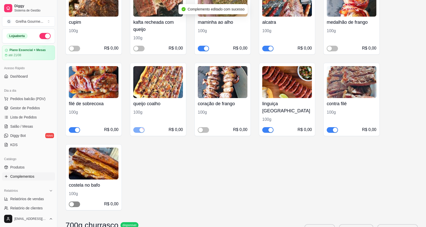
click at [76, 202] on span "button" at bounding box center [74, 205] width 11 height 6
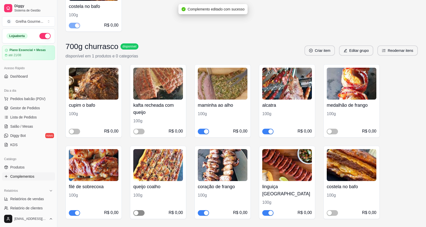
scroll to position [1126, 0]
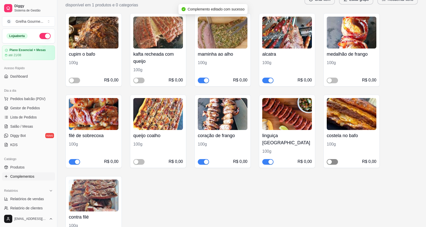
click at [330, 160] on div "button" at bounding box center [329, 162] width 5 height 5
click at [136, 160] on div "button" at bounding box center [136, 162] width 5 height 5
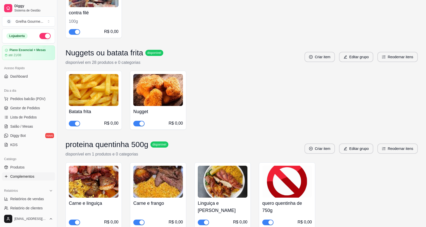
scroll to position [1433, 0]
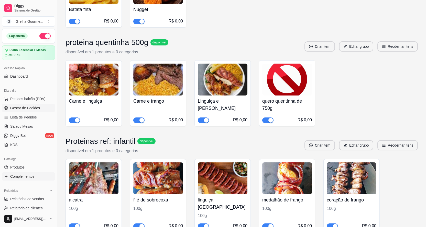
click at [31, 107] on span "Gestor de Pedidos" at bounding box center [25, 108] width 30 height 5
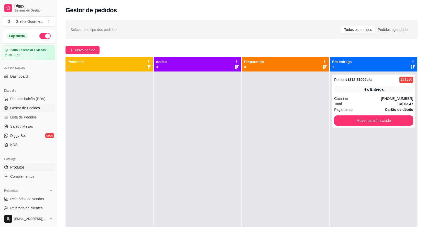
click at [23, 170] on span "Produtos" at bounding box center [17, 167] width 14 height 5
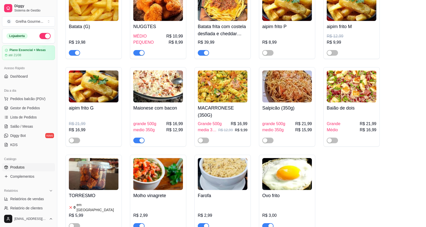
scroll to position [1945, 0]
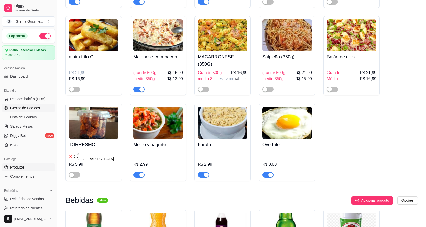
click at [24, 107] on span "Gestor de Pedidos" at bounding box center [25, 108] width 30 height 5
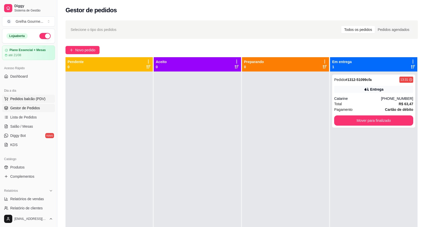
click at [26, 97] on span "Pedidos balcão (PDV)" at bounding box center [27, 98] width 35 height 5
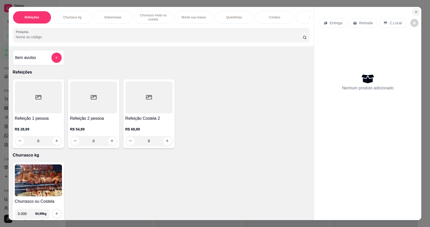
click at [415, 14] on button "Close" at bounding box center [416, 12] width 8 height 8
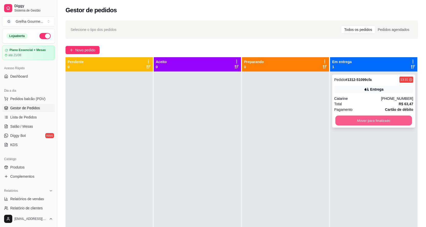
click at [376, 119] on button "Mover para finalizado" at bounding box center [373, 121] width 77 height 10
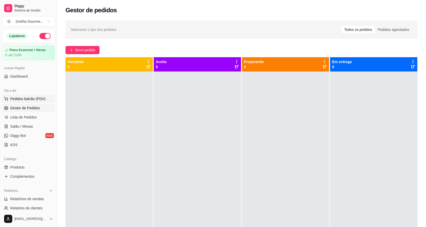
click at [33, 100] on span "Pedidos balcão (PDV)" at bounding box center [27, 98] width 35 height 5
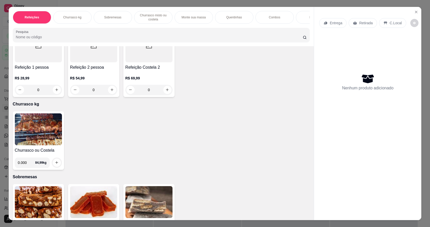
scroll to position [77, 0]
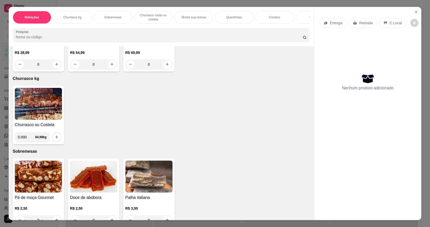
click at [28, 118] on img at bounding box center [38, 104] width 47 height 32
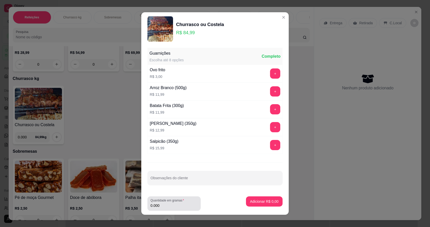
click at [188, 200] on div "0.000" at bounding box center [173, 204] width 47 height 10
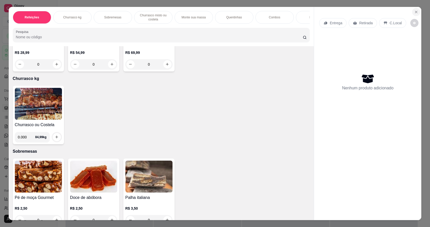
click at [414, 12] on icon "Close" at bounding box center [416, 12] width 4 height 4
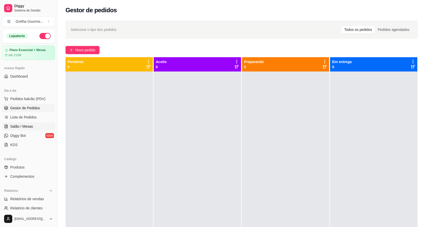
click at [29, 129] on span "Salão / Mesas" at bounding box center [21, 126] width 23 height 5
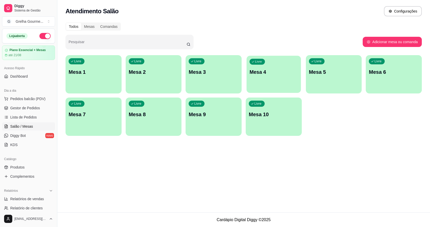
click at [247, 77] on div "Livre Mesa 4" at bounding box center [273, 71] width 54 height 31
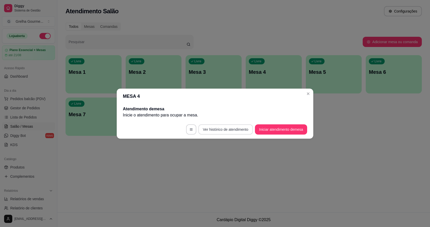
click at [225, 130] on button "Ver histórico de atendimento" at bounding box center [225, 130] width 54 height 10
click at [283, 130] on button "Iniciar atendimento de mesa" at bounding box center [281, 130] width 51 height 10
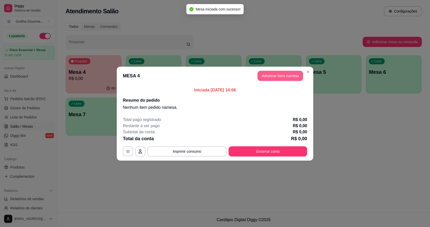
click at [287, 76] on button "Adicionar itens na mesa" at bounding box center [280, 76] width 46 height 10
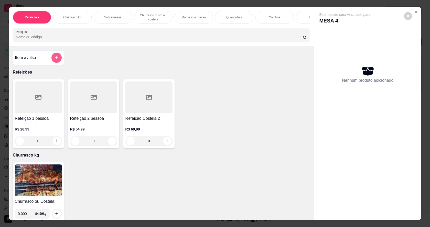
click at [55, 63] on button "add-separate-item" at bounding box center [56, 58] width 10 height 10
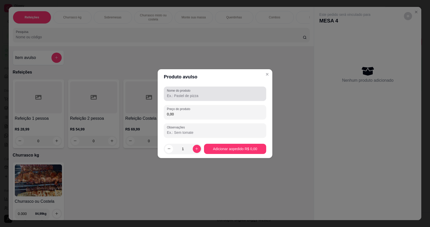
click at [173, 96] on input "Nome do produto" at bounding box center [215, 95] width 96 height 5
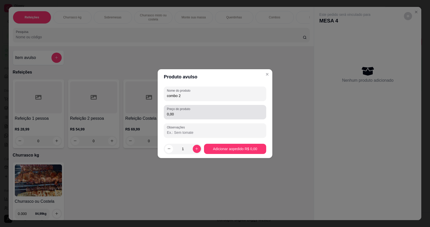
type input "combo 2"
click at [188, 115] on input "0,00" at bounding box center [215, 114] width 96 height 5
type input "89,99"
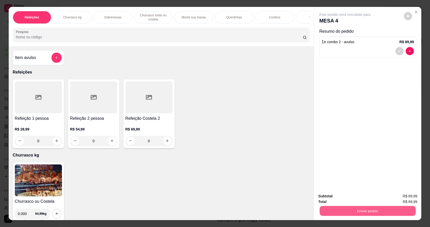
click at [345, 214] on button "Enviar pedido" at bounding box center [368, 211] width 96 height 10
click at [361, 196] on button "Não registrar e enviar pedido" at bounding box center [350, 199] width 53 height 10
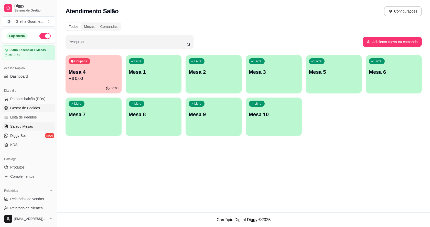
click at [18, 109] on span "Gestor de Pedidos" at bounding box center [25, 108] width 30 height 5
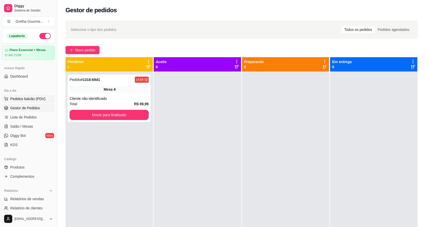
click at [19, 99] on span "Pedidos balcão (PDV)" at bounding box center [27, 98] width 35 height 5
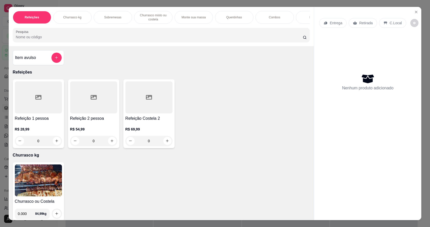
click at [30, 189] on img at bounding box center [38, 181] width 47 height 32
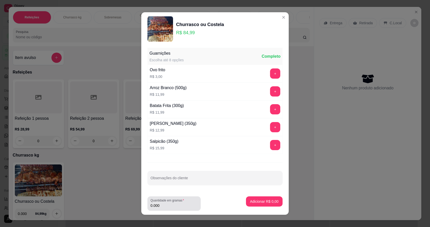
click at [169, 203] on input "0.000" at bounding box center [173, 205] width 47 height 5
type input "0.632"
click at [248, 202] on p "Adicionar R$ 53,71" at bounding box center [263, 201] width 30 height 5
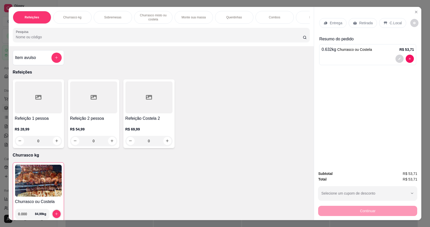
click at [362, 21] on p "Retirada" at bounding box center [366, 22] width 14 height 5
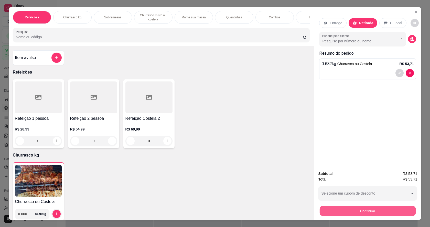
click at [340, 210] on button "Continuar" at bounding box center [368, 211] width 96 height 10
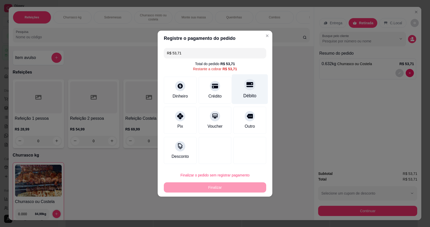
click at [237, 90] on div "Débito" at bounding box center [250, 89] width 36 height 30
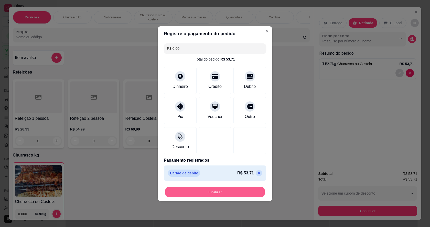
click at [217, 192] on button "Finalizar" at bounding box center [214, 192] width 99 height 10
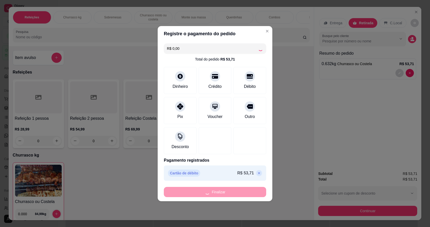
type input "-R$ 53,71"
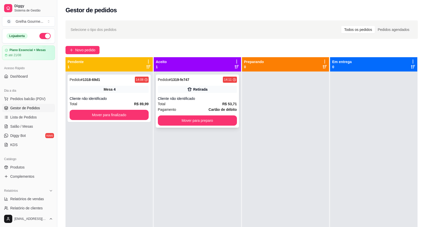
click at [195, 105] on div "Total R$ 53,71" at bounding box center [197, 104] width 79 height 6
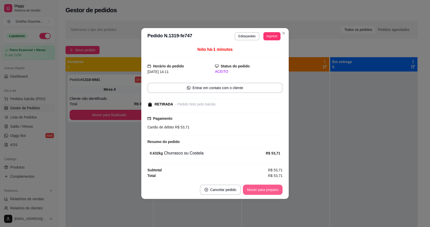
click at [249, 190] on button "Mover para preparo" at bounding box center [263, 190] width 40 height 10
click at [249, 190] on div "Mover para preparo" at bounding box center [259, 190] width 47 height 10
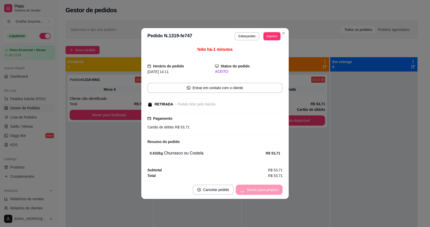
click at [249, 190] on div "Mover para preparo" at bounding box center [259, 190] width 47 height 10
click at [249, 190] on button "Mover para retirada disponível" at bounding box center [254, 190] width 57 height 10
click at [249, 190] on div "Mover para retirada disponível" at bounding box center [251, 190] width 64 height 10
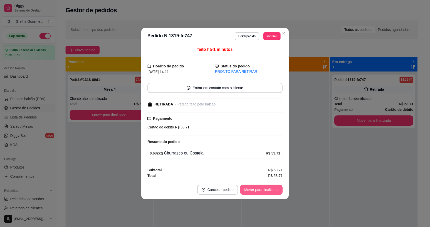
click at [249, 190] on button "Mover para finalizado" at bounding box center [261, 190] width 42 height 10
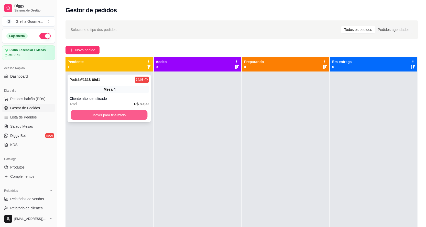
click at [81, 117] on button "Mover para finalizado" at bounding box center [109, 115] width 77 height 10
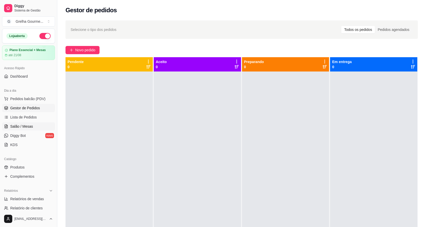
click at [24, 126] on span "Salão / Mesas" at bounding box center [21, 126] width 23 height 5
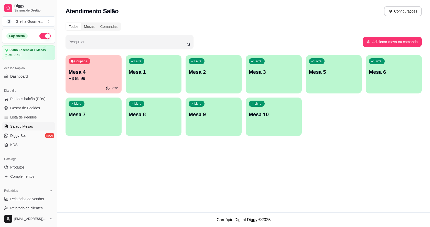
click at [88, 80] on p "R$ 89,99" at bounding box center [94, 79] width 50 height 6
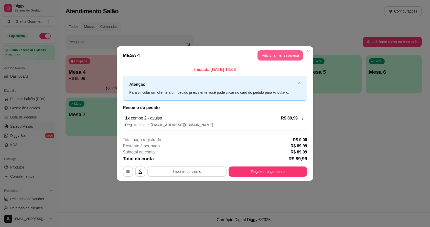
click at [273, 56] on button "Adicionar itens na mesa" at bounding box center [280, 55] width 46 height 10
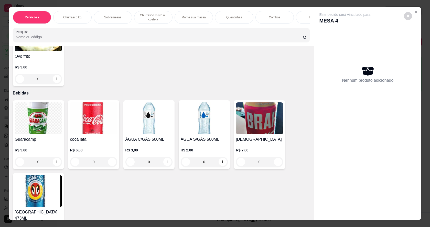
scroll to position [1123, 0]
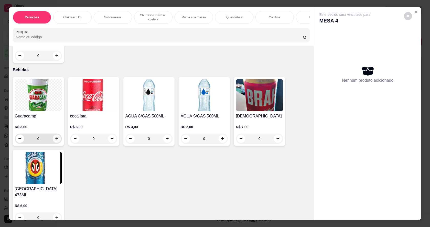
click at [55, 137] on icon "increase-product-quantity" at bounding box center [57, 139] width 4 height 4
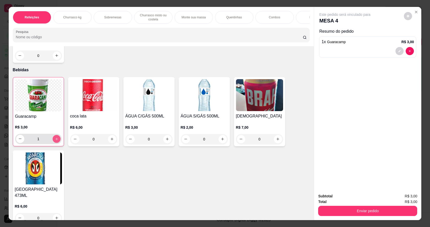
click at [54, 137] on icon "increase-product-quantity" at bounding box center [56, 139] width 4 height 4
type input "4"
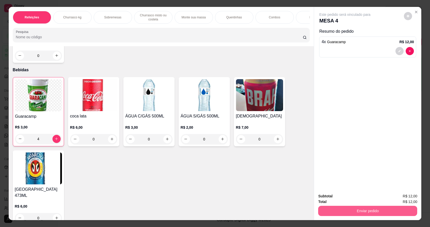
click at [344, 213] on button "Enviar pedido" at bounding box center [367, 211] width 99 height 10
click at [344, 201] on button "Não registrar e enviar pedido" at bounding box center [351, 198] width 52 height 9
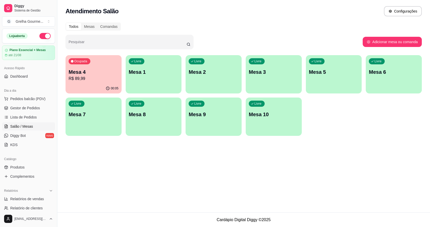
click at [72, 75] on p "Mesa 4" at bounding box center [94, 72] width 50 height 7
click at [20, 110] on span "Gestor de Pedidos" at bounding box center [25, 108] width 30 height 5
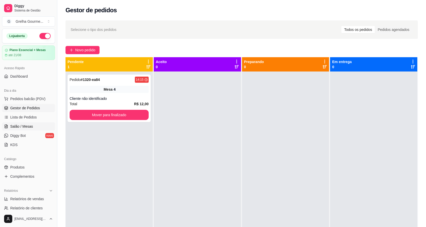
click at [19, 128] on span "Salão / Mesas" at bounding box center [21, 126] width 23 height 5
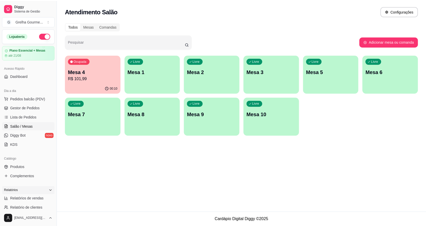
scroll to position [51, 0]
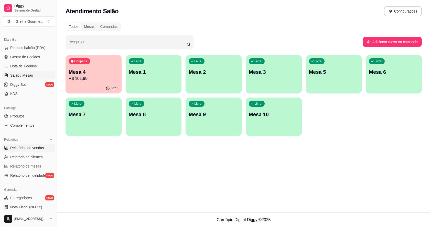
click at [30, 147] on span "Relatórios de vendas" at bounding box center [27, 148] width 34 height 5
select select "ALL"
select select "0"
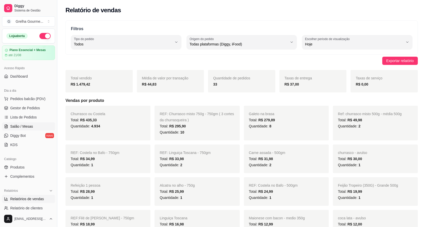
click at [28, 125] on span "Salão / Mesas" at bounding box center [21, 126] width 23 height 5
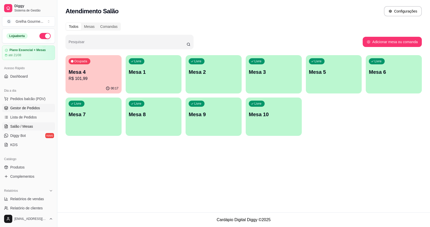
click at [27, 108] on span "Gestor de Pedidos" at bounding box center [25, 108] width 30 height 5
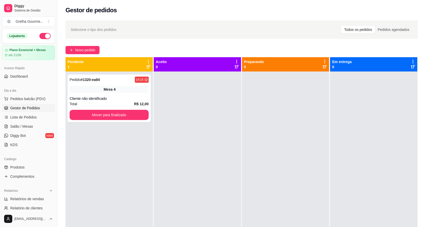
scroll to position [51, 0]
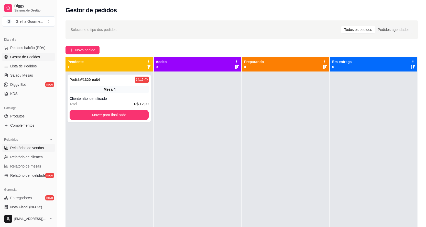
click at [22, 149] on span "Relatórios de vendas" at bounding box center [27, 148] width 34 height 5
select select "ALL"
select select "0"
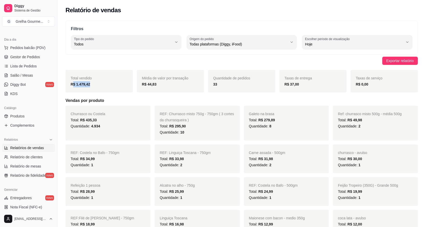
drag, startPoint x: 74, startPoint y: 85, endPoint x: 96, endPoint y: 83, distance: 22.6
click at [96, 83] on div "R$ 1.479,42" at bounding box center [99, 84] width 57 height 6
click at [103, 90] on div "Total vendido R$ 1.479,42" at bounding box center [99, 81] width 67 height 23
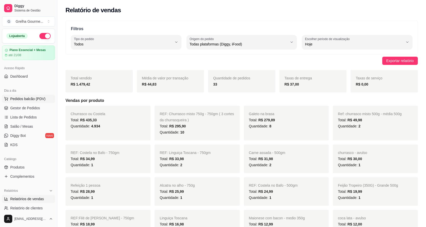
click at [30, 99] on span "Pedidos balcão (PDV)" at bounding box center [27, 98] width 35 height 5
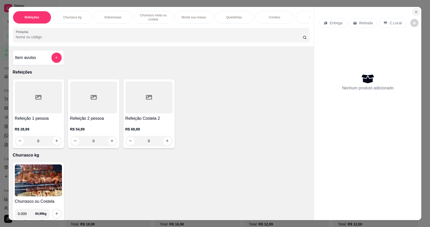
click at [414, 11] on icon "Close" at bounding box center [416, 12] width 4 height 4
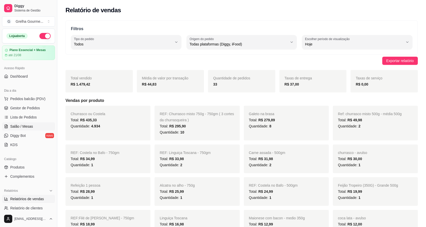
click at [21, 126] on span "Salão / Mesas" at bounding box center [21, 126] width 23 height 5
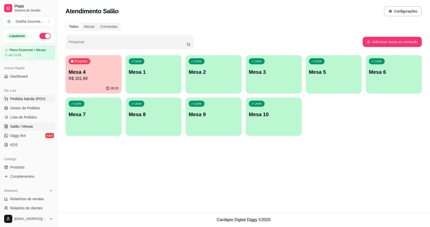
click at [25, 102] on button "Pedidos balcão (PDV)" at bounding box center [28, 99] width 53 height 8
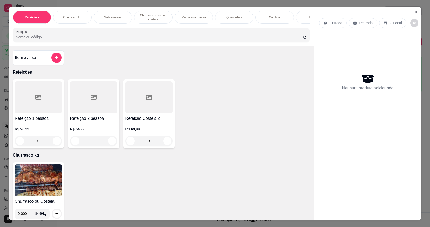
scroll to position [26, 0]
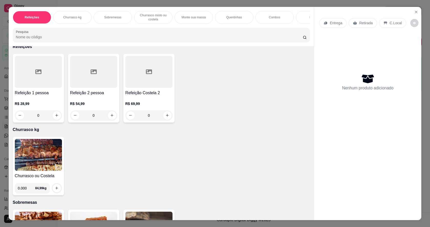
click at [43, 176] on div "Churrasco ou Costela 0.000 84,99 kg" at bounding box center [38, 166] width 51 height 59
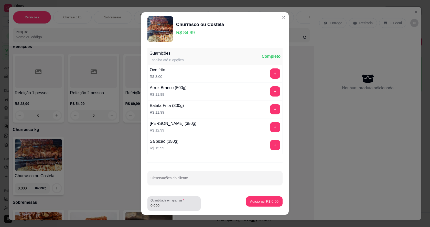
click at [187, 206] on input "0.000" at bounding box center [173, 205] width 47 height 5
type input "0.460"
click at [257, 202] on p "Adicionar R$ 39,10" at bounding box center [263, 202] width 30 height 5
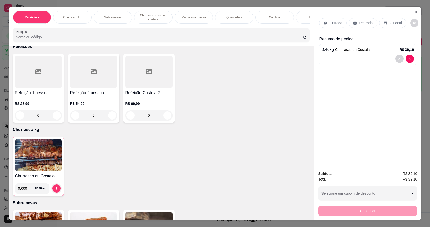
click at [362, 28] on div "Entrega Retirada C.Local" at bounding box center [367, 23] width 97 height 18
click at [358, 18] on div "Retirada" at bounding box center [362, 23] width 28 height 10
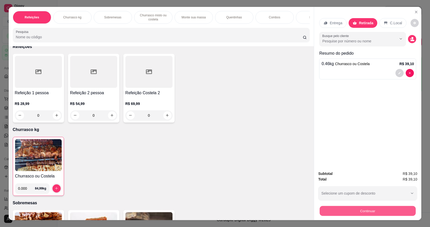
click at [340, 212] on button "Continuar" at bounding box center [368, 211] width 96 height 10
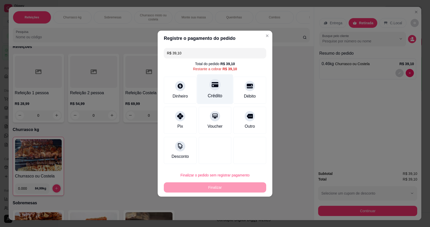
click at [216, 90] on div "Crédito" at bounding box center [215, 89] width 36 height 30
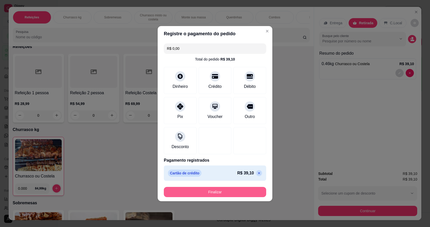
click at [221, 196] on button "Finalizar" at bounding box center [215, 192] width 102 height 10
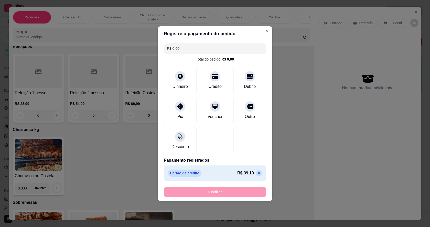
type input "-R$ 39,10"
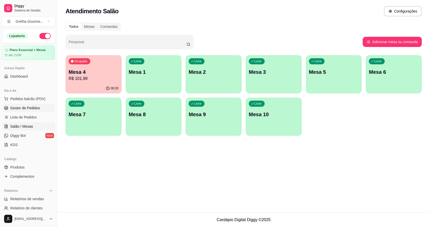
click at [11, 107] on span "Gestor de Pedidos" at bounding box center [25, 108] width 30 height 5
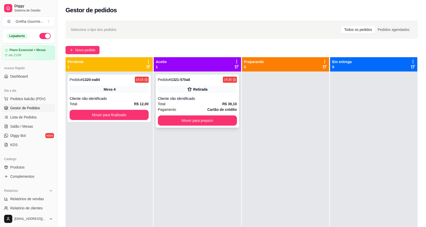
click at [189, 103] on div "Total R$ 39,10" at bounding box center [197, 104] width 79 height 6
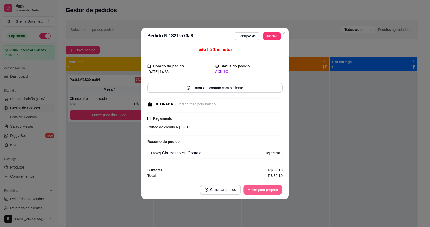
click at [246, 189] on button "Mover para preparo" at bounding box center [262, 190] width 38 height 10
click at [246, 189] on div "Mover para preparo" at bounding box center [259, 190] width 47 height 10
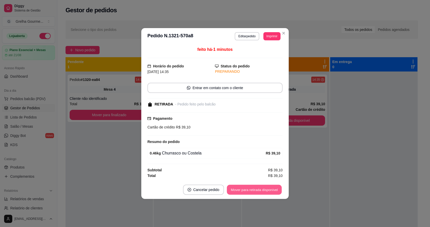
click at [246, 189] on button "Mover para retirada disponível" at bounding box center [254, 190] width 55 height 10
click at [246, 189] on div "Mover para retirada disponível" at bounding box center [254, 190] width 57 height 10
click at [246, 189] on div "Mover para retirada disponível" at bounding box center [251, 190] width 64 height 10
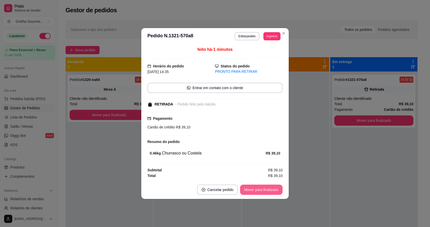
click at [246, 189] on button "Mover para finalizado" at bounding box center [261, 190] width 42 height 10
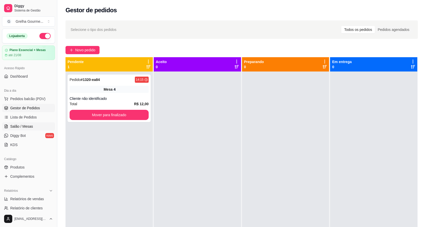
click at [18, 128] on span "Salão / Mesas" at bounding box center [21, 126] width 23 height 5
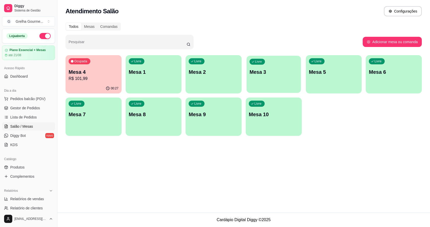
click at [253, 64] on div "Livre" at bounding box center [256, 62] width 15 height 6
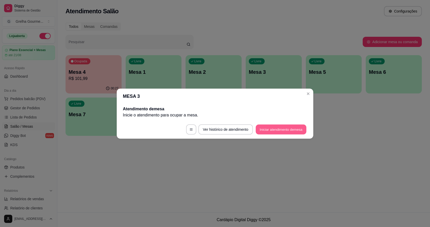
click at [271, 130] on button "Iniciar atendimento de mesa" at bounding box center [281, 130] width 51 height 10
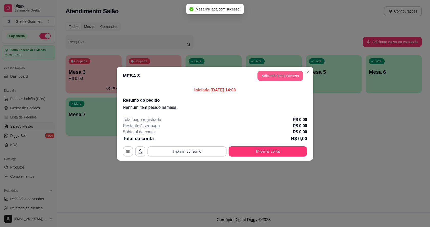
click at [277, 77] on button "Adicionar itens na mesa" at bounding box center [280, 76] width 46 height 10
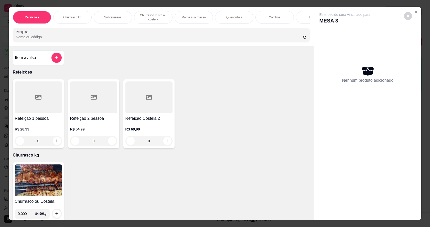
click at [109, 145] on div "0" at bounding box center [93, 141] width 47 height 10
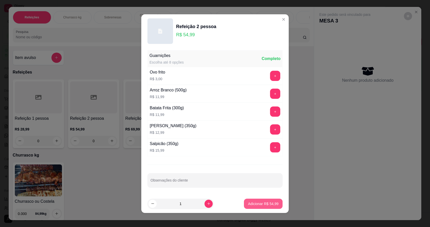
click at [244, 203] on button "Adicionar R$ 54,99" at bounding box center [263, 204] width 39 height 10
type input "1"
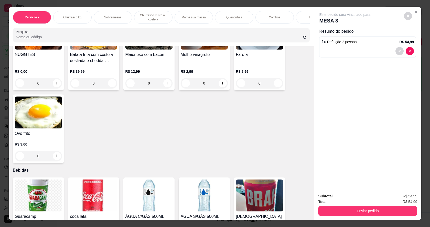
scroll to position [1124, 0]
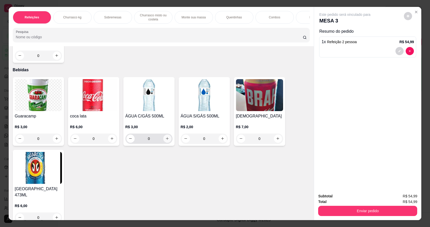
click at [165, 138] on icon "increase-product-quantity" at bounding box center [167, 139] width 4 height 4
type input "1"
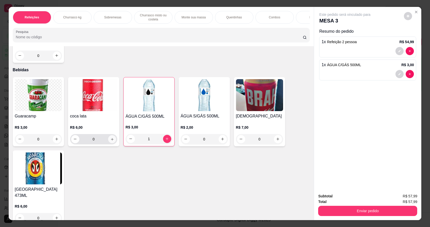
click at [110, 137] on icon "increase-product-quantity" at bounding box center [112, 139] width 4 height 4
type input "1"
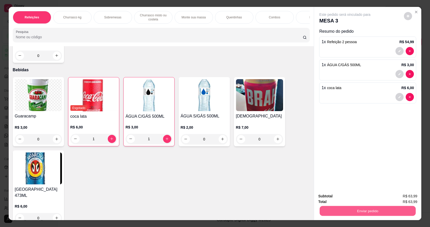
click at [350, 212] on button "Enviar pedido" at bounding box center [368, 211] width 96 height 10
click at [344, 199] on button "Não registrar e enviar pedido" at bounding box center [351, 198] width 52 height 9
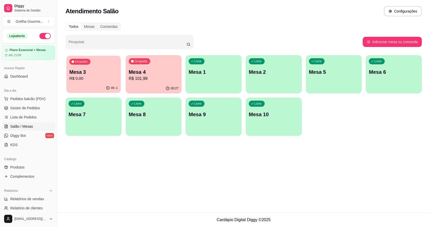
click at [78, 83] on div "Ocupada Mesa 3 R$ 0,00" at bounding box center [93, 70] width 54 height 28
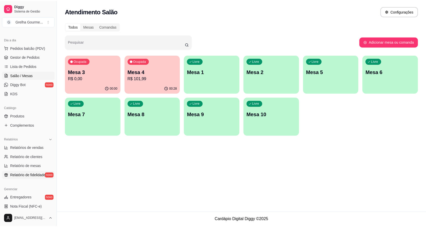
scroll to position [77, 0]
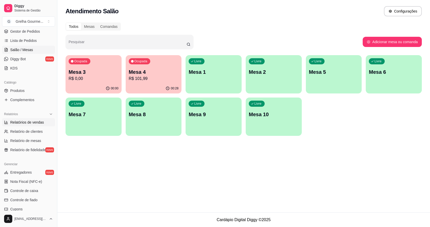
click at [10, 126] on link "Relatórios de vendas" at bounding box center [28, 122] width 53 height 8
select select "ALL"
select select "0"
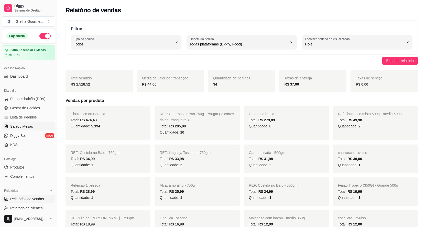
click at [25, 124] on link "Salão / Mesas" at bounding box center [28, 127] width 53 height 8
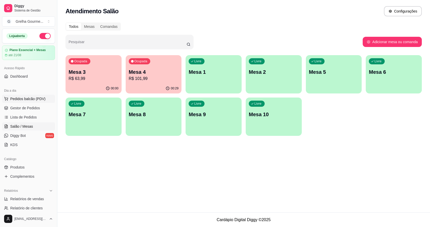
click at [17, 100] on span "Pedidos balcão (PDV)" at bounding box center [27, 98] width 35 height 5
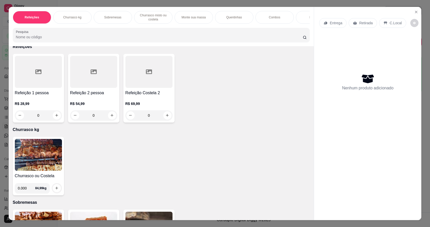
scroll to position [51, 0]
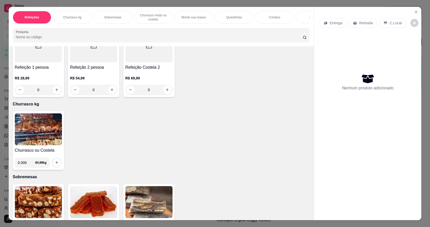
click at [42, 140] on img at bounding box center [38, 130] width 47 height 32
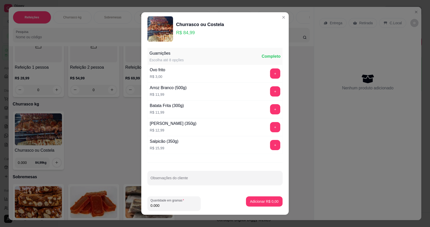
click at [171, 207] on input "0.000" at bounding box center [173, 205] width 47 height 5
click at [169, 207] on input "0.000" at bounding box center [173, 205] width 47 height 5
type input "0.360"
click at [244, 199] on button "Adicionar R$ 30,60" at bounding box center [263, 202] width 39 height 10
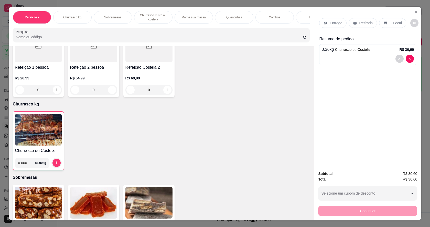
click at [348, 20] on div "Retirada" at bounding box center [362, 23] width 28 height 10
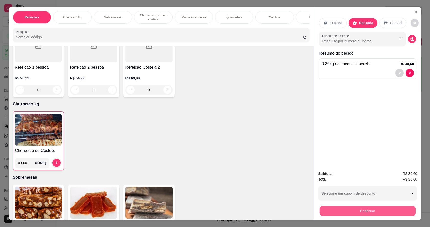
click at [394, 209] on button "Continuar" at bounding box center [368, 211] width 96 height 10
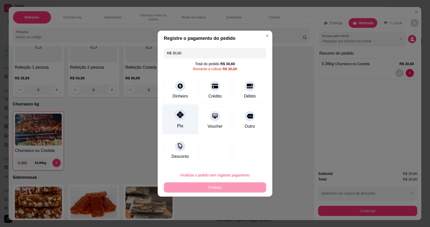
click at [178, 118] on div at bounding box center [179, 114] width 11 height 11
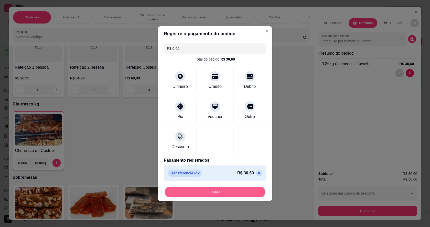
click at [200, 188] on button "Finalizar" at bounding box center [214, 192] width 99 height 10
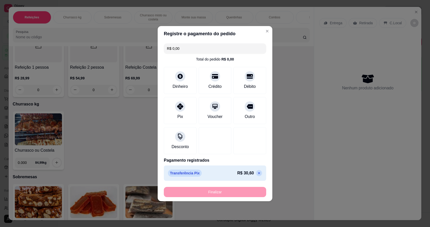
type input "-R$ 30,60"
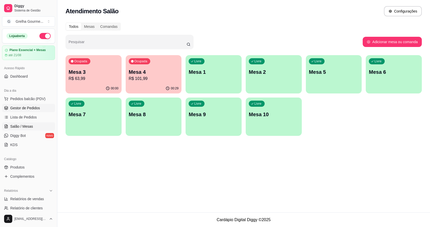
click at [38, 108] on span "Gestor de Pedidos" at bounding box center [25, 108] width 30 height 5
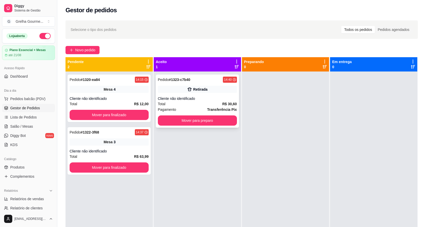
click at [205, 105] on div "Total R$ 30,60" at bounding box center [197, 104] width 79 height 6
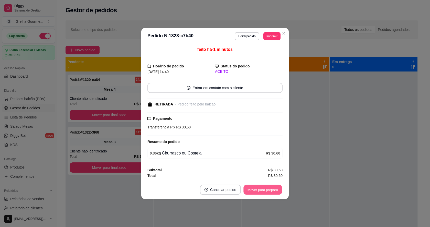
click at [266, 187] on button "Mover para preparo" at bounding box center [262, 190] width 38 height 10
click at [266, 187] on div "Mover para preparo" at bounding box center [259, 190] width 47 height 10
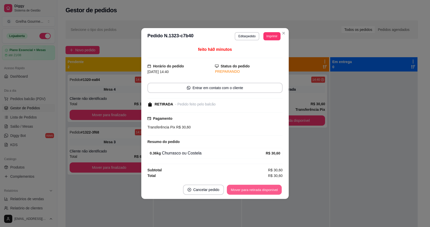
click at [266, 187] on button "Mover para retirada disponível" at bounding box center [254, 190] width 55 height 10
click at [266, 187] on div "Mover para retirada disponível" at bounding box center [251, 190] width 64 height 10
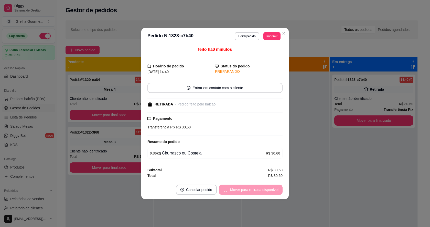
click at [266, 187] on div "Mover para retirada disponível" at bounding box center [251, 190] width 64 height 10
click at [266, 187] on div "Mover para finalizado" at bounding box center [258, 190] width 50 height 10
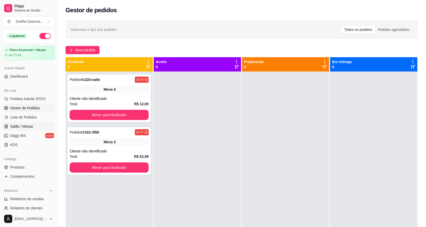
click at [14, 125] on span "Salão / Mesas" at bounding box center [21, 126] width 23 height 5
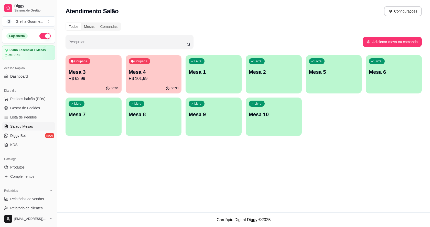
click at [132, 77] on p "R$ 101,99" at bounding box center [154, 79] width 50 height 6
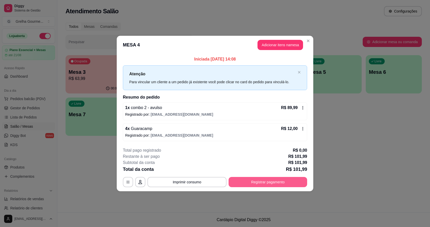
click at [242, 183] on button "Registrar pagamento" at bounding box center [267, 182] width 79 height 10
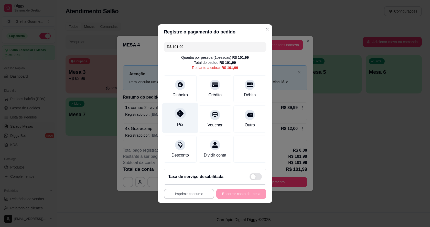
click at [181, 113] on icon at bounding box center [180, 113] width 7 height 7
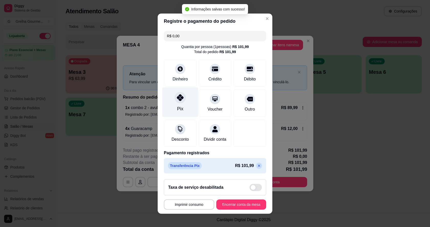
type input "R$ 0,00"
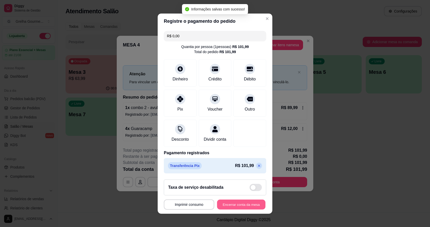
click at [223, 204] on button "Encerrar conta da mesa" at bounding box center [241, 205] width 48 height 10
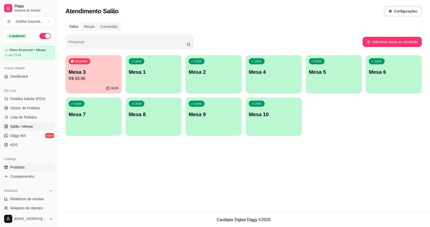
scroll to position [26, 0]
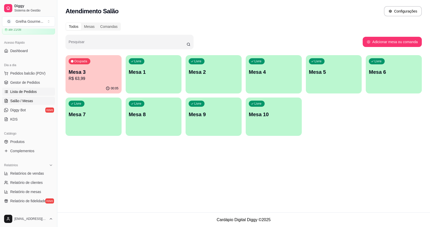
click at [17, 92] on span "Lista de Pedidos" at bounding box center [23, 91] width 27 height 5
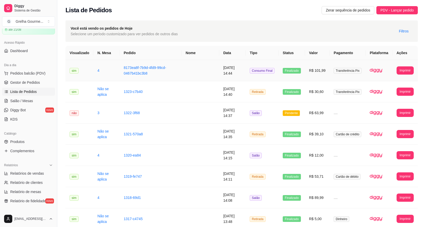
click at [251, 69] on td "Consumo Final" at bounding box center [262, 70] width 33 height 21
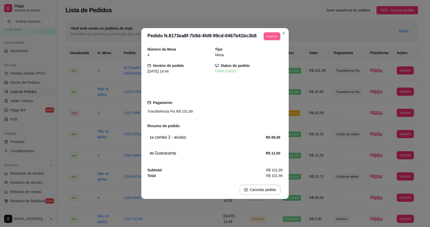
click at [269, 35] on button "Imprimir" at bounding box center [272, 36] width 17 height 8
click at [258, 63] on button "IMPRESSORA" at bounding box center [263, 65] width 36 height 8
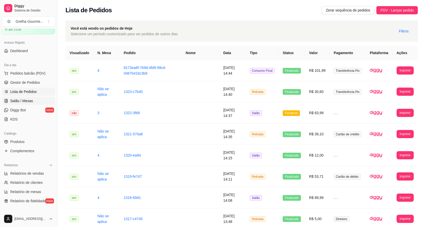
click at [29, 102] on span "Salão / Mesas" at bounding box center [21, 101] width 23 height 5
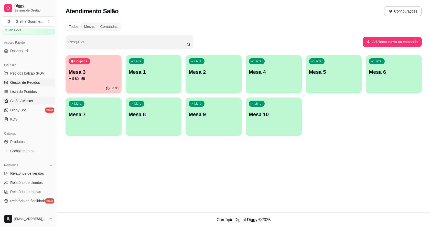
click at [16, 83] on span "Gestor de Pedidos" at bounding box center [25, 82] width 30 height 5
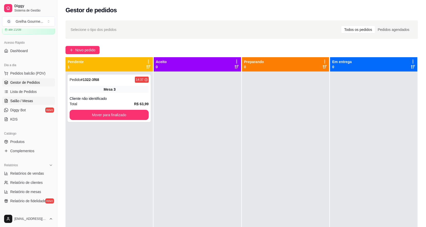
click at [17, 100] on span "Salão / Mesas" at bounding box center [21, 101] width 23 height 5
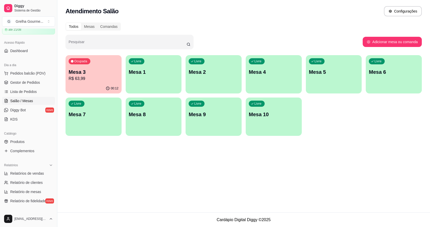
click at [96, 90] on div "00:12" at bounding box center [94, 89] width 56 height 10
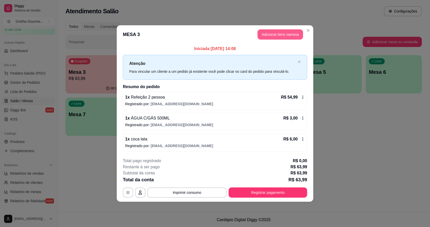
click at [275, 34] on button "Adicionar itens na mesa" at bounding box center [280, 34] width 46 height 10
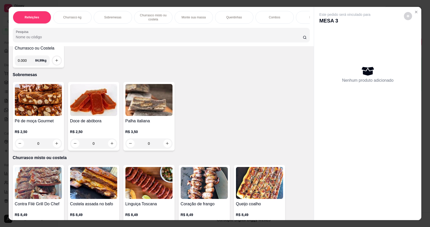
scroll to position [128, 0]
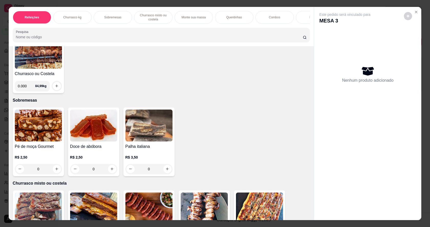
click at [18, 74] on h4 "Churrasco ou Costela" at bounding box center [38, 74] width 47 height 6
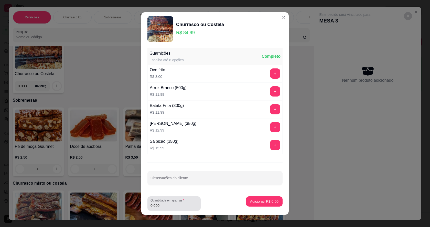
click at [189, 211] on div "Quantidade em gramas 0.000" at bounding box center [173, 204] width 53 height 14
type input "0.208"
click at [269, 203] on p "Adicionar R$ 17,68" at bounding box center [263, 202] width 30 height 5
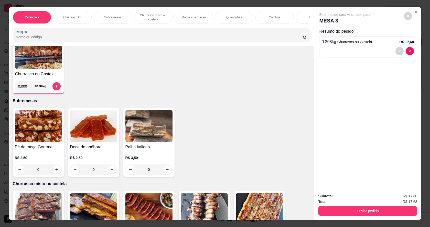
scroll to position [128, 0]
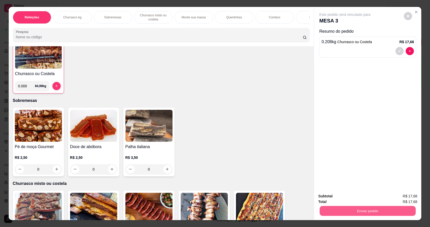
click at [363, 208] on button "Enviar pedido" at bounding box center [368, 211] width 96 height 10
click at [358, 200] on button "Não registrar e enviar pedido" at bounding box center [350, 199] width 53 height 10
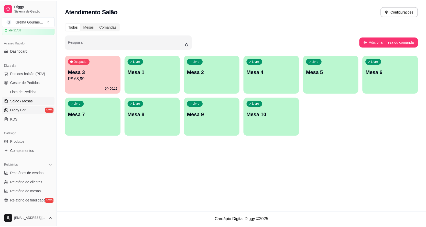
scroll to position [141, 0]
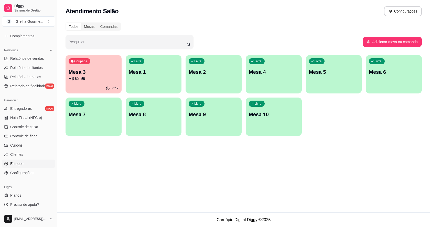
click at [21, 164] on span "Estoque" at bounding box center [16, 163] width 13 height 5
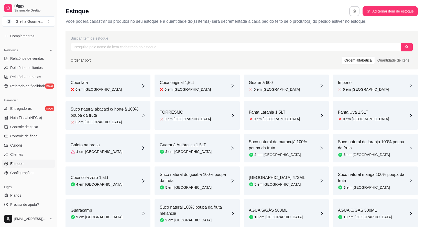
click at [88, 85] on article "Coca lata" at bounding box center [96, 83] width 51 height 6
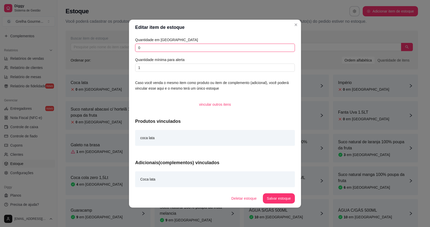
click at [154, 49] on input "0" at bounding box center [215, 48] width 160 height 8
type input "9"
click at [285, 199] on button "Salvar estoque" at bounding box center [279, 199] width 32 height 10
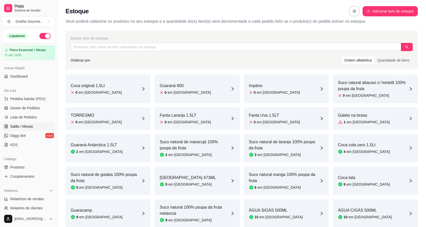
click at [26, 130] on link "Salão / Mesas" at bounding box center [28, 127] width 53 height 8
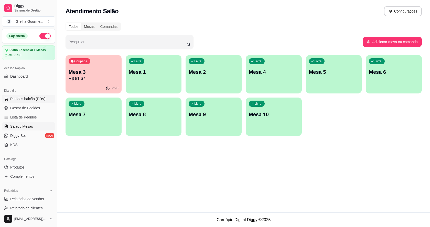
click at [30, 101] on span "Pedidos balcão (PDV)" at bounding box center [27, 98] width 35 height 5
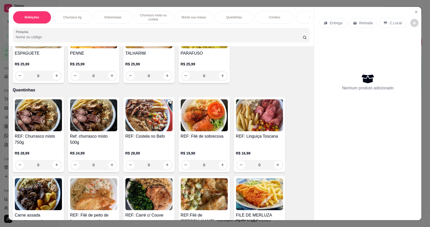
scroll to position [512, 0]
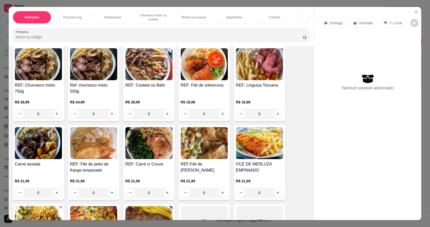
click at [38, 142] on img at bounding box center [38, 143] width 47 height 32
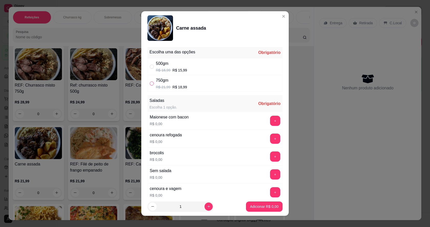
click at [150, 84] on input "" at bounding box center [152, 84] width 4 height 4
radio input "true"
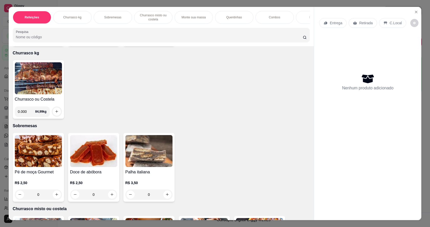
scroll to position [0, 0]
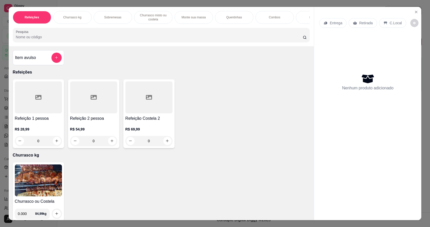
click at [51, 59] on div at bounding box center [56, 58] width 10 height 10
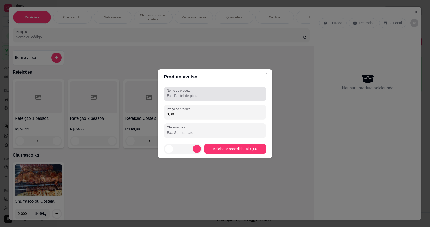
click at [209, 99] on div at bounding box center [215, 94] width 96 height 10
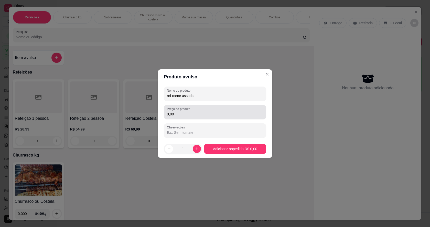
type input "ref carne assada"
click at [229, 112] on input "0,00" at bounding box center [215, 114] width 96 height 5
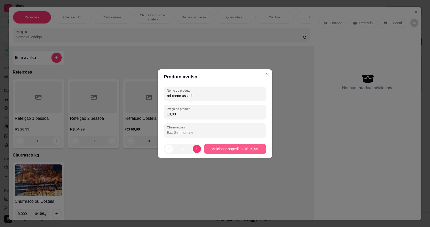
type input "19,99"
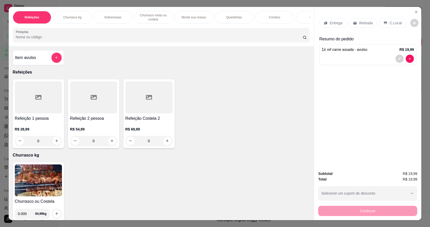
click at [352, 25] on div "Retirada" at bounding box center [362, 23] width 28 height 10
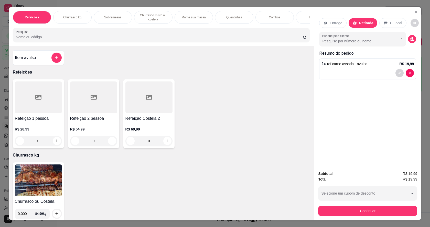
click at [376, 217] on div "Subtotal R$ 19,99 Total R$ 19,99 Selecione um cupom de desconto OFF Selecione u…" at bounding box center [367, 193] width 107 height 53
click at [376, 214] on button "Continuar" at bounding box center [367, 211] width 99 height 10
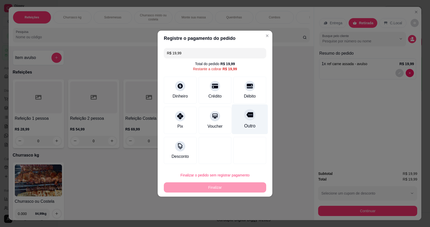
click at [244, 108] on div "Outro" at bounding box center [250, 119] width 36 height 30
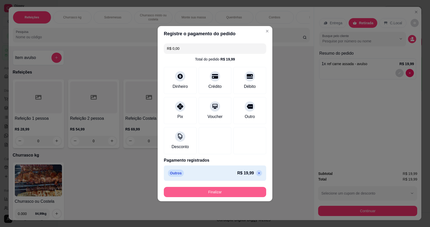
click at [240, 193] on button "Finalizar" at bounding box center [215, 192] width 102 height 10
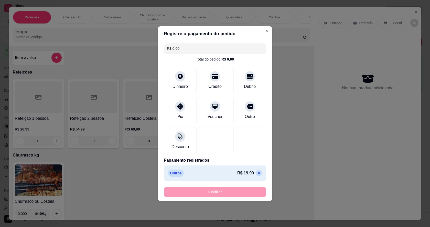
type input "-R$ 19,99"
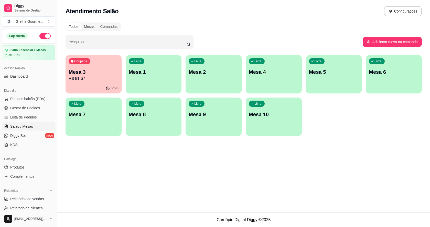
click at [108, 86] on div "00:40" at bounding box center [94, 89] width 56 height 10
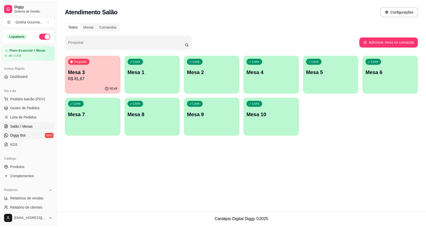
scroll to position [77, 0]
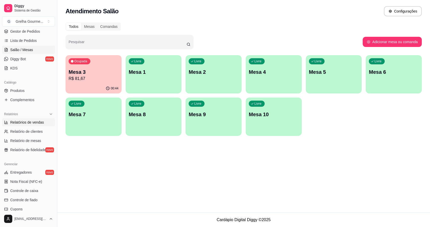
click at [26, 123] on span "Relatórios de vendas" at bounding box center [27, 122] width 34 height 5
select select "ALL"
select select "0"
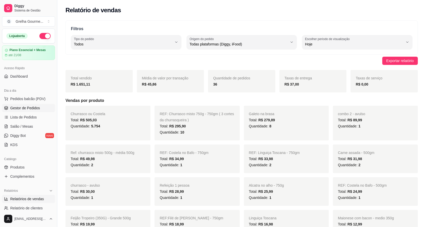
click at [36, 107] on span "Gestor de Pedidos" at bounding box center [25, 108] width 30 height 5
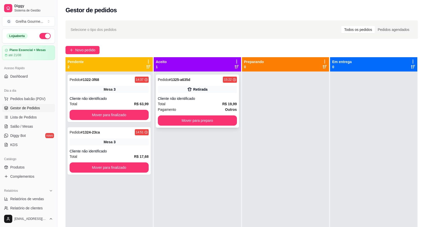
click at [196, 109] on div "Pagamento Outros" at bounding box center [197, 110] width 79 height 6
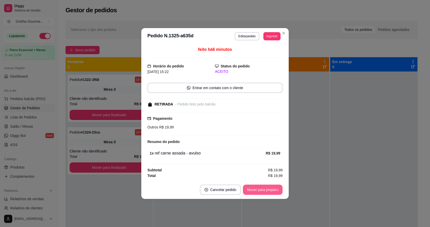
click at [261, 191] on button "Mover para preparo" at bounding box center [263, 190] width 40 height 10
click at [264, 190] on div "Mover para preparo" at bounding box center [259, 190] width 47 height 10
click at [265, 190] on div "Mover para preparo" at bounding box center [259, 190] width 47 height 10
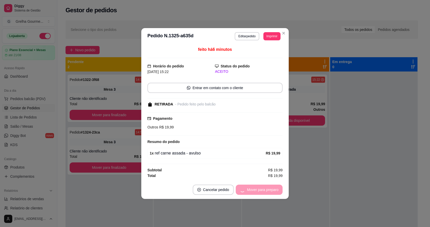
click at [265, 190] on div "Mover para preparo" at bounding box center [259, 190] width 47 height 10
click at [265, 190] on button "Mover para retirada disponível" at bounding box center [254, 190] width 55 height 10
click at [265, 190] on div "Mover para retirada disponível" at bounding box center [251, 190] width 64 height 10
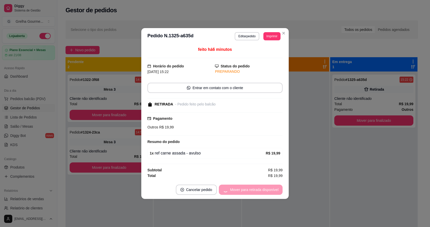
click at [265, 190] on div "Mover para retirada disponível" at bounding box center [251, 190] width 64 height 10
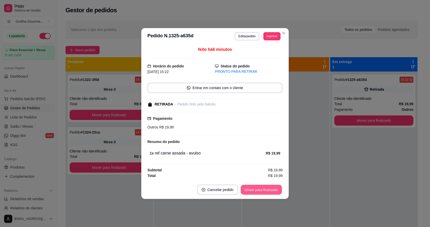
click at [265, 190] on button "Mover para finalizado" at bounding box center [261, 190] width 41 height 10
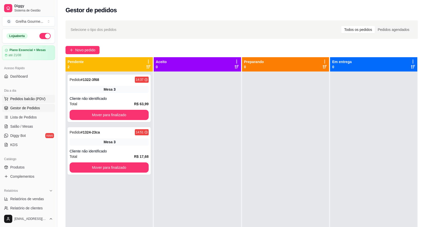
click at [14, 100] on span "Pedidos balcão (PDV)" at bounding box center [27, 98] width 35 height 5
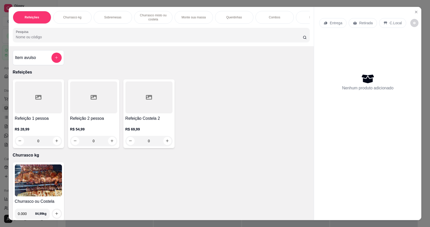
scroll to position [102, 0]
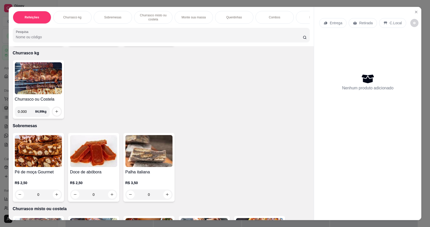
click at [38, 94] on img at bounding box center [38, 78] width 47 height 32
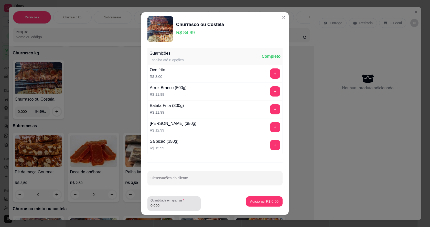
click at [175, 208] on input "0.000" at bounding box center [173, 205] width 47 height 5
type input "0.500"
click at [244, 200] on button "Adicionar R$ 42,50" at bounding box center [263, 202] width 38 height 10
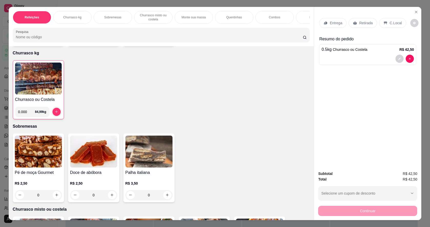
click at [354, 20] on div "Retirada" at bounding box center [362, 23] width 28 height 10
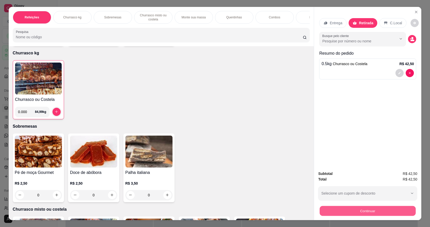
click at [349, 208] on button "Continuar" at bounding box center [368, 211] width 96 height 10
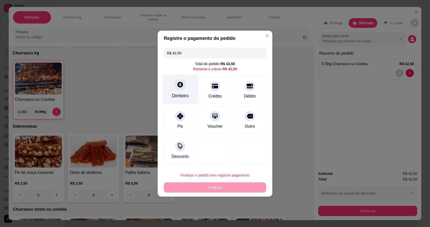
click at [177, 89] on div at bounding box center [179, 84] width 11 height 11
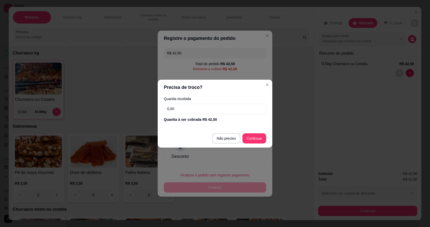
click at [189, 110] on input "0,00" at bounding box center [215, 109] width 102 height 10
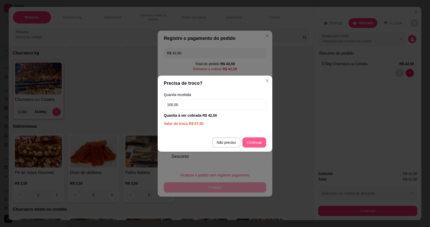
type input "100,00"
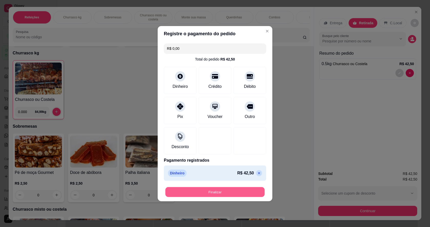
click at [213, 191] on button "Finalizar" at bounding box center [214, 192] width 99 height 10
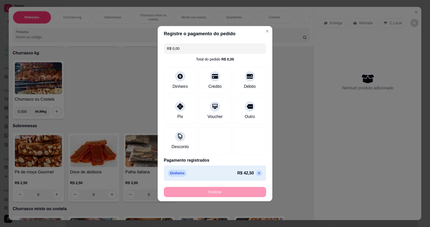
type input "-R$ 42,50"
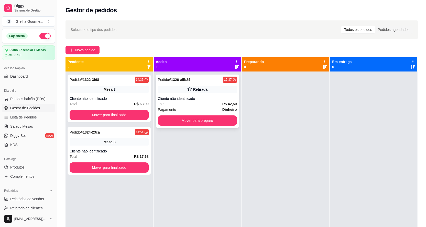
click at [182, 111] on div "Pagamento Dinheiro" at bounding box center [197, 110] width 79 height 6
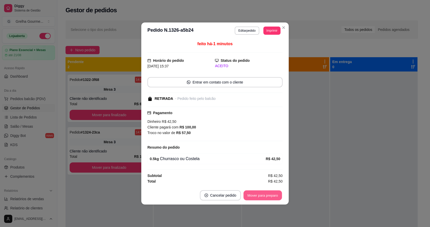
click at [270, 199] on button "Mover para preparo" at bounding box center [262, 196] width 38 height 10
click at [270, 199] on div "Mover para preparo" at bounding box center [263, 196] width 40 height 10
click at [270, 199] on div "Mover para preparo" at bounding box center [259, 196] width 47 height 10
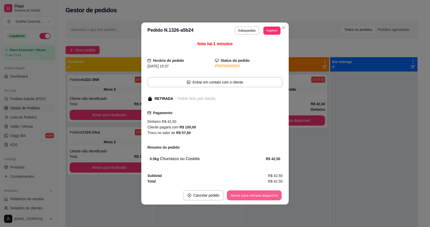
click at [270, 199] on button "Mover para retirada disponível" at bounding box center [254, 196] width 55 height 10
click at [270, 199] on div "Mover para retirada disponível" at bounding box center [254, 196] width 57 height 10
click at [270, 199] on div "Mover para retirada disponível" at bounding box center [251, 196] width 64 height 10
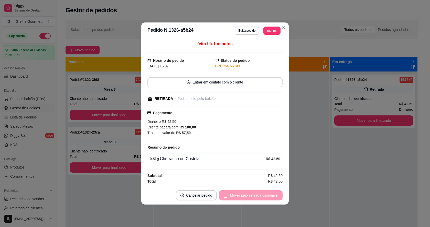
click at [270, 199] on div "Mover para retirada disponível" at bounding box center [251, 196] width 64 height 10
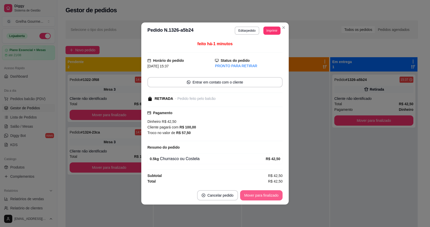
click at [270, 199] on button "Mover para finalizado" at bounding box center [261, 196] width 42 height 10
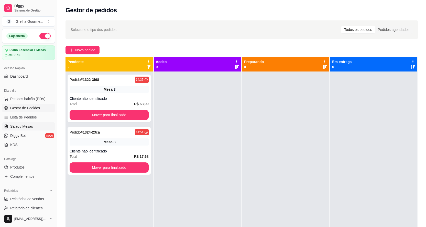
click at [29, 128] on span "Salão / Mesas" at bounding box center [21, 126] width 23 height 5
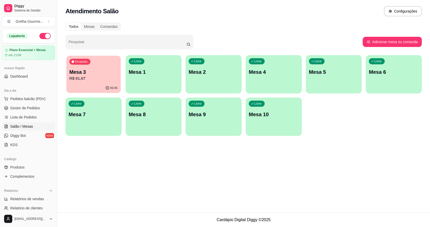
click at [102, 62] on div "Ocupada Mesa 3 R$ 81,67" at bounding box center [93, 70] width 54 height 28
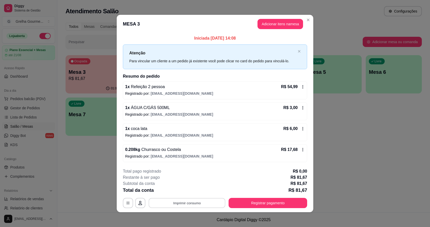
click at [202, 205] on button "Imprimir consumo" at bounding box center [187, 204] width 77 height 10
click at [192, 191] on button "IMPRESSORA" at bounding box center [187, 192] width 36 height 8
click at [246, 202] on button "Registrar pagamento" at bounding box center [267, 203] width 79 height 10
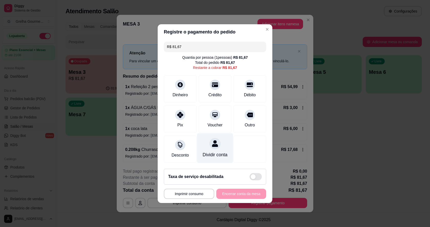
click at [216, 156] on div "Dividir conta" at bounding box center [215, 155] width 25 height 7
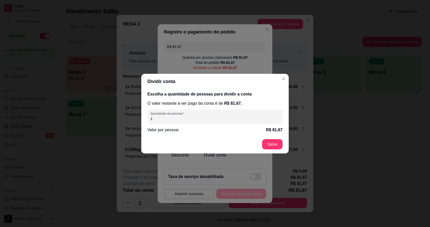
click at [193, 118] on input "1" at bounding box center [214, 118] width 129 height 5
type input "2"
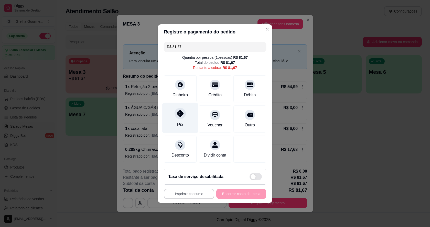
click at [179, 115] on icon at bounding box center [180, 113] width 7 height 7
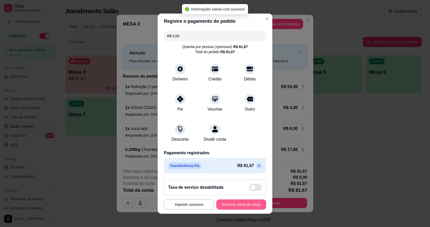
type input "R$ 0,00"
click at [233, 205] on button "Encerrar conta da mesa" at bounding box center [241, 205] width 50 height 10
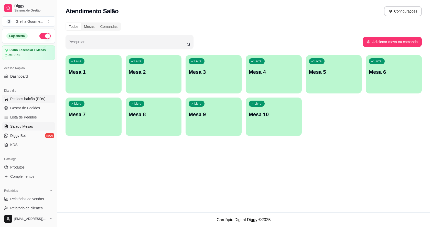
click at [21, 101] on span "Pedidos balcão (PDV)" at bounding box center [27, 98] width 35 height 5
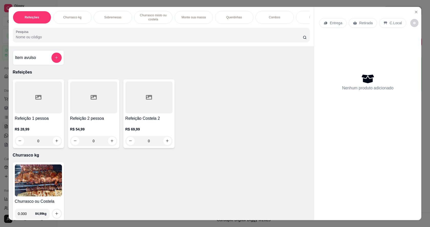
scroll to position [51, 0]
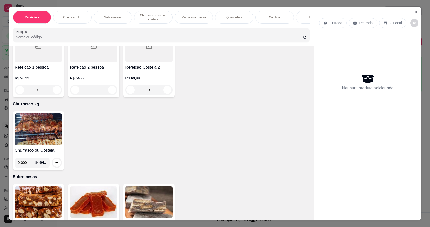
click at [40, 142] on img at bounding box center [38, 130] width 47 height 32
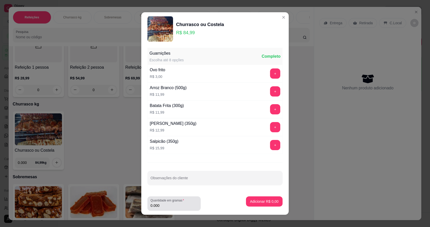
click at [197, 201] on div "Quantidade em gramas 0.000" at bounding box center [173, 204] width 53 height 14
type input "0.003"
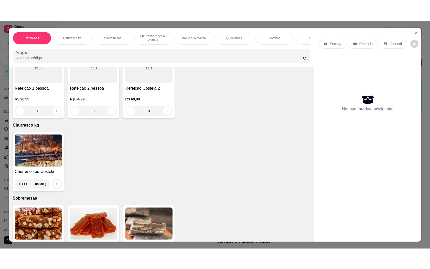
scroll to position [0, 0]
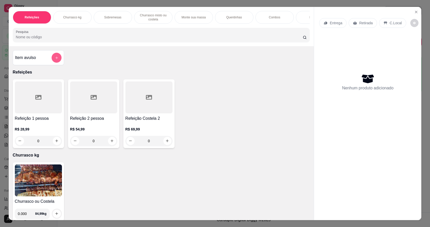
click at [55, 59] on icon "add-separate-item" at bounding box center [56, 58] width 3 height 3
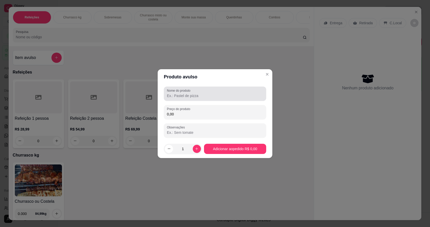
click at [188, 92] on label "Nome do produto" at bounding box center [179, 91] width 25 height 4
click at [188, 93] on input "Nome do produto" at bounding box center [215, 95] width 96 height 5
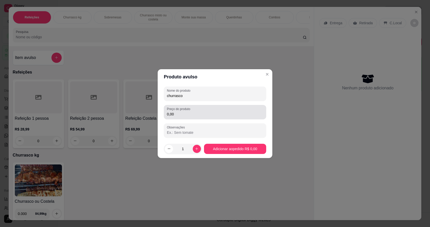
type input "churrasco"
click at [215, 119] on div "Preço do produto 0,00" at bounding box center [215, 112] width 102 height 14
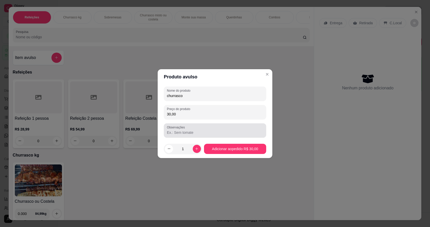
type input "30,00"
click at [203, 128] on div at bounding box center [215, 131] width 96 height 10
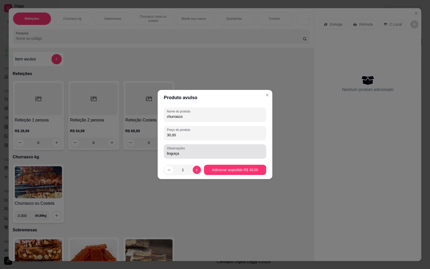
click at [205, 150] on div "linguiça" at bounding box center [215, 151] width 96 height 10
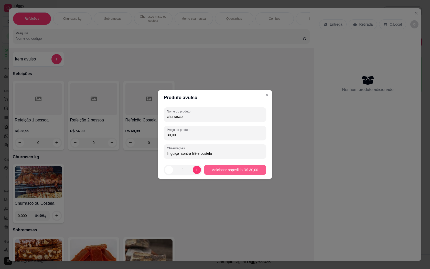
type input "linguiça contra filé e costela"
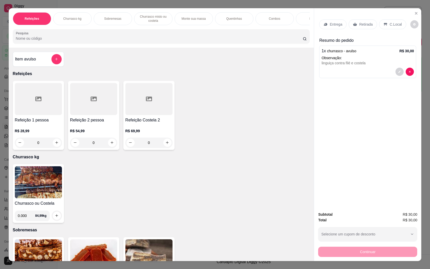
click at [325, 28] on div "Entrega" at bounding box center [332, 24] width 27 height 10
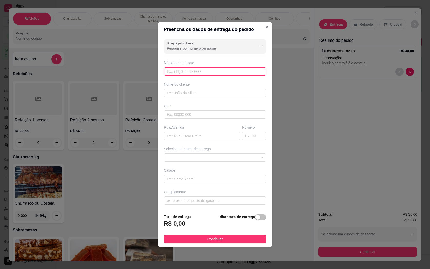
click at [217, 69] on input "text" at bounding box center [215, 71] width 102 height 8
type input "[PHONE_NUMBER]"
click at [215, 92] on input "text" at bounding box center [215, 93] width 102 height 8
type input "ml modas"
click at [215, 116] on input "text" at bounding box center [215, 114] width 102 height 8
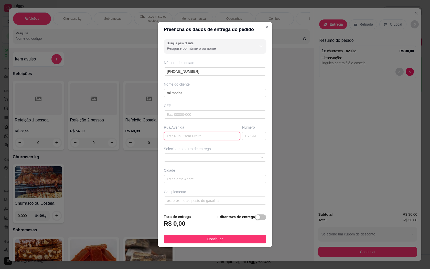
click at [228, 136] on input "text" at bounding box center [202, 136] width 76 height 8
type input "rua [PERSON_NAME]"
click at [254, 137] on input "text" at bounding box center [254, 136] width 24 height 8
click at [250, 157] on span at bounding box center [215, 158] width 96 height 8
type input "245"
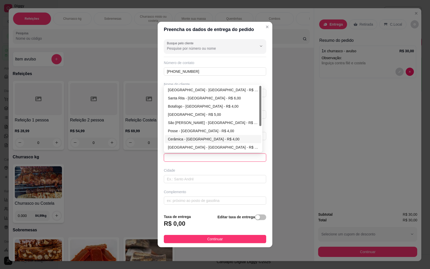
click at [190, 140] on div "Cerâmica - [GEOGRAPHIC_DATA] - R$ 4,00" at bounding box center [213, 139] width 90 height 6
type input "[GEOGRAPHIC_DATA]"
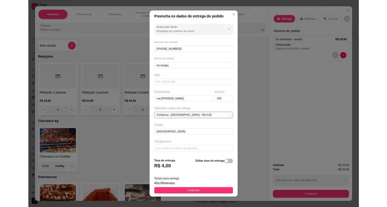
scroll to position [3, 0]
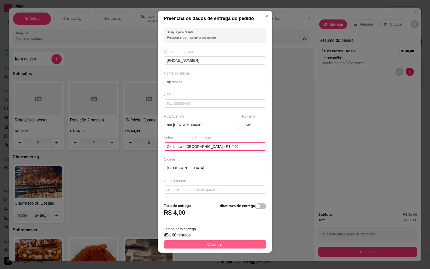
click at [214, 227] on span "Continuar" at bounding box center [215, 244] width 16 height 6
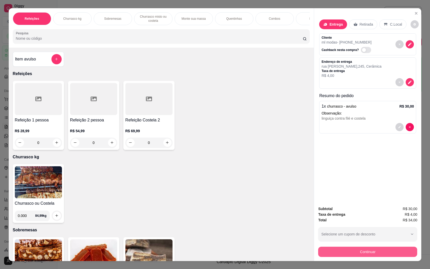
click at [340, 227] on button "Continuar" at bounding box center [367, 251] width 99 height 10
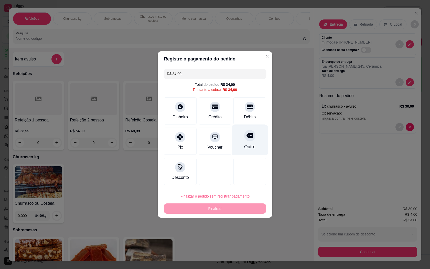
click at [246, 138] on icon at bounding box center [249, 135] width 7 height 7
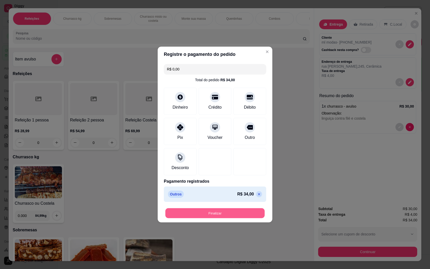
click at [231, 210] on button "Finalizar" at bounding box center [214, 213] width 99 height 10
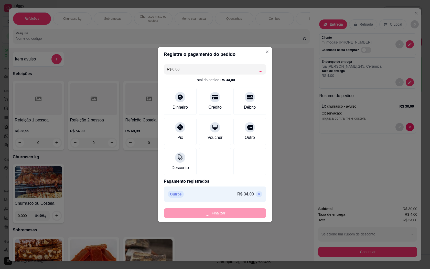
type input "-R$ 34,00"
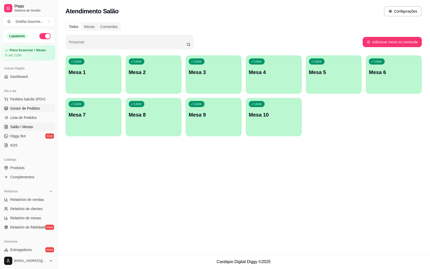
click at [23, 108] on span "Gestor de Pedidos" at bounding box center [25, 108] width 30 height 5
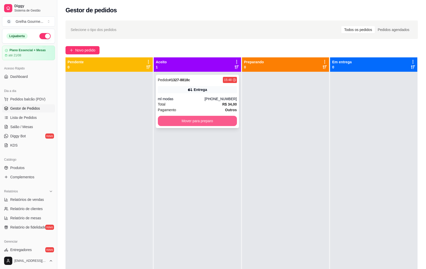
click at [171, 119] on button "Mover para preparo" at bounding box center [197, 121] width 79 height 10
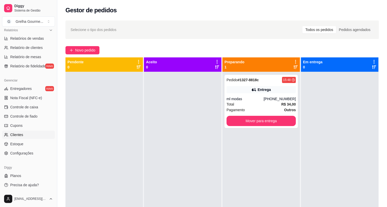
scroll to position [138, 0]
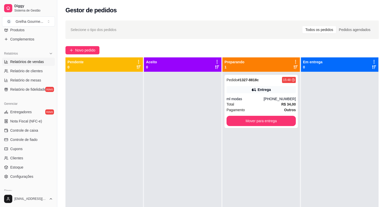
click at [20, 61] on span "Relatórios de vendas" at bounding box center [27, 61] width 34 height 5
select select "ALL"
select select "0"
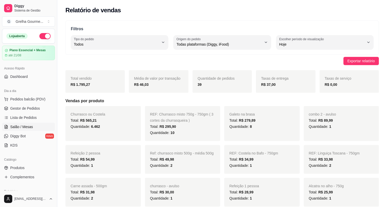
click at [28, 125] on span "Salão / Mesas" at bounding box center [21, 126] width 23 height 5
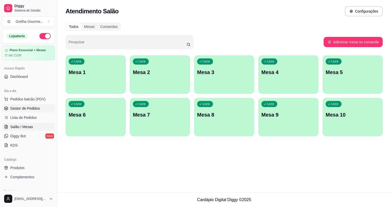
click at [24, 109] on span "Gestor de Pedidos" at bounding box center [25, 108] width 30 height 5
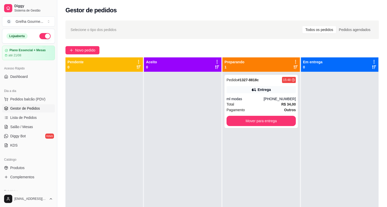
scroll to position [14, 0]
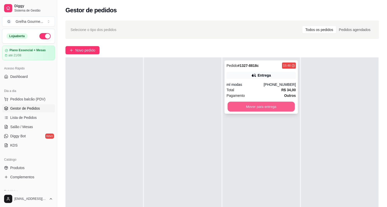
click at [261, 111] on button "Mover para entrega" at bounding box center [261, 107] width 67 height 10
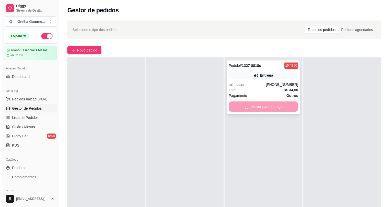
scroll to position [0, 0]
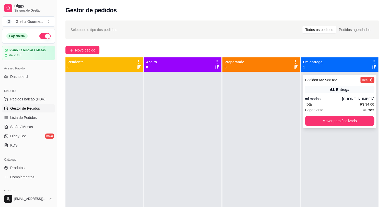
click at [348, 89] on div "Entrega" at bounding box center [339, 89] width 69 height 7
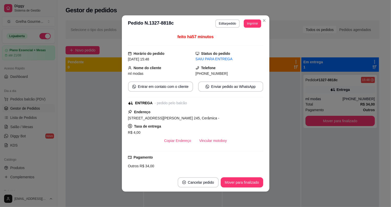
click at [248, 28] on header "**********" at bounding box center [195, 23] width 147 height 16
click at [250, 25] on button "Imprimir" at bounding box center [252, 23] width 17 height 8
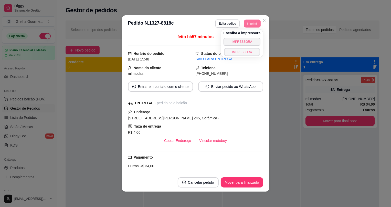
click at [243, 51] on button "IMPRESSORA" at bounding box center [242, 52] width 36 height 8
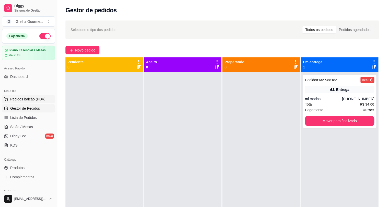
click at [35, 101] on span "Pedidos balcão (PDV)" at bounding box center [27, 98] width 35 height 5
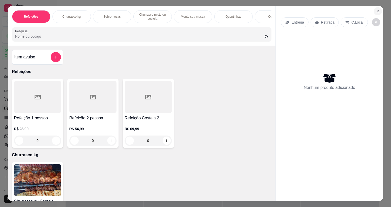
click at [376, 13] on icon "Close" at bounding box center [378, 11] width 4 height 4
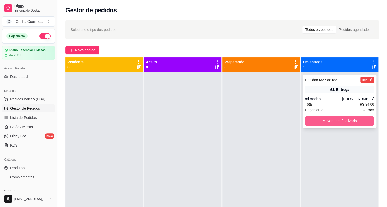
click at [336, 120] on button "Mover para finalizado" at bounding box center [339, 121] width 69 height 10
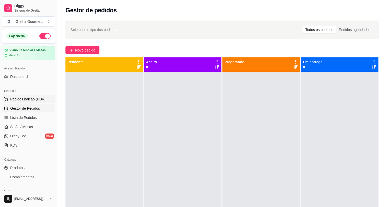
click at [34, 102] on button "Pedidos balcão (PDV)" at bounding box center [28, 99] width 53 height 8
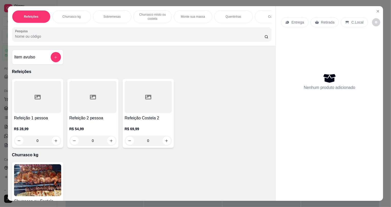
click at [43, 176] on img at bounding box center [37, 180] width 47 height 32
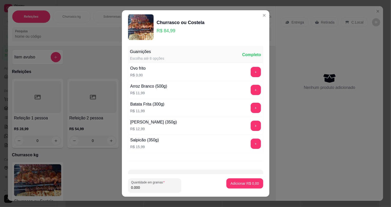
click at [154, 189] on input "0.000" at bounding box center [154, 187] width 47 height 5
type input "0.854"
click at [225, 179] on button "Adicionar R$ 72,58" at bounding box center [244, 183] width 38 height 10
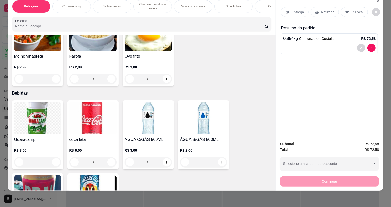
scroll to position [1222, 0]
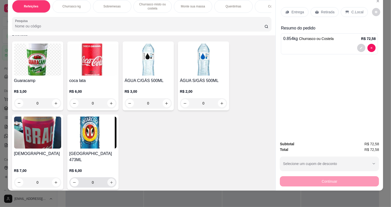
click at [110, 180] on icon "increase-product-quantity" at bounding box center [111, 182] width 4 height 4
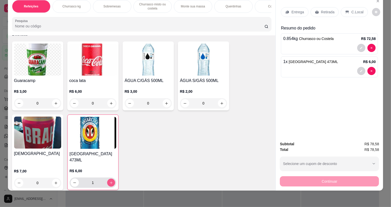
click at [110, 181] on icon "increase-product-quantity" at bounding box center [111, 182] width 3 height 3
type input "2"
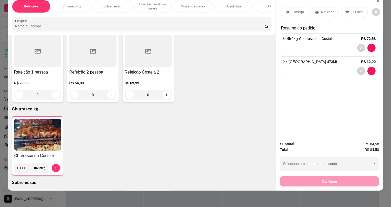
scroll to position [0, 0]
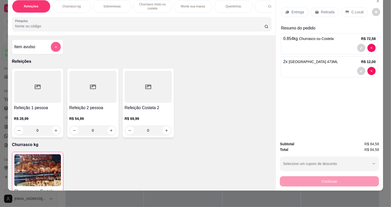
click at [54, 49] on icon "add-separate-item" at bounding box center [56, 47] width 4 height 4
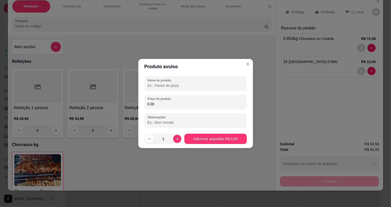
click at [184, 88] on input "Nome do produto" at bounding box center [195, 85] width 96 height 5
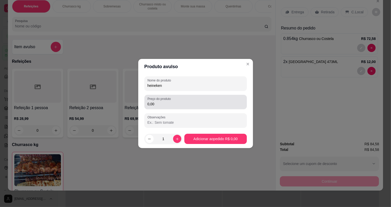
type input "heineken"
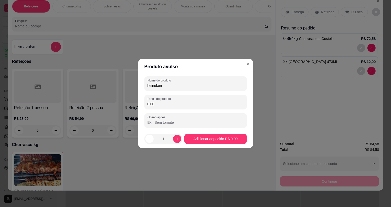
click at [164, 105] on input "0,00" at bounding box center [195, 103] width 96 height 5
type input "10,00"
click at [208, 133] on footer "1 Adicionar ao pedido R$ 10,00" at bounding box center [195, 138] width 115 height 18
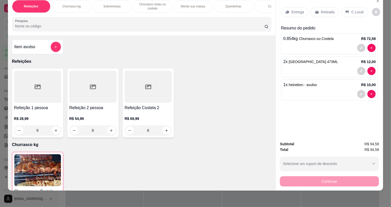
click at [324, 10] on p "Retirada" at bounding box center [328, 11] width 14 height 5
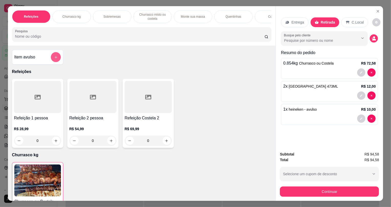
click at [54, 58] on icon "add-separate-item" at bounding box center [56, 57] width 4 height 4
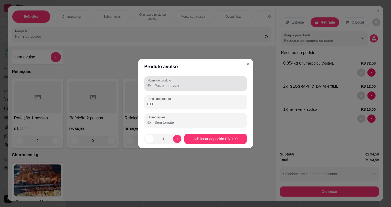
click at [164, 85] on input "Nome do produto" at bounding box center [195, 85] width 96 height 5
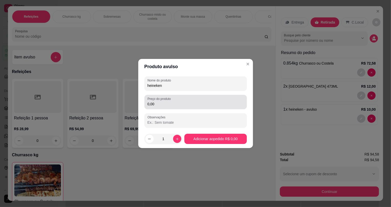
type input "heineken"
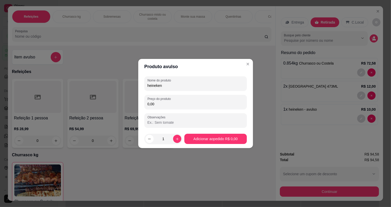
click at [162, 105] on input "0,00" at bounding box center [195, 103] width 96 height 5
type input "10,00"
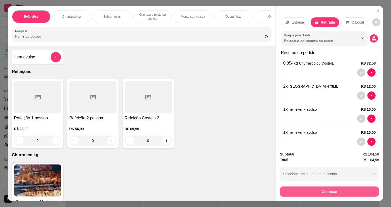
click at [323, 189] on button "Continuar" at bounding box center [329, 191] width 99 height 10
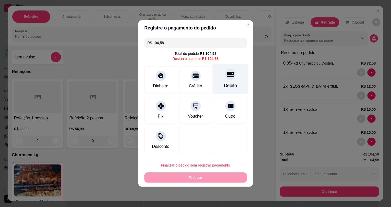
click at [233, 79] on div "Débito" at bounding box center [230, 79] width 36 height 30
type input "R$ 0,00"
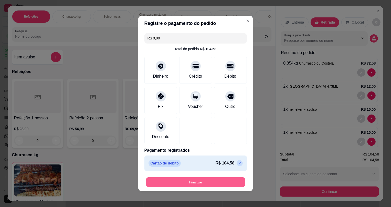
click at [211, 184] on button "Finalizar" at bounding box center [195, 182] width 99 height 10
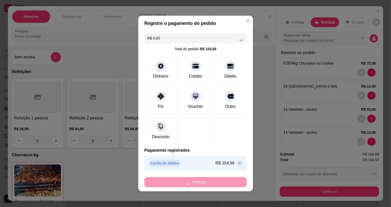
type input "0"
type input "-R$ 104,58"
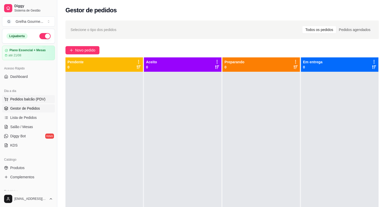
click at [32, 102] on button "Pedidos balcão (PDV)" at bounding box center [28, 99] width 53 height 8
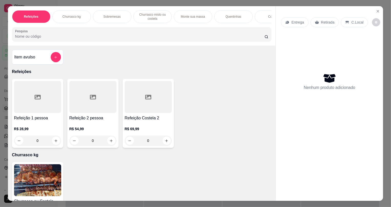
click at [43, 184] on img at bounding box center [37, 180] width 47 height 32
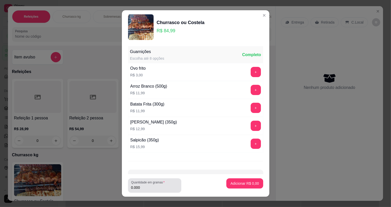
click at [178, 182] on div "Quantidade em gramas 0.000" at bounding box center [154, 185] width 53 height 14
type input "0.292"
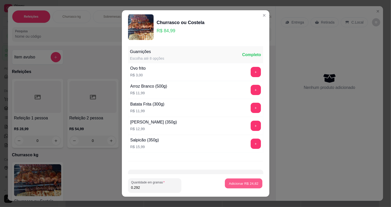
click at [225, 183] on button "Adicionar R$ 24,82" at bounding box center [244, 183] width 38 height 10
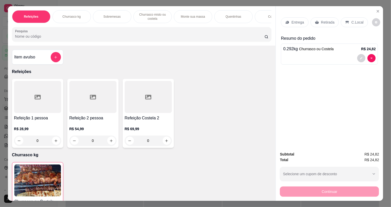
click at [330, 21] on p "Retirada" at bounding box center [328, 22] width 14 height 5
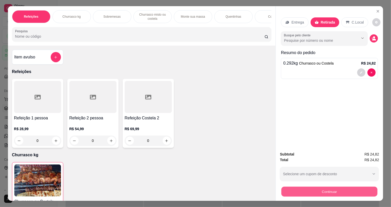
click at [302, 192] on button "Continuar" at bounding box center [329, 191] width 96 height 10
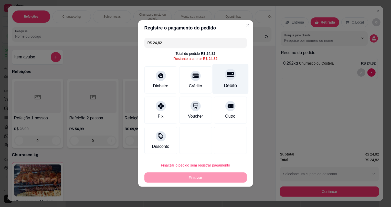
click at [220, 77] on div "Débito" at bounding box center [230, 79] width 36 height 30
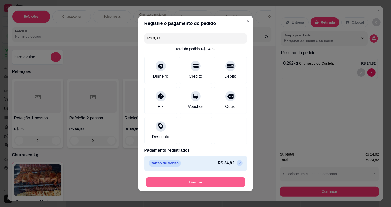
click at [189, 181] on button "Finalizar" at bounding box center [195, 182] width 99 height 10
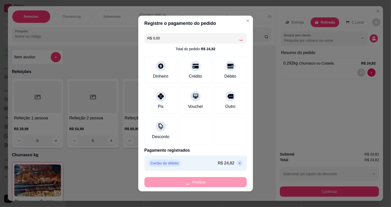
type input "-R$ 24,82"
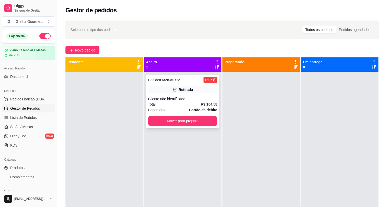
click at [208, 103] on strong "R$ 104,58" at bounding box center [209, 104] width 17 height 4
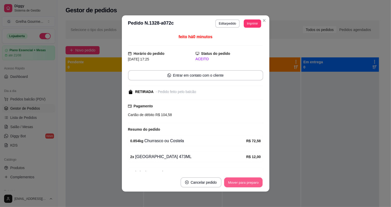
click at [233, 182] on button "Mover para preparo" at bounding box center [243, 182] width 38 height 10
click at [233, 182] on div "Mover para preparo" at bounding box center [243, 182] width 40 height 10
click at [234, 182] on div "Mover para preparo" at bounding box center [239, 182] width 47 height 10
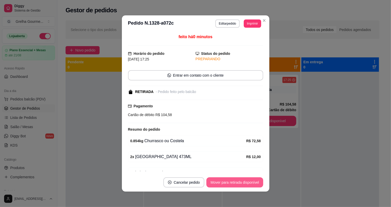
click at [234, 182] on div "Mover para retirada disponível" at bounding box center [234, 182] width 57 height 10
click at [235, 181] on div "Mover para retirada disponível" at bounding box center [231, 182] width 64 height 10
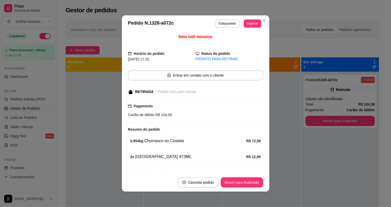
click at [235, 181] on button "Mover para finalizado" at bounding box center [242, 182] width 42 height 10
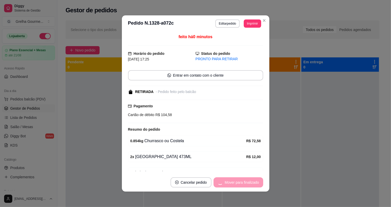
click at [235, 181] on div "Mover para finalizado" at bounding box center [238, 182] width 50 height 10
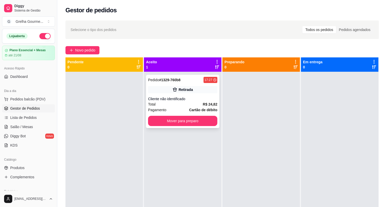
click at [210, 100] on div "Cliente não identificado" at bounding box center [182, 98] width 69 height 5
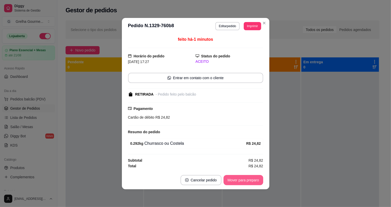
click at [241, 177] on button "Mover para preparo" at bounding box center [243, 180] width 40 height 10
click at [243, 177] on div "Mover para preparo" at bounding box center [239, 180] width 47 height 10
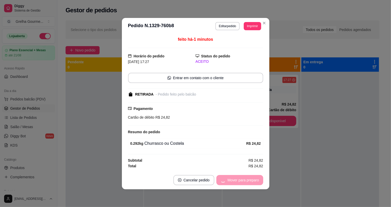
click at [244, 177] on div "Mover para preparo" at bounding box center [239, 180] width 47 height 10
click at [244, 177] on button "Mover para retirada disponível" at bounding box center [234, 180] width 55 height 10
click at [245, 178] on div "Mover para retirada disponível" at bounding box center [234, 180] width 57 height 10
click at [245, 178] on div "Mover para retirada disponível" at bounding box center [231, 180] width 64 height 10
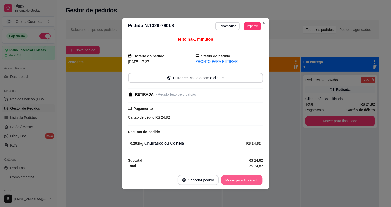
click at [245, 178] on button "Mover para finalizado" at bounding box center [241, 180] width 41 height 10
click at [245, 178] on div "Mover para finalizado" at bounding box center [238, 180] width 50 height 10
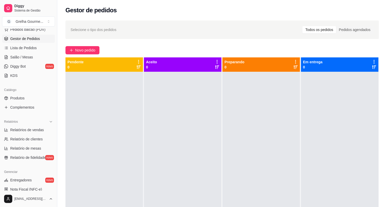
scroll to position [93, 0]
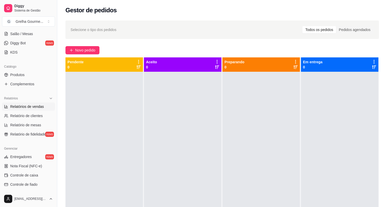
click at [11, 108] on span "Relatórios de vendas" at bounding box center [27, 106] width 34 height 5
select select "ALL"
select select "0"
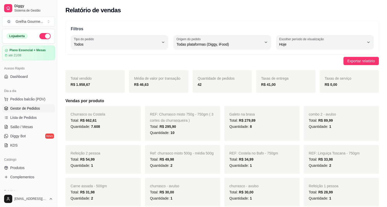
click at [30, 110] on span "Gestor de Pedidos" at bounding box center [25, 108] width 30 height 5
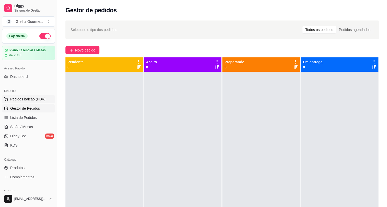
click at [17, 99] on span "Pedidos balcão (PDV)" at bounding box center [27, 98] width 35 height 5
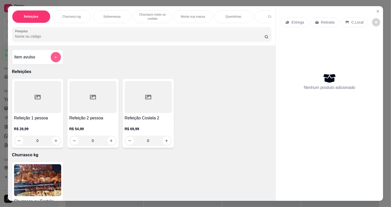
click at [54, 59] on icon "add-separate-item" at bounding box center [55, 57] width 3 height 3
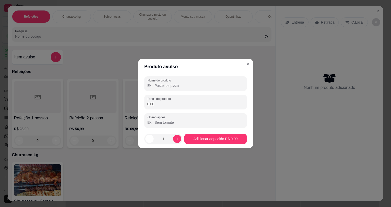
click at [165, 84] on input "Nome do produto" at bounding box center [195, 85] width 96 height 5
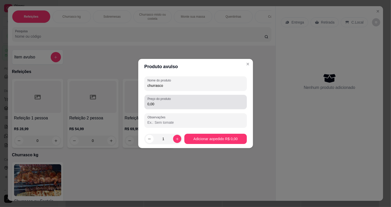
type input "churrasco"
click at [179, 103] on input "0,00" at bounding box center [195, 103] width 96 height 5
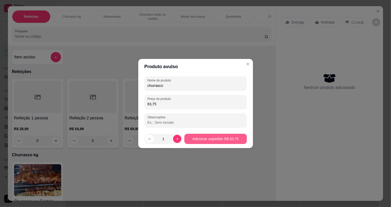
type input "63,75"
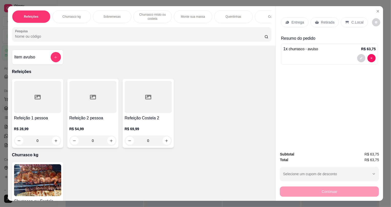
click at [323, 22] on p "Retirada" at bounding box center [328, 22] width 14 height 5
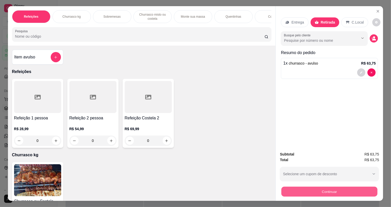
click at [321, 191] on button "Continuar" at bounding box center [329, 191] width 96 height 10
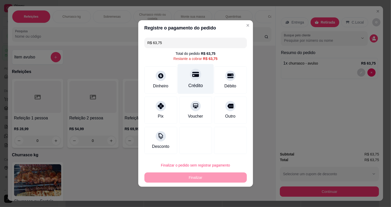
click at [191, 78] on div at bounding box center [195, 74] width 11 height 11
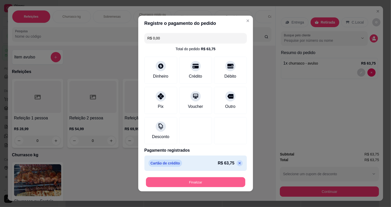
click at [216, 183] on button "Finalizar" at bounding box center [195, 182] width 99 height 10
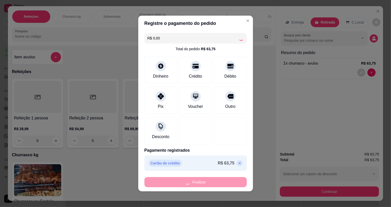
type input "-R$ 63,75"
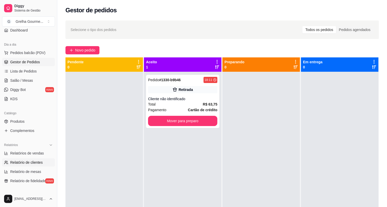
scroll to position [70, 0]
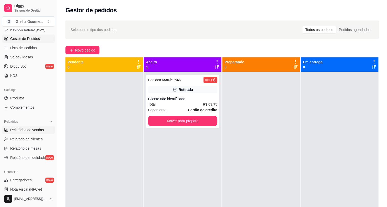
click at [30, 132] on link "Relatórios de vendas" at bounding box center [28, 130] width 53 height 8
select select "ALL"
select select "0"
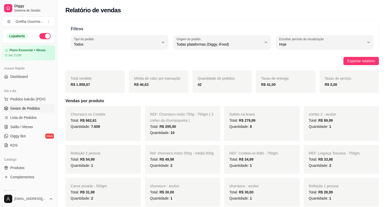
click at [31, 107] on span "Gestor de Pedidos" at bounding box center [25, 108] width 30 height 5
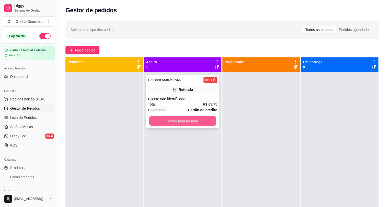
click at [194, 125] on button "Mover para preparo" at bounding box center [182, 121] width 67 height 10
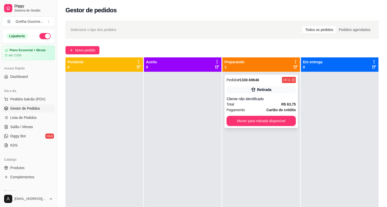
click at [262, 126] on div "Pedido # 1330-b9b46 18:11 Retirada Cliente não identificado Total R$ 63,75 Paga…" at bounding box center [261, 101] width 73 height 53
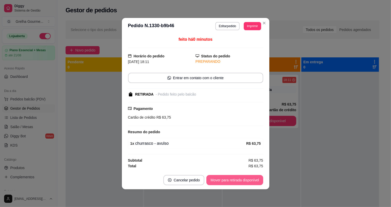
click at [239, 181] on button "Mover para retirada disponível" at bounding box center [234, 180] width 57 height 10
click at [239, 181] on div "Mover para retirada disponível" at bounding box center [231, 180] width 64 height 10
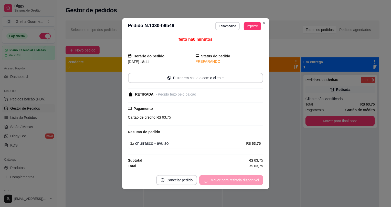
click at [239, 181] on div "Mover para retirada disponível" at bounding box center [231, 180] width 64 height 10
click at [239, 181] on div "Mover para finalizado" at bounding box center [238, 180] width 50 height 10
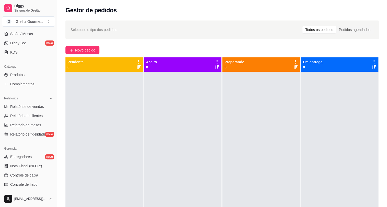
scroll to position [139, 0]
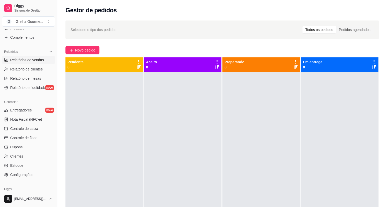
click at [49, 63] on link "Relatórios de vendas" at bounding box center [28, 60] width 53 height 8
select select "ALL"
select select "0"
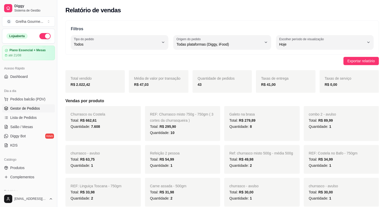
click at [45, 109] on link "Gestor de Pedidos" at bounding box center [28, 108] width 53 height 8
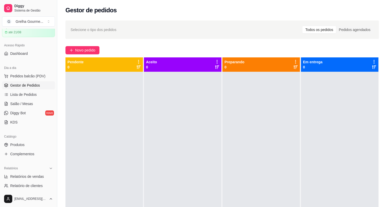
scroll to position [70, 0]
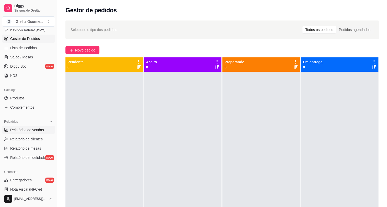
click at [25, 130] on span "Relatórios de vendas" at bounding box center [27, 129] width 34 height 5
select select "ALL"
select select "0"
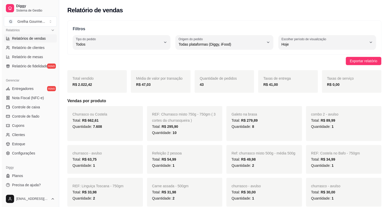
scroll to position [21, 0]
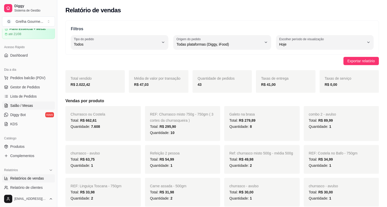
click at [24, 104] on span "Salão / Mesas" at bounding box center [21, 105] width 23 height 5
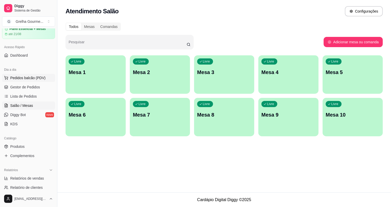
click at [29, 78] on span "Pedidos balcão (PDV)" at bounding box center [27, 77] width 35 height 5
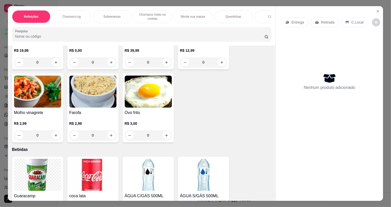
scroll to position [1221, 0]
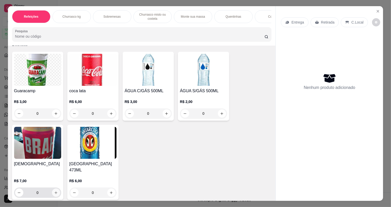
click at [54, 191] on icon "increase-product-quantity" at bounding box center [56, 193] width 4 height 4
type input "1"
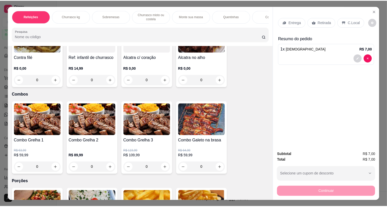
scroll to position [686, 0]
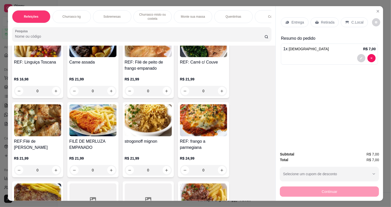
click at [316, 25] on div "Retirada" at bounding box center [324, 22] width 28 height 10
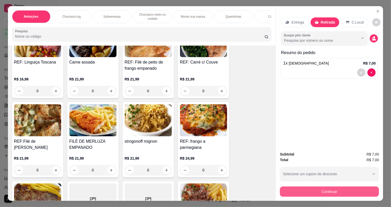
click at [321, 191] on button "Continuar" at bounding box center [329, 191] width 99 height 10
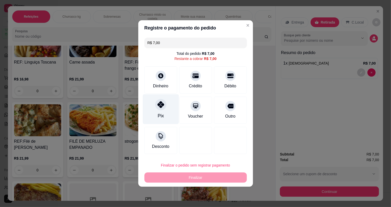
click at [168, 112] on div "Pix" at bounding box center [161, 109] width 36 height 30
type input "R$ 0,00"
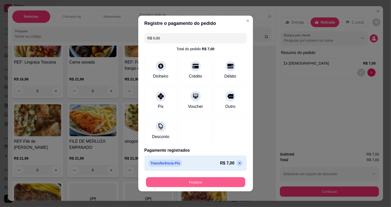
click at [188, 186] on button "Finalizar" at bounding box center [195, 182] width 99 height 10
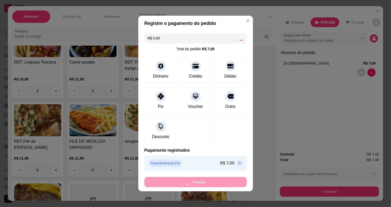
type input "0"
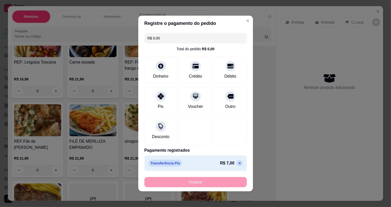
type input "-R$ 7,00"
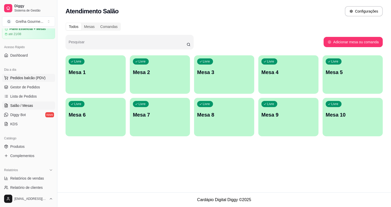
click at [27, 74] on button "Pedidos balcão (PDV)" at bounding box center [28, 78] width 53 height 8
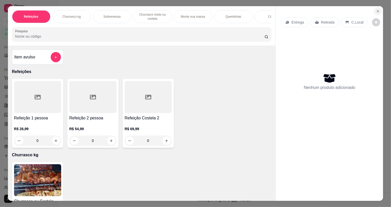
click at [376, 12] on icon "Close" at bounding box center [378, 11] width 4 height 4
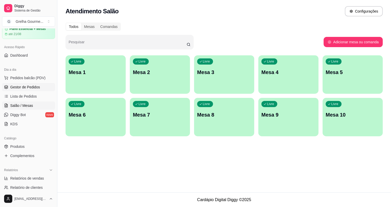
click at [33, 84] on span "Gestor de Pedidos" at bounding box center [25, 86] width 30 height 5
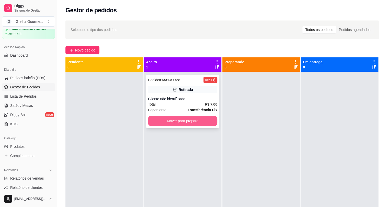
click at [187, 117] on button "Mover para preparo" at bounding box center [182, 121] width 69 height 10
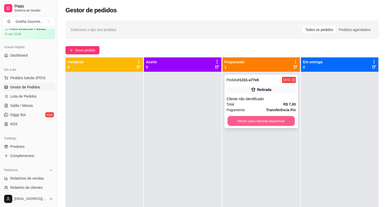
click at [235, 120] on button "Mover para retirada disponível" at bounding box center [261, 121] width 67 height 10
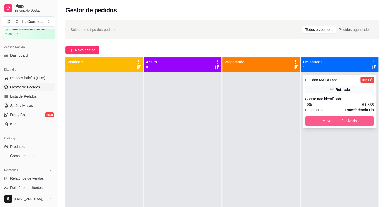
click at [324, 120] on button "Mover para finalizado" at bounding box center [339, 121] width 69 height 10
